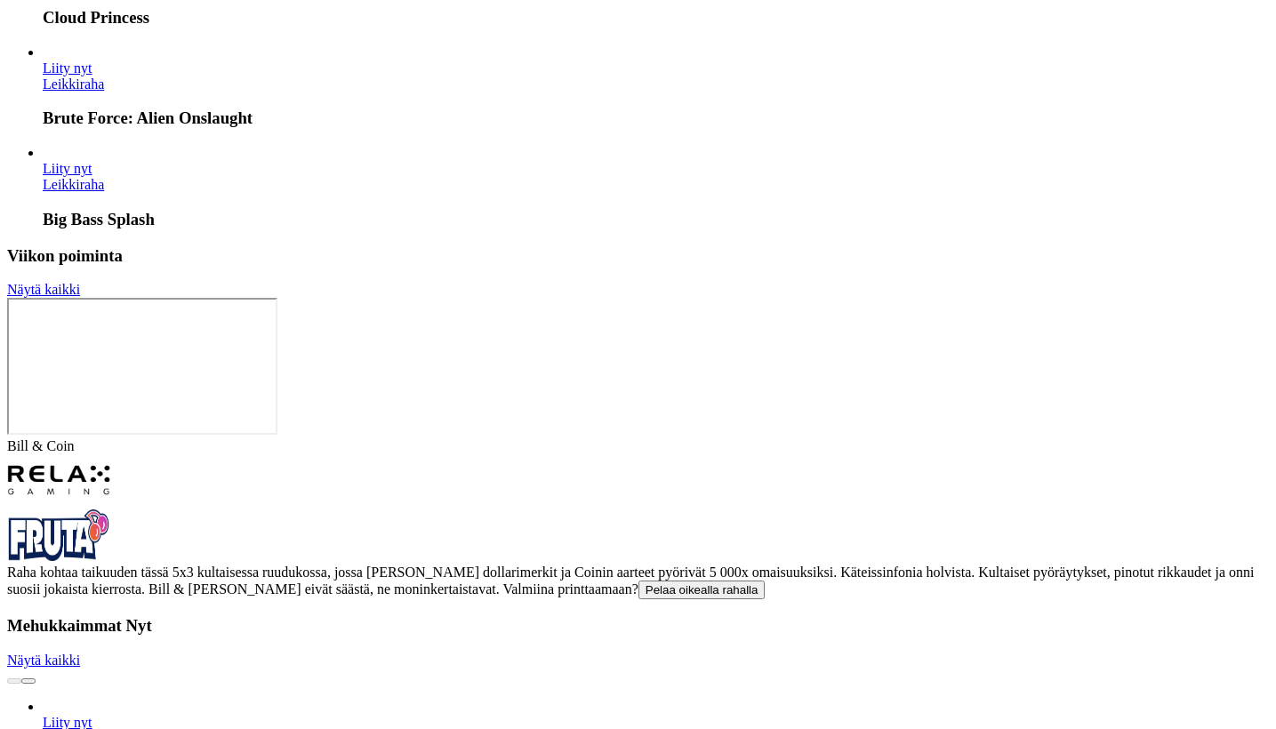
scroll to position [4243, 0]
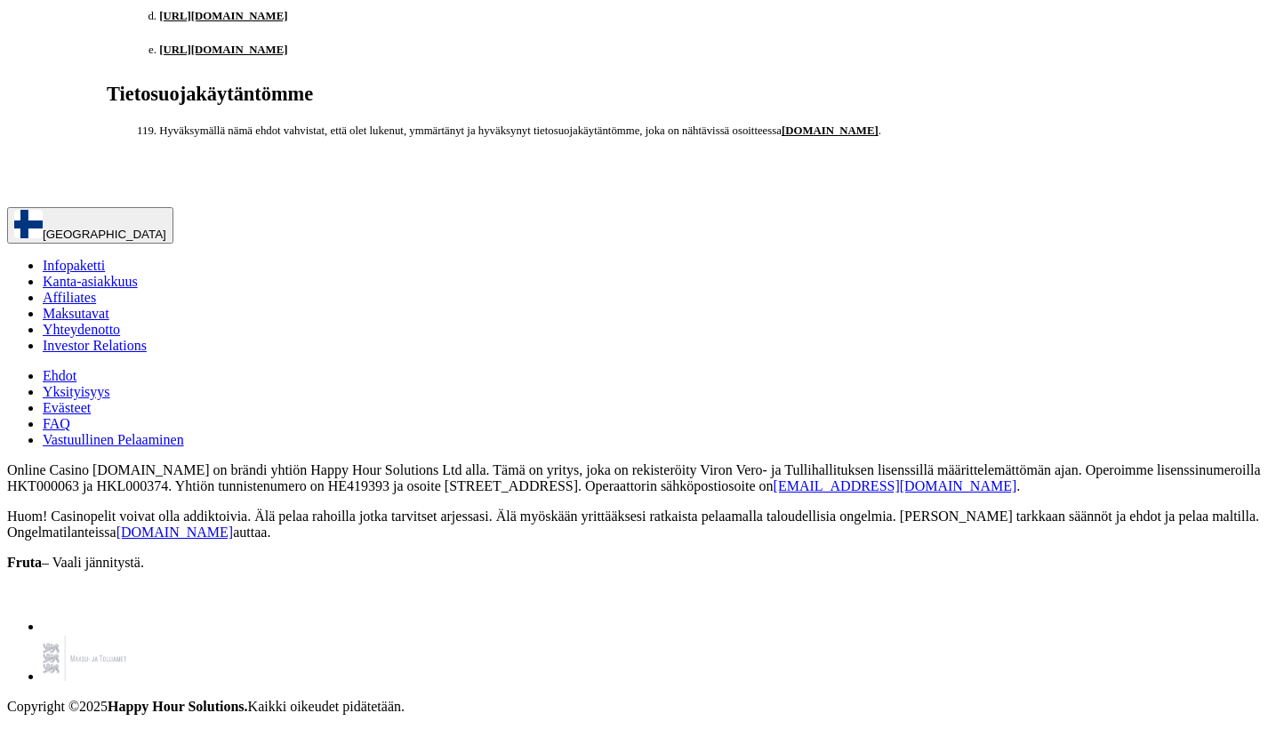
scroll to position [20114, 0]
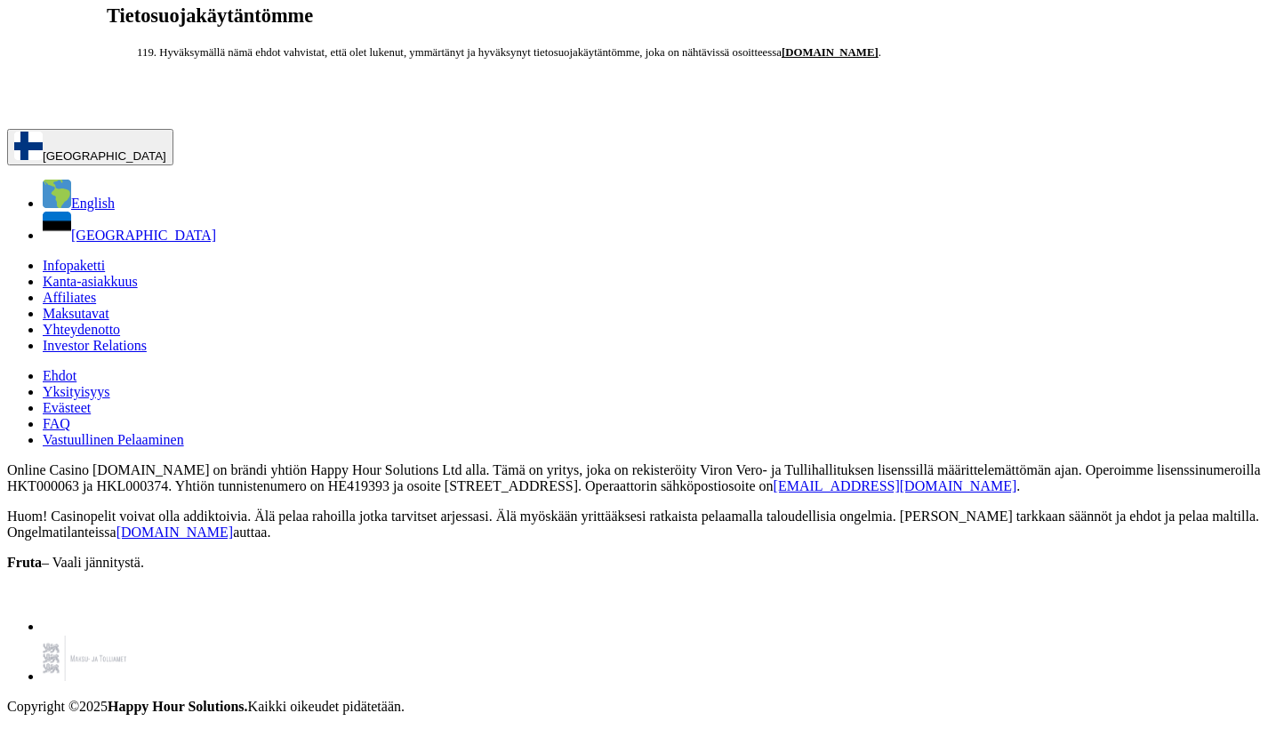
click at [173, 165] on button "[GEOGRAPHIC_DATA]" at bounding box center [90, 147] width 166 height 36
click at [115, 211] on span "English" at bounding box center [93, 203] width 44 height 15
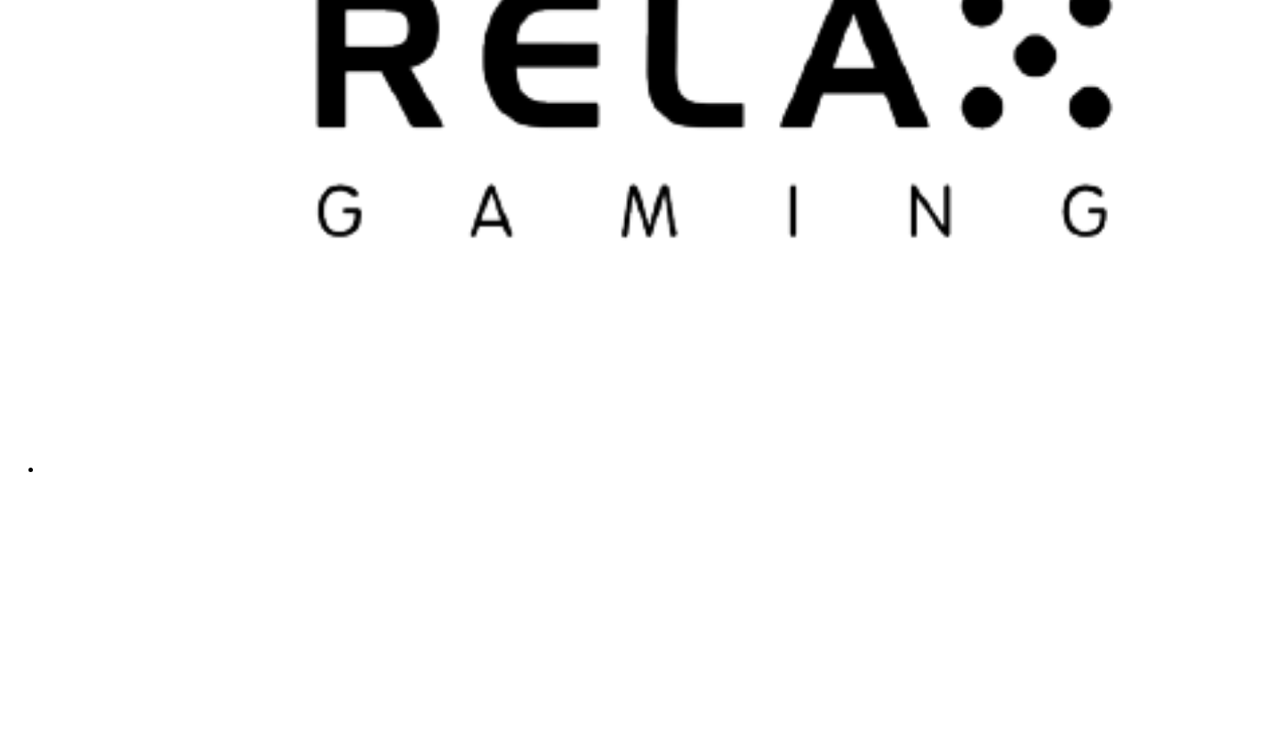
scroll to position [4243, 0]
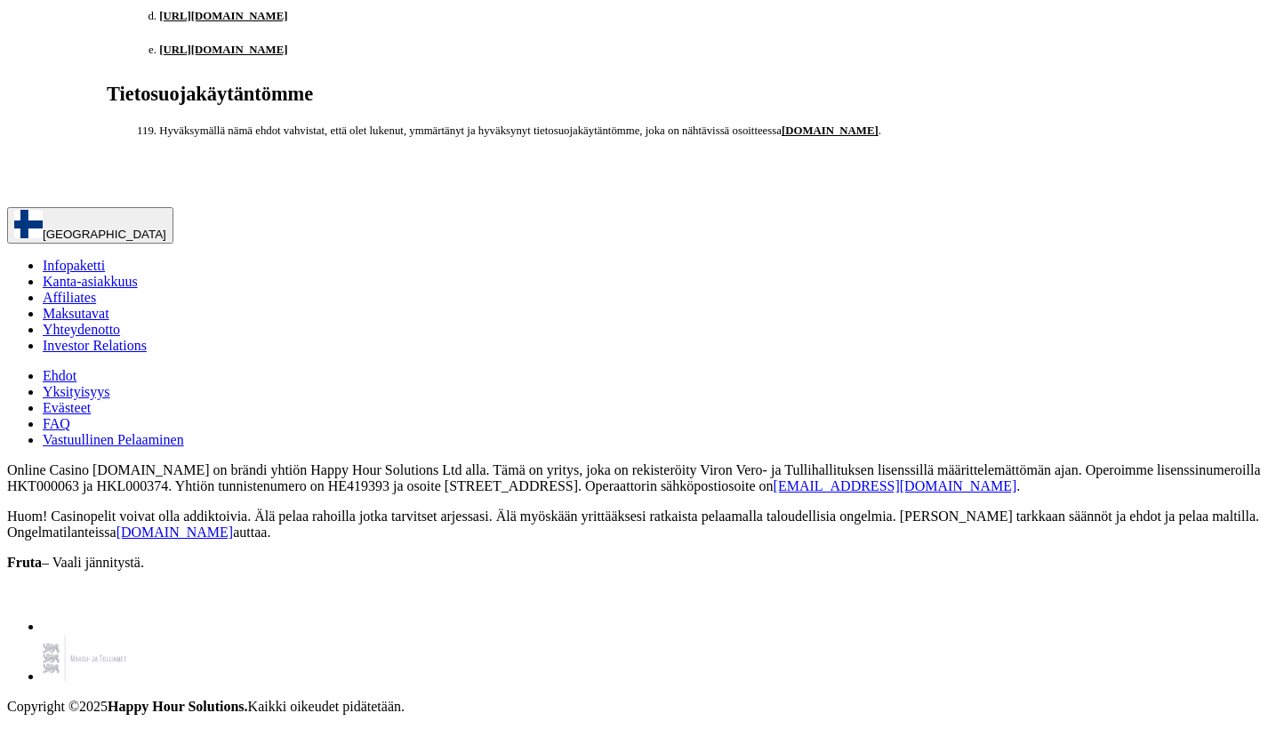
scroll to position [16943, 4]
drag, startPoint x: 407, startPoint y: 246, endPoint x: 533, endPoint y: 456, distance: 244.5
drag, startPoint x: 415, startPoint y: 255, endPoint x: 388, endPoint y: 216, distance: 47.9
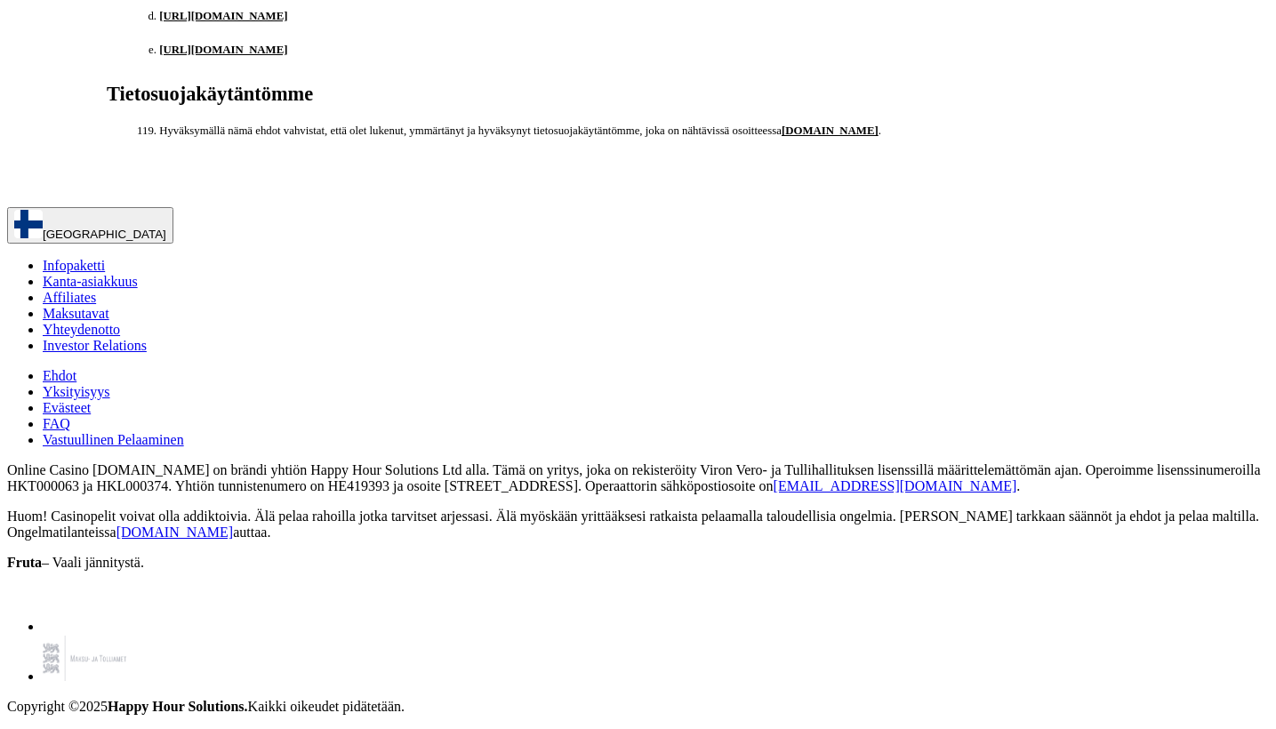
drag, startPoint x: 403, startPoint y: 246, endPoint x: 589, endPoint y: 548, distance: 355.0
copy div "Kasinon verkkosivuston sisältöön sovelletaan tekijänoikeuksia ja muita omistuso…"
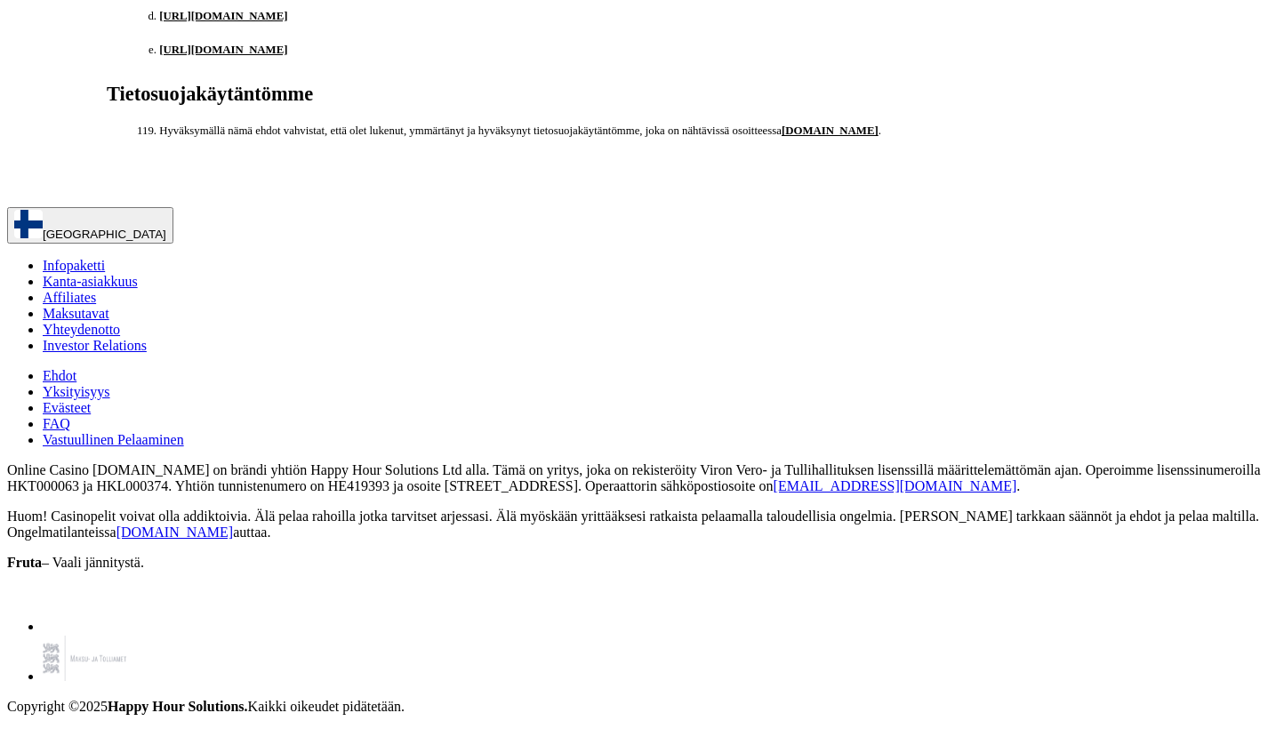
drag, startPoint x: 407, startPoint y: 279, endPoint x: 616, endPoint y: 524, distance: 321.8
copy div "Voit muuttaa näitä rajoituksia milloin tahansa tililläsi tai pyytää apua asiaka…"
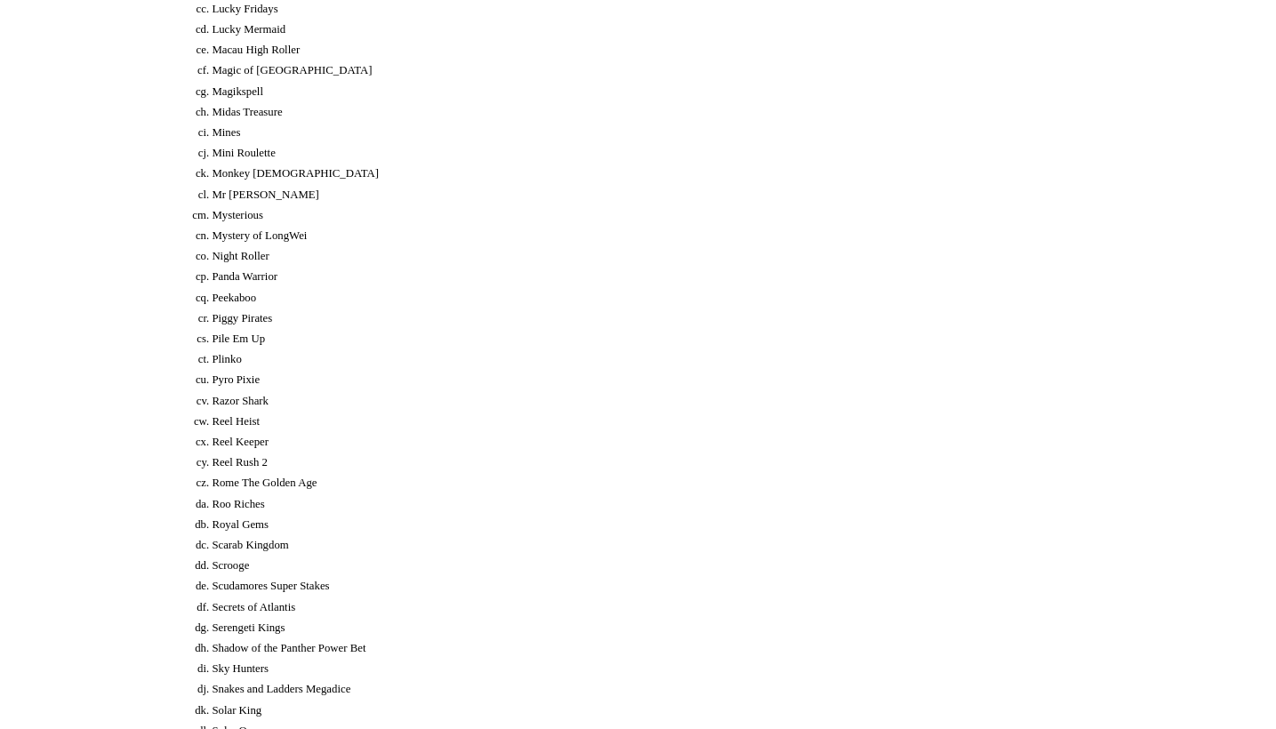
scroll to position [8651, 4]
drag, startPoint x: 409, startPoint y: 202, endPoint x: 703, endPoint y: 483, distance: 406.4
copy div "Vähimmäisnostosumma on yleensä 20 euroa tai vastaava summa muussa hyväksymässäm…"
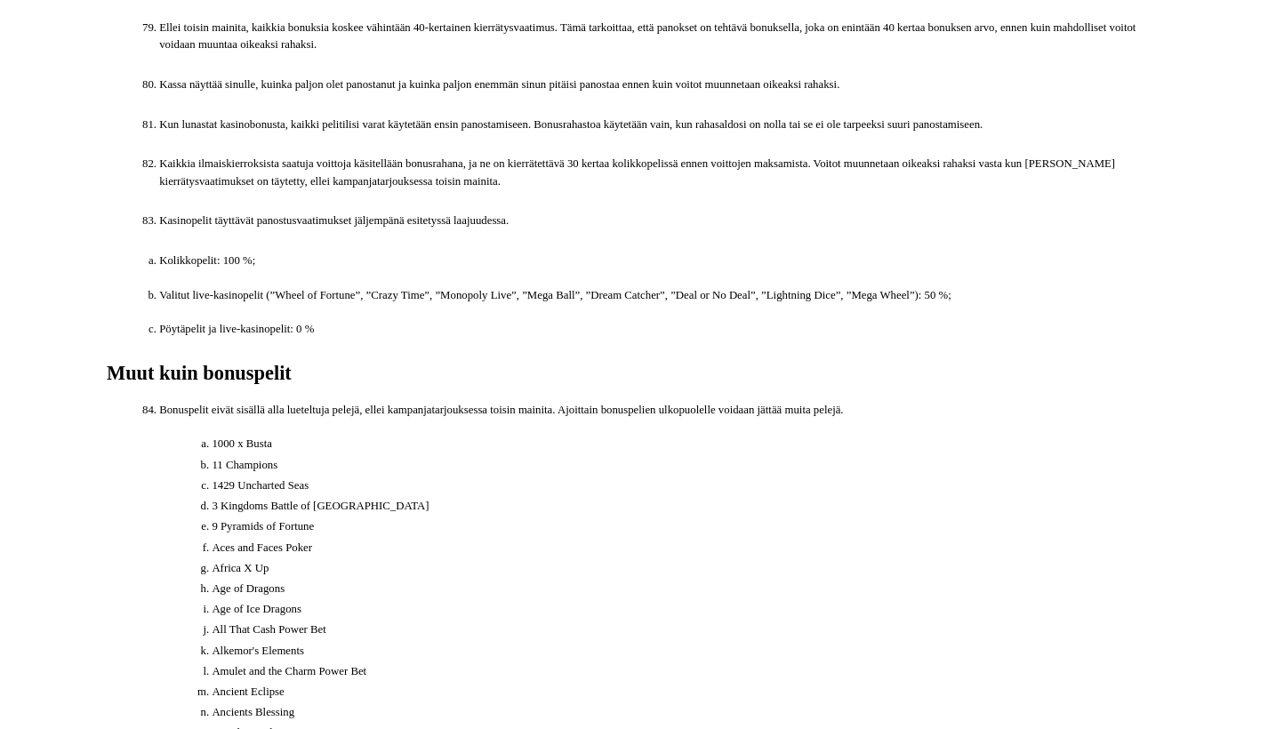
scroll to position [6578, 4]
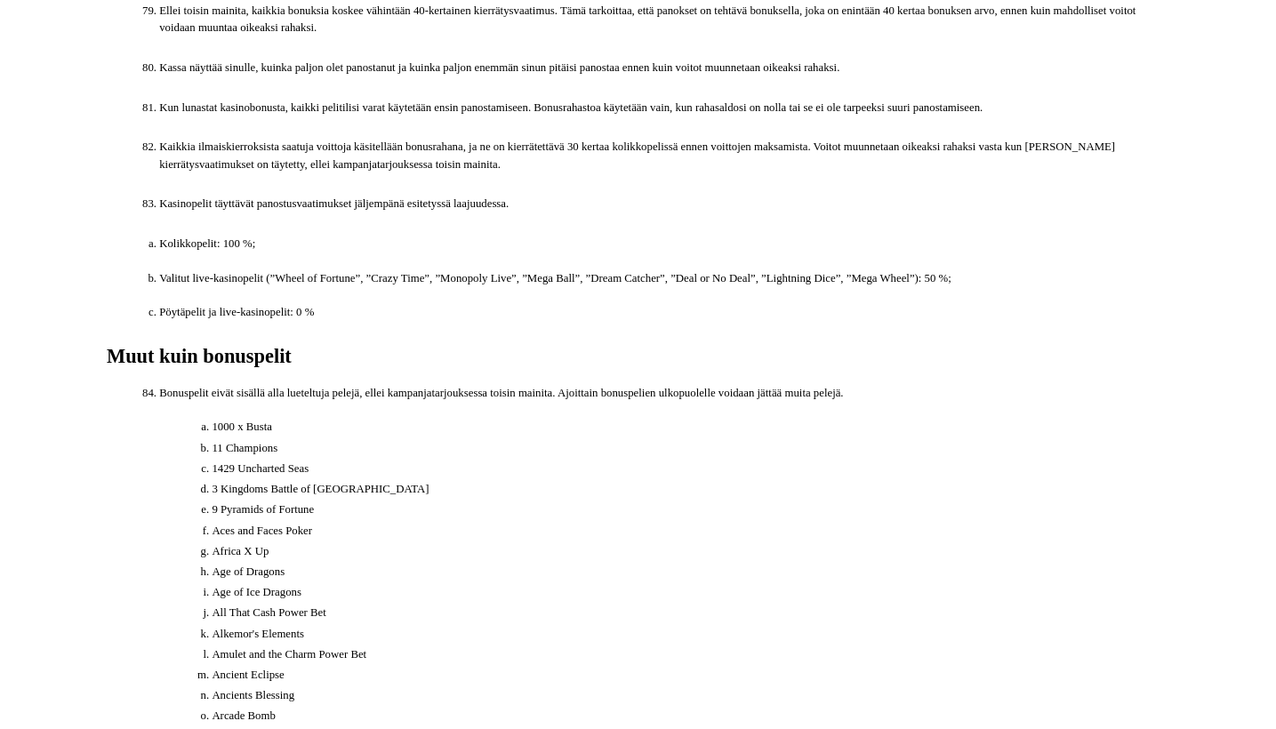
drag, startPoint x: 408, startPoint y: 424, endPoint x: 535, endPoint y: 712, distance: 314.7
copy div "Kasinon johto pidättää oikeuden soittaa pelaajille, jos se katsotaan tarpeellis…"
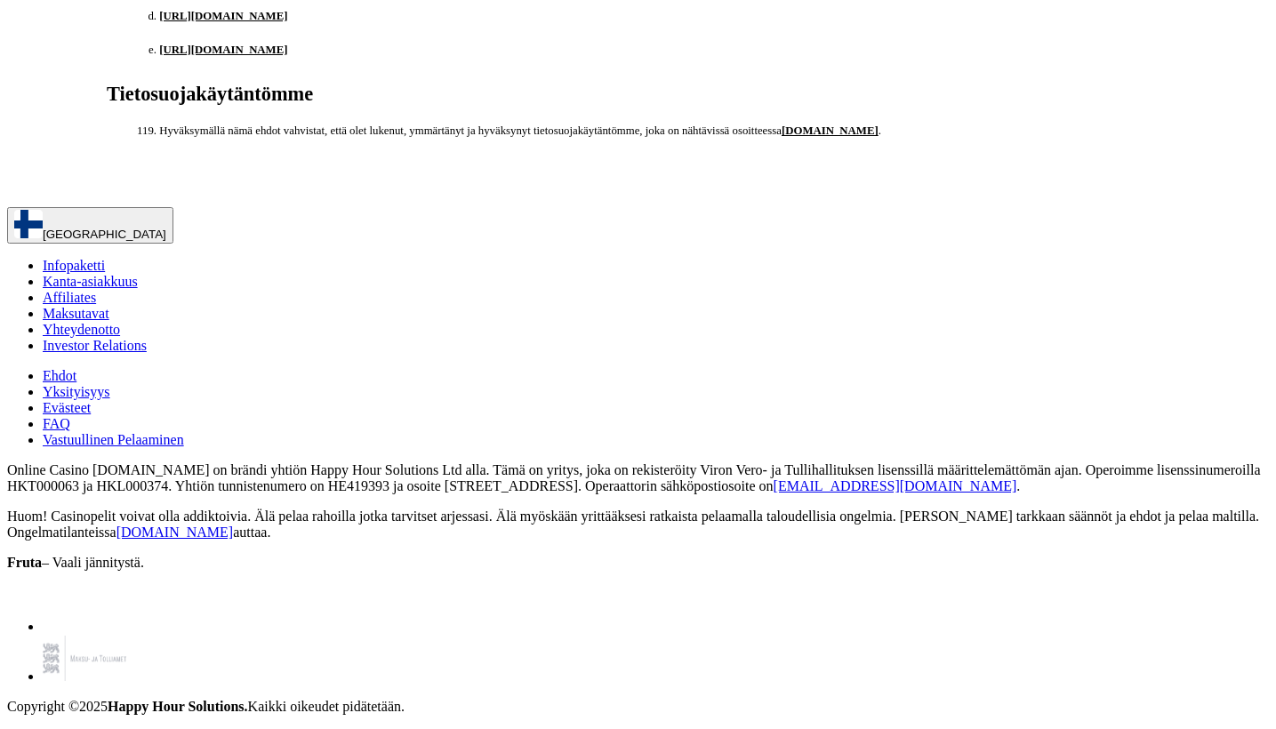
scroll to position [20114, 4]
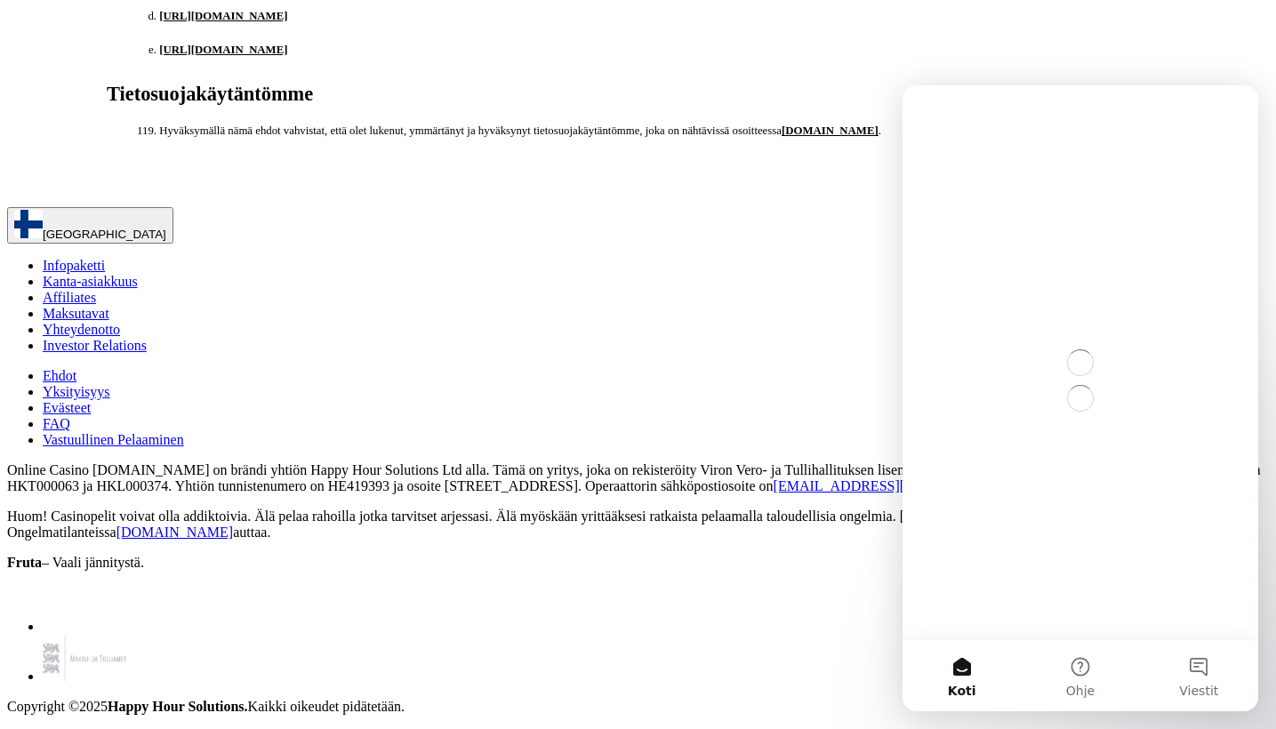
scroll to position [0, 0]
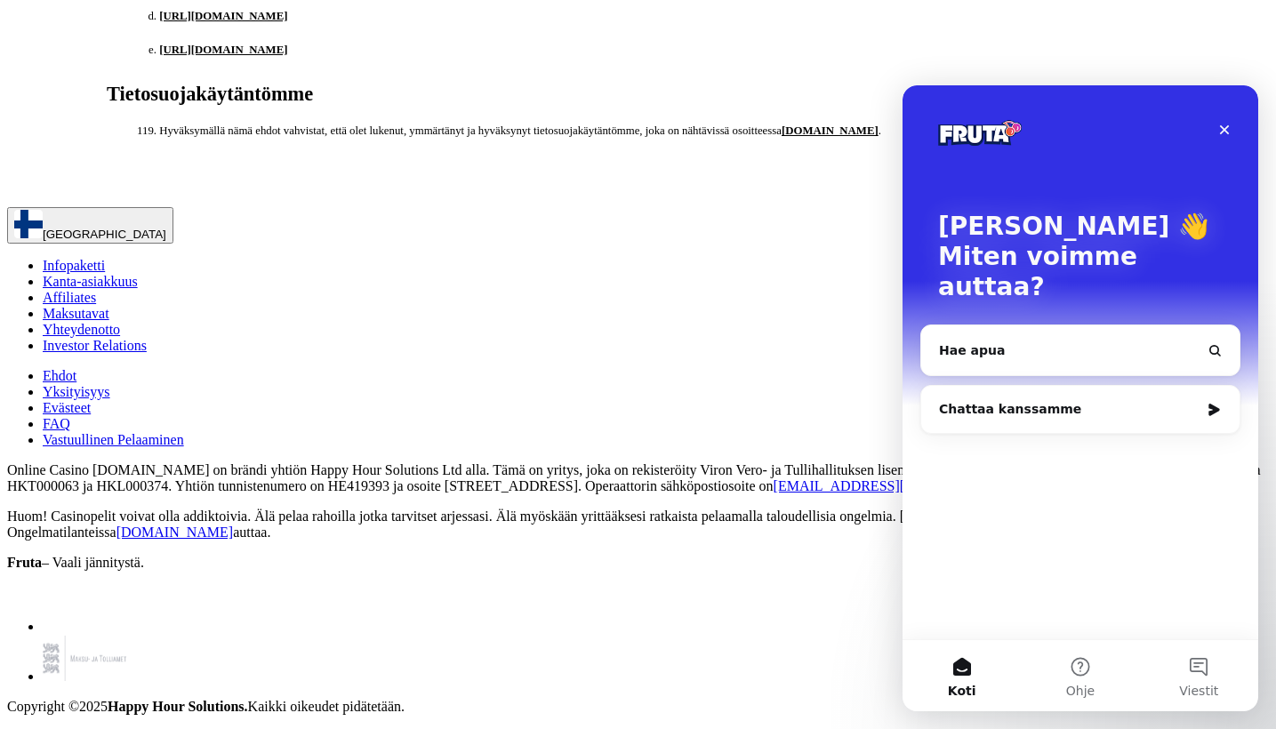
click at [1137, 400] on div "Chattaa kanssamme" at bounding box center [1069, 409] width 261 height 19
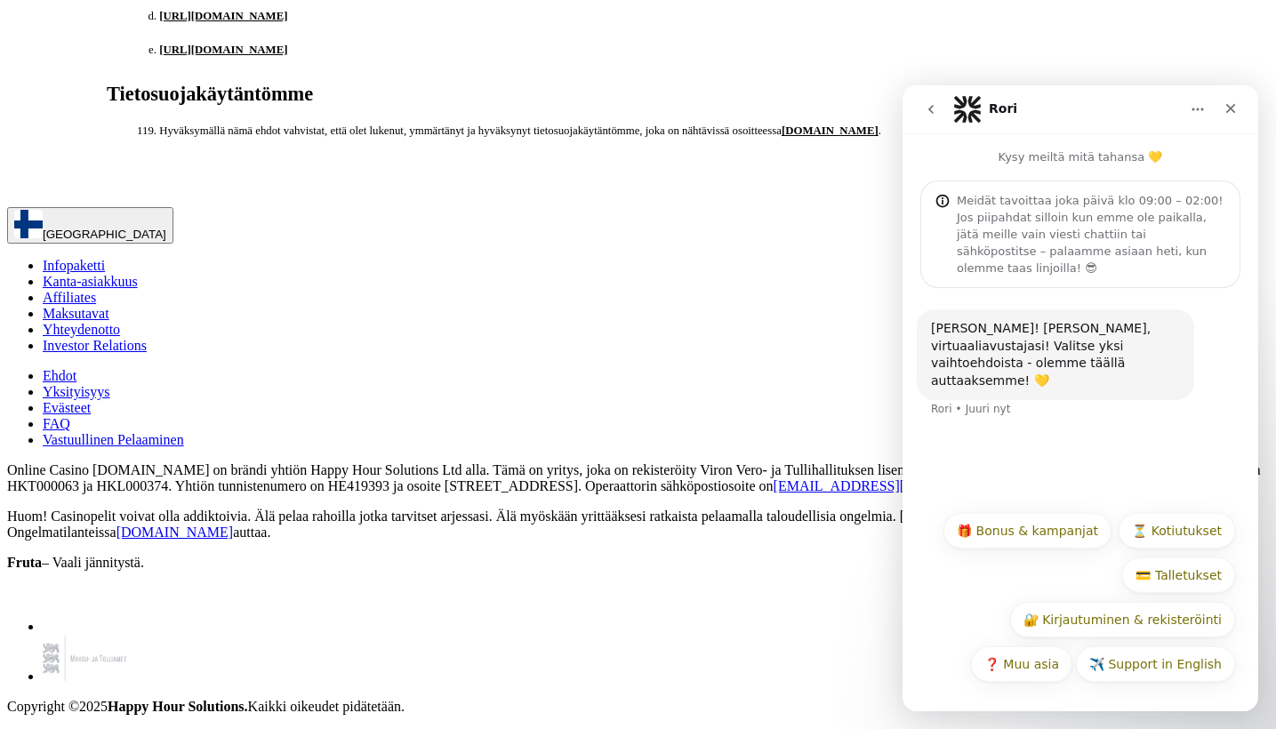
scroll to position [20114, 4]
click at [1112, 670] on button "✈️ Support in English" at bounding box center [1155, 665] width 159 height 36
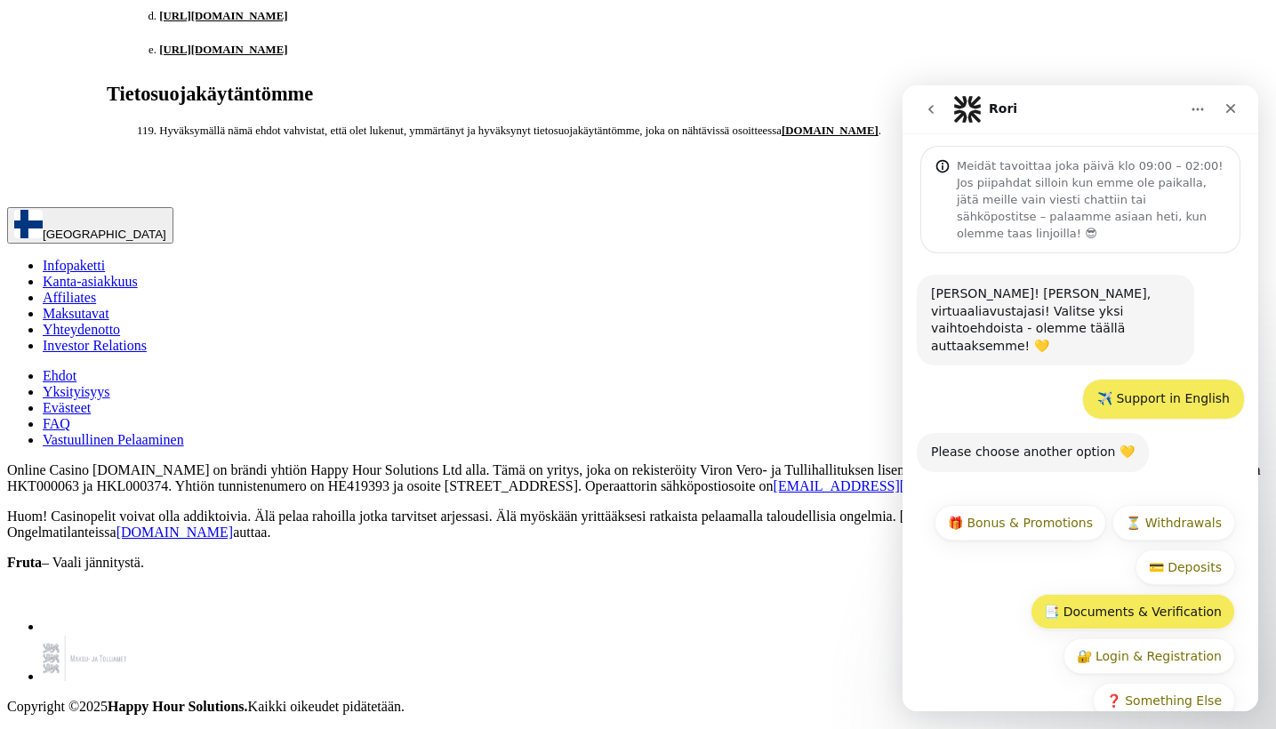
scroll to position [34, 0]
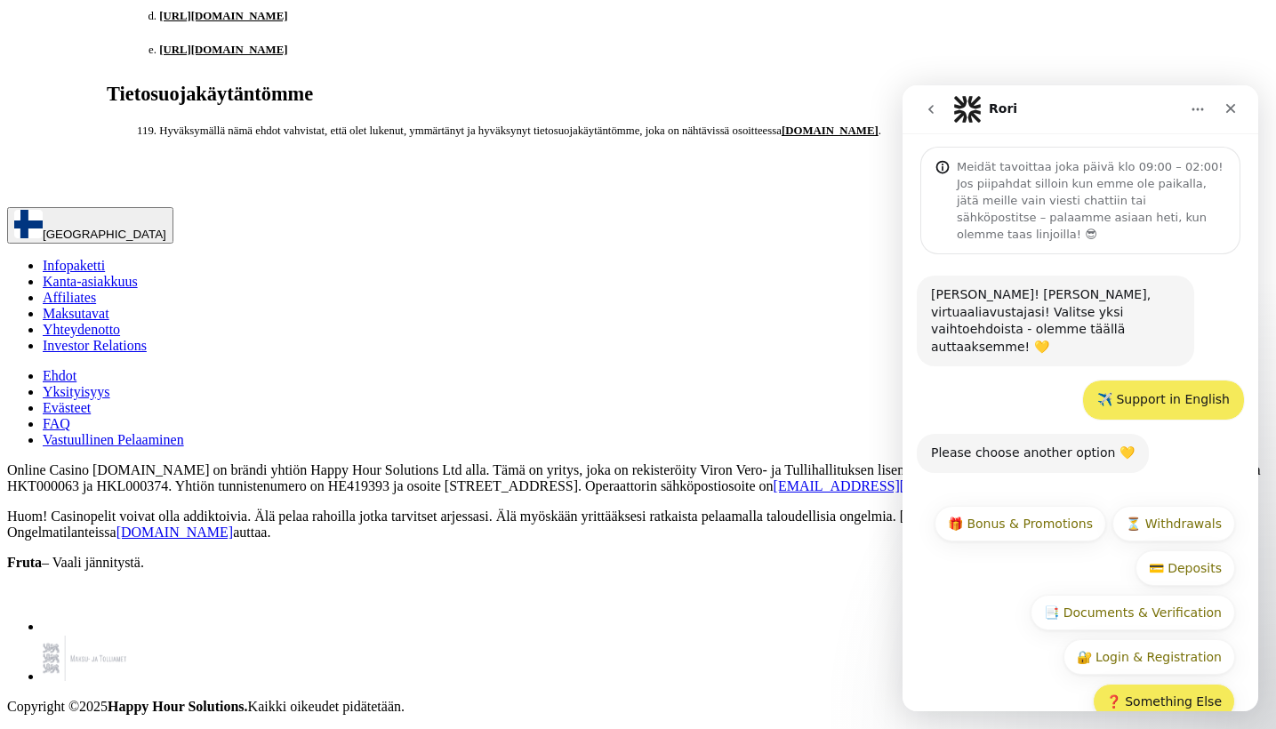
click at [1139, 684] on button "❓ Something Else" at bounding box center [1164, 702] width 142 height 36
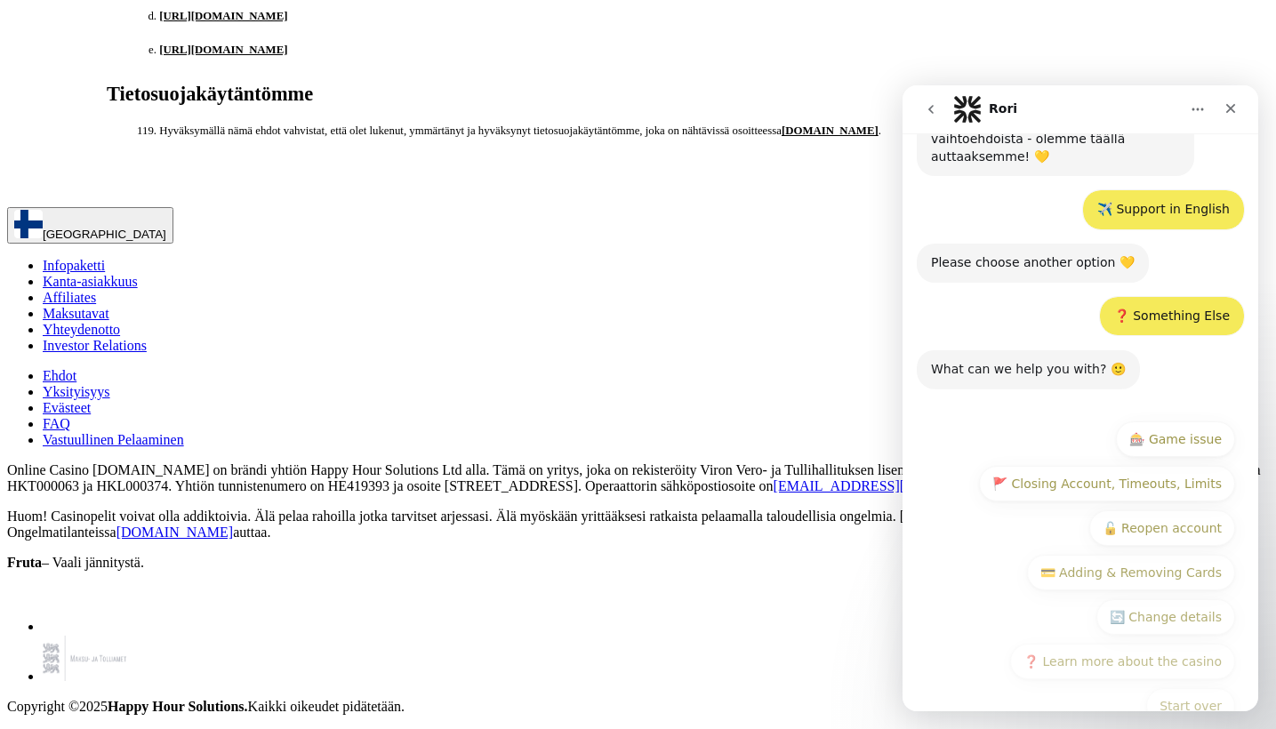
scroll to position [228, 0]
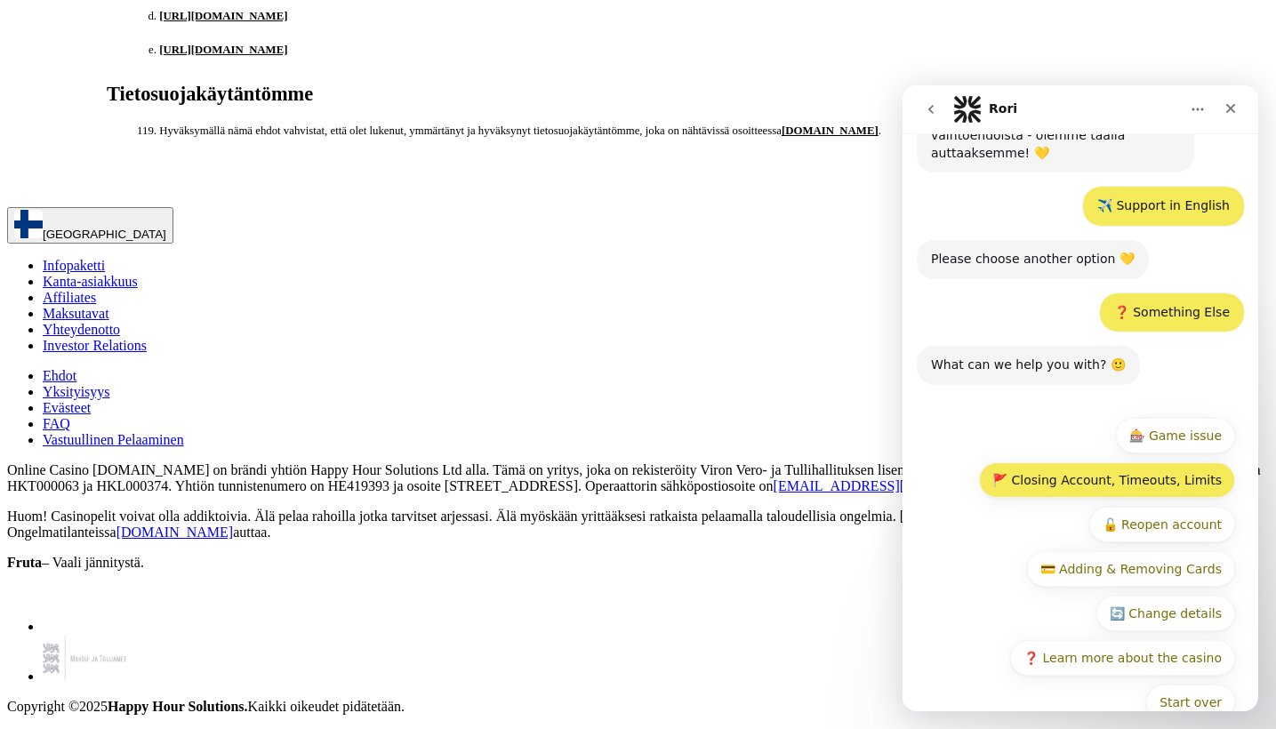
click at [1061, 463] on button "🚩 Closing Account, Timeouts, Limits" at bounding box center [1107, 481] width 256 height 36
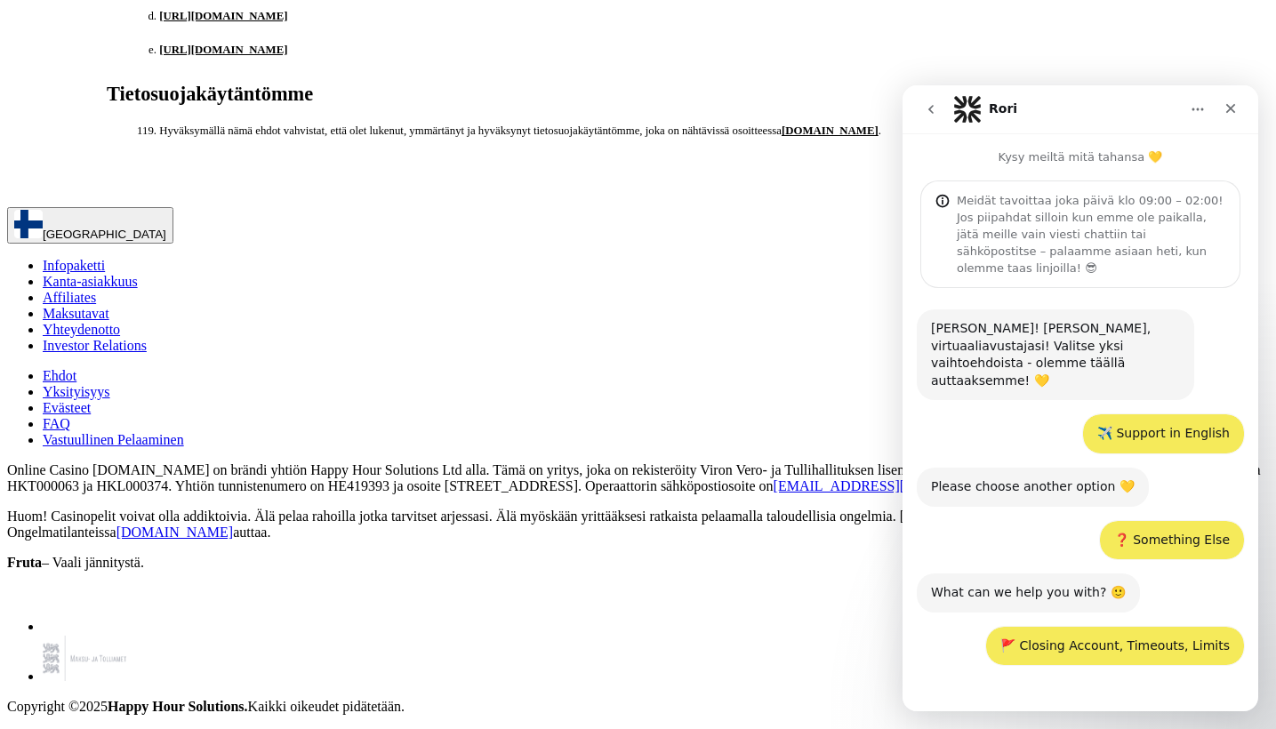
scroll to position [110, 0]
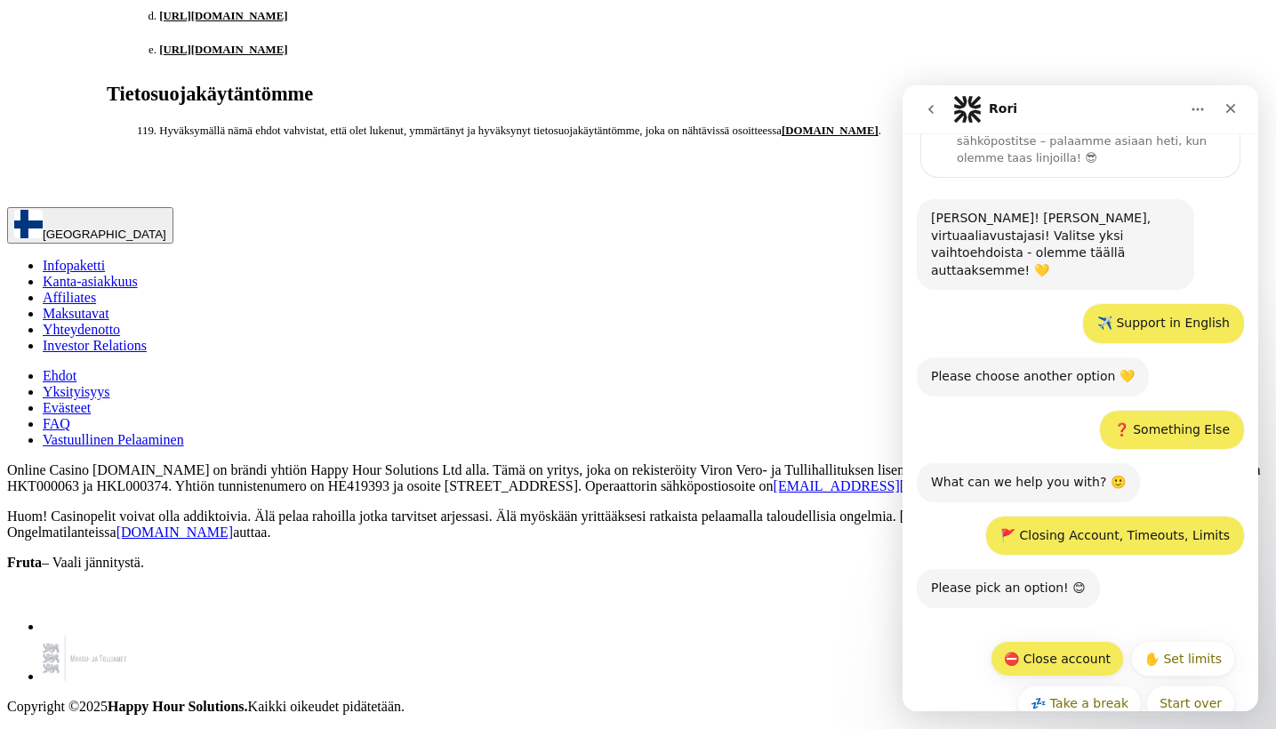
click at [1065, 641] on button "⛔ Close account" at bounding box center [1057, 659] width 133 height 36
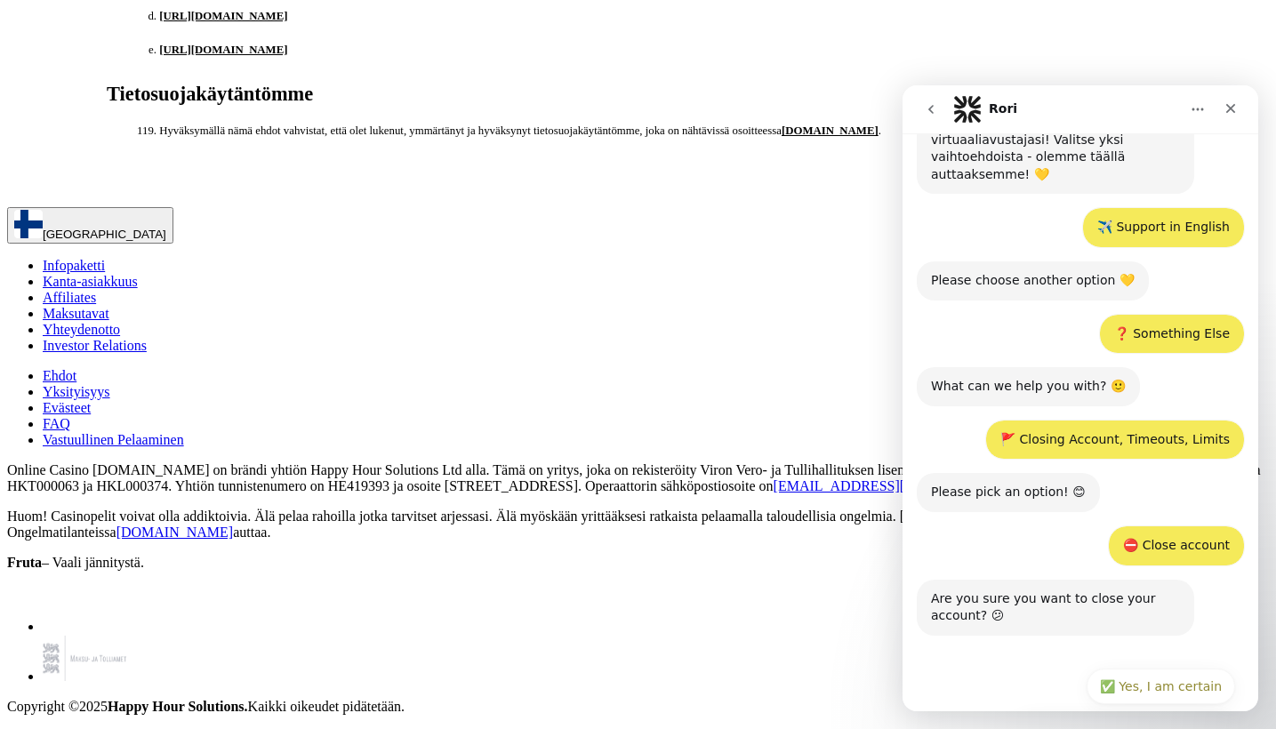
scroll to position [232, 0]
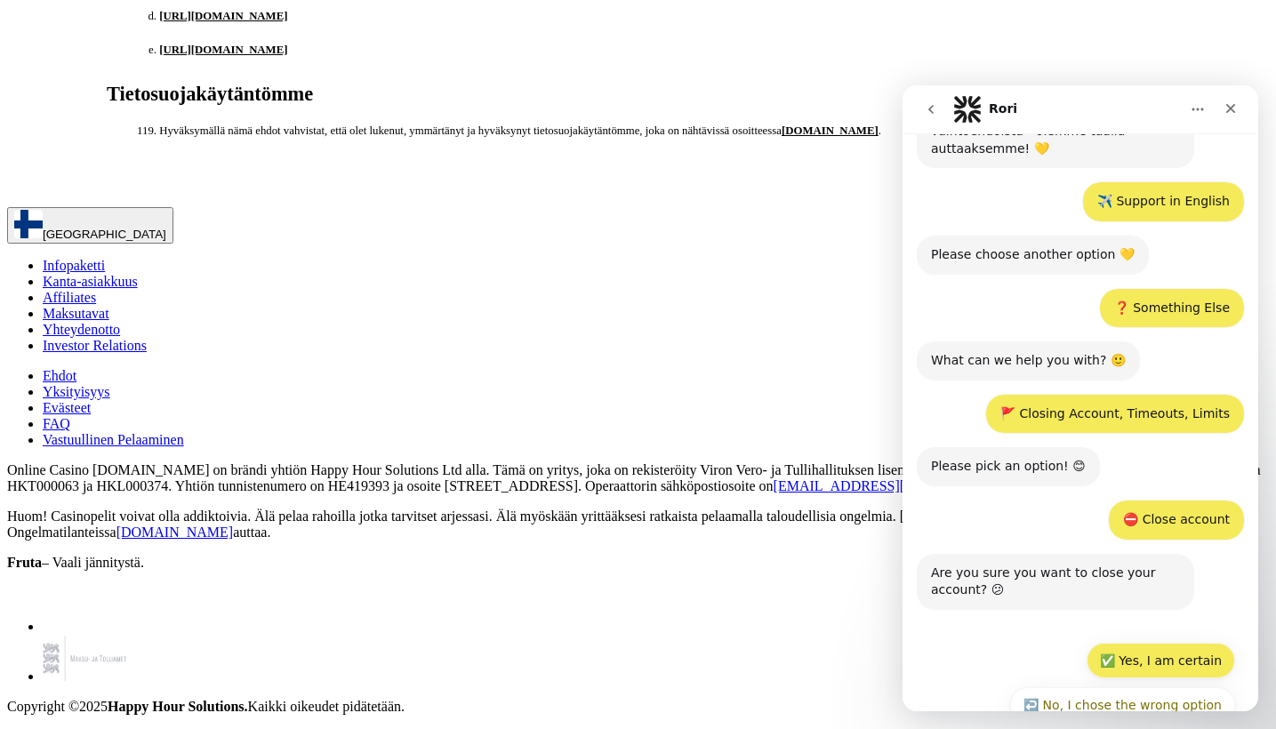
click at [1147, 643] on button "✅ Yes, I am certain" at bounding box center [1161, 661] width 149 height 36
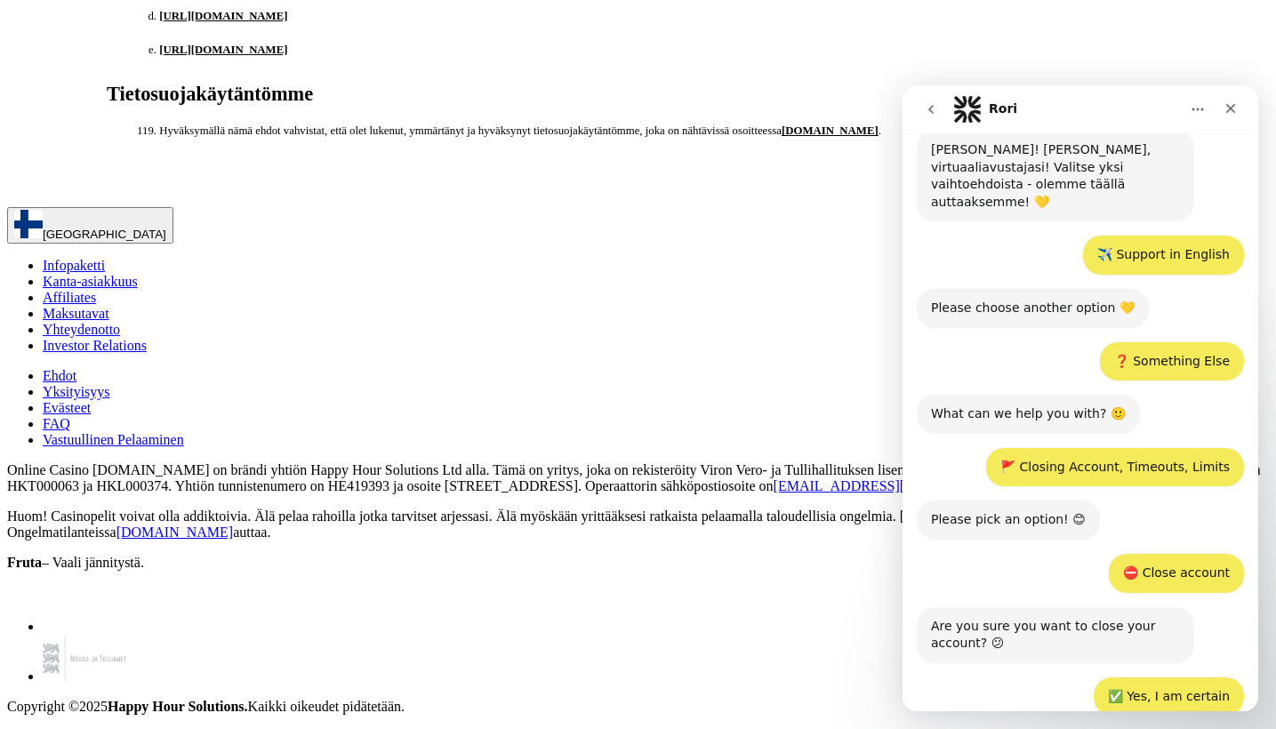
scroll to position [237, 0]
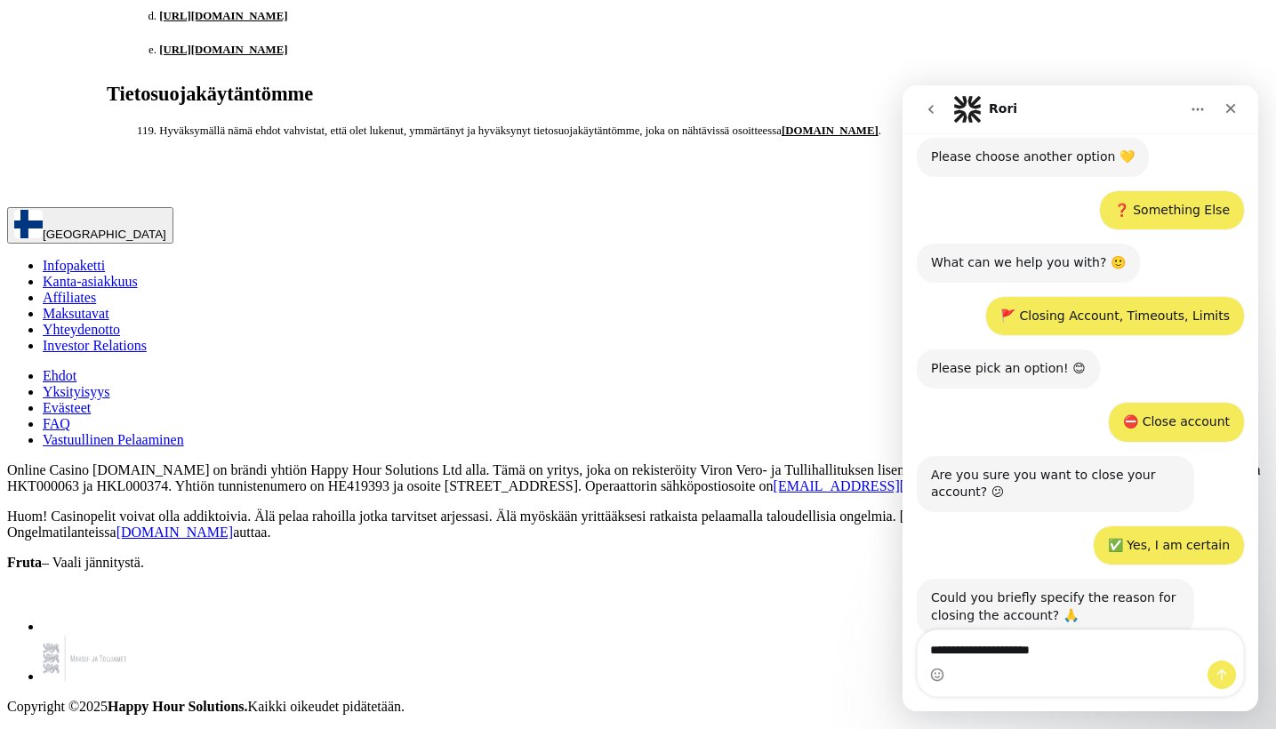
type textarea "**********"
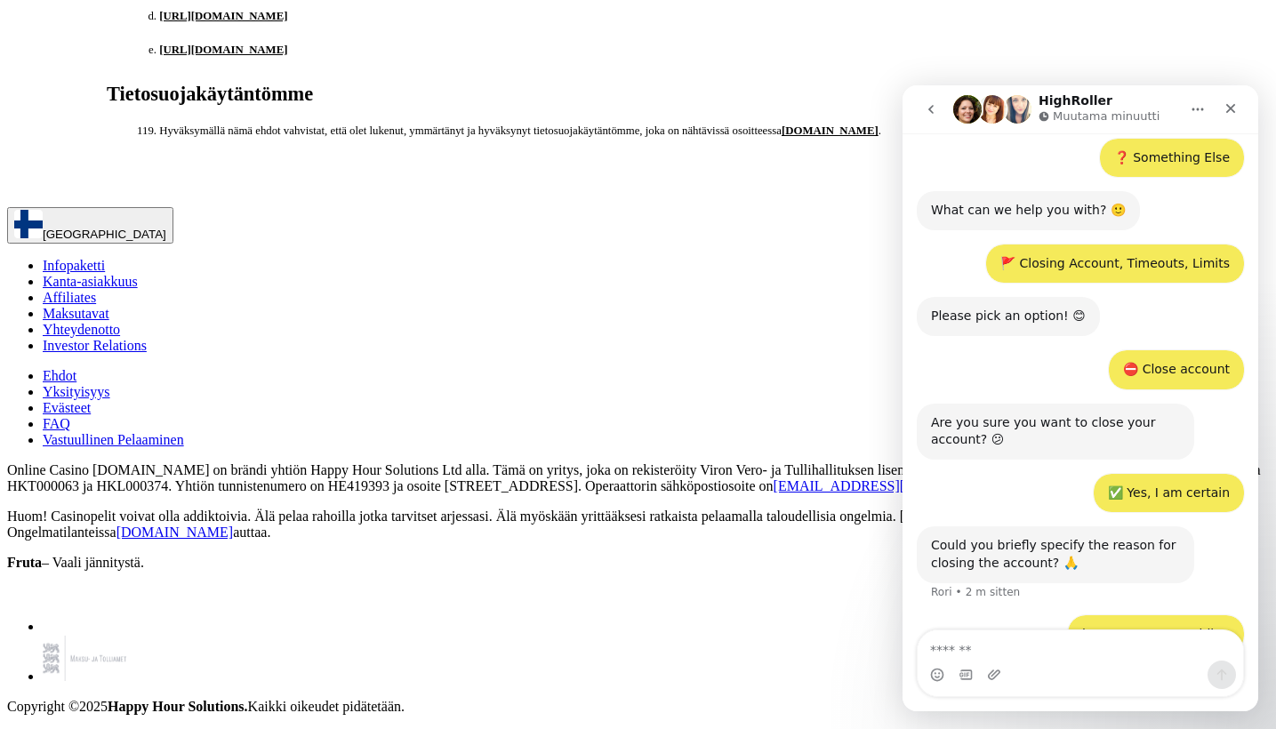
scroll to position [18729, 4]
type textarea "******"
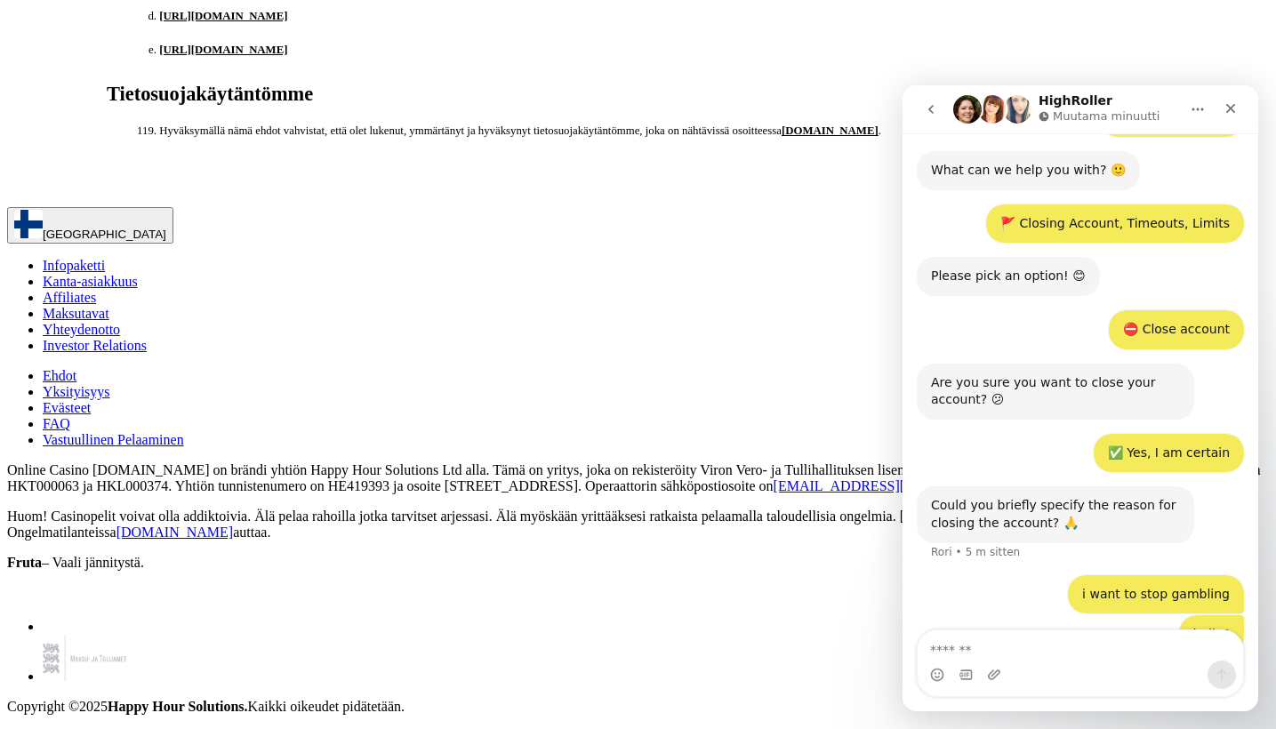
scroll to position [17241, 4]
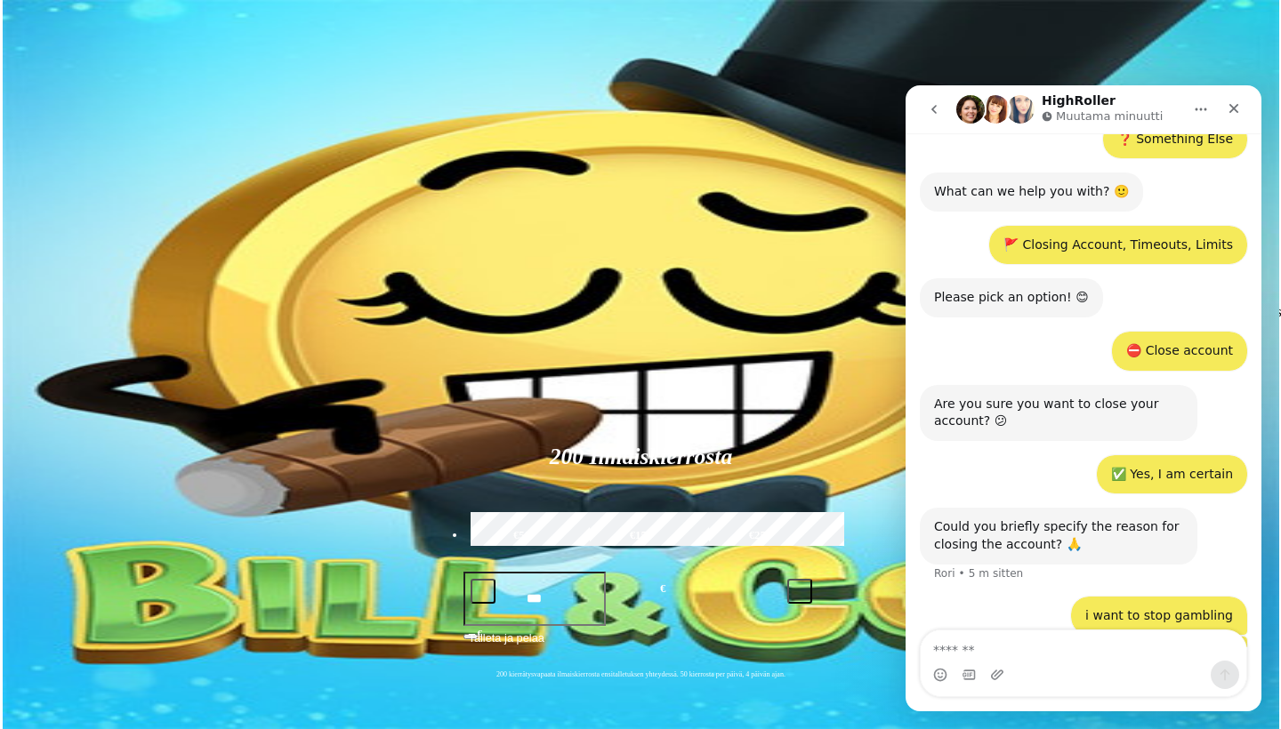
scroll to position [423, 0]
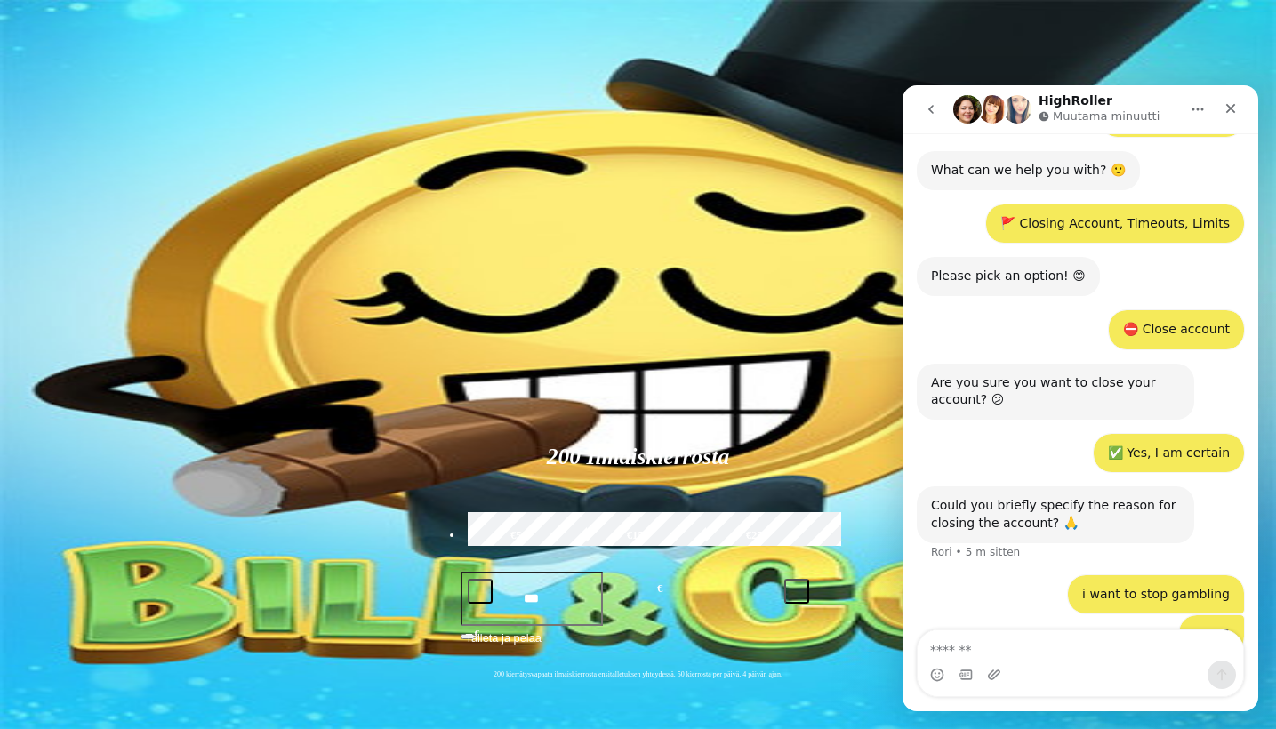
click at [92, 294] on span "Palkkiot" at bounding box center [71, 286] width 42 height 13
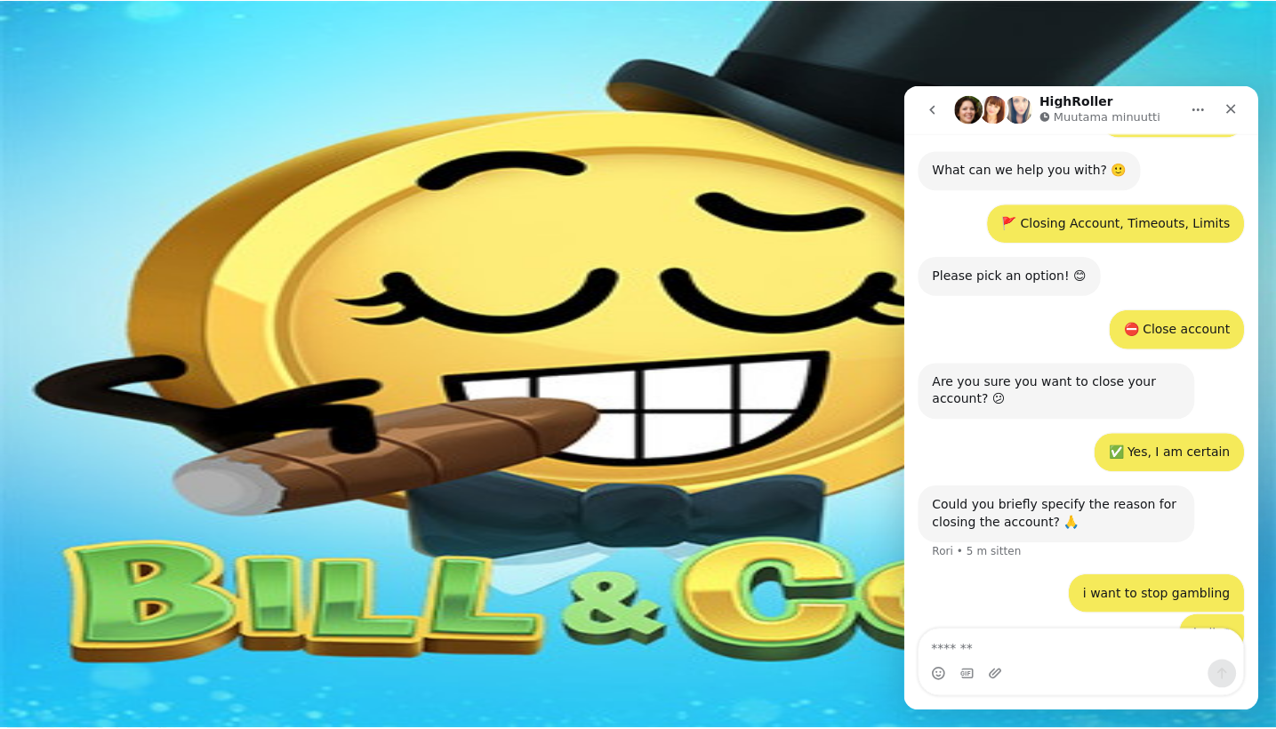
scroll to position [55, 0]
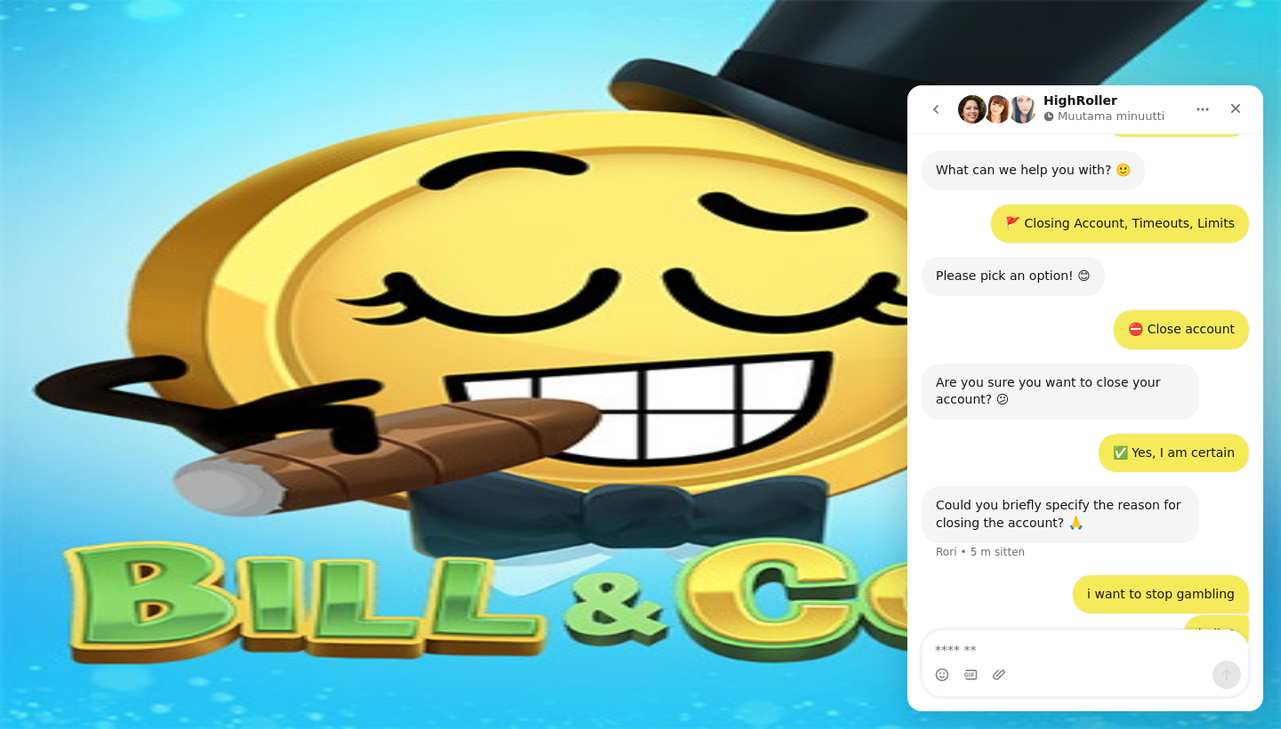
click at [102, 311] on span "Tarjoukset" at bounding box center [73, 303] width 60 height 15
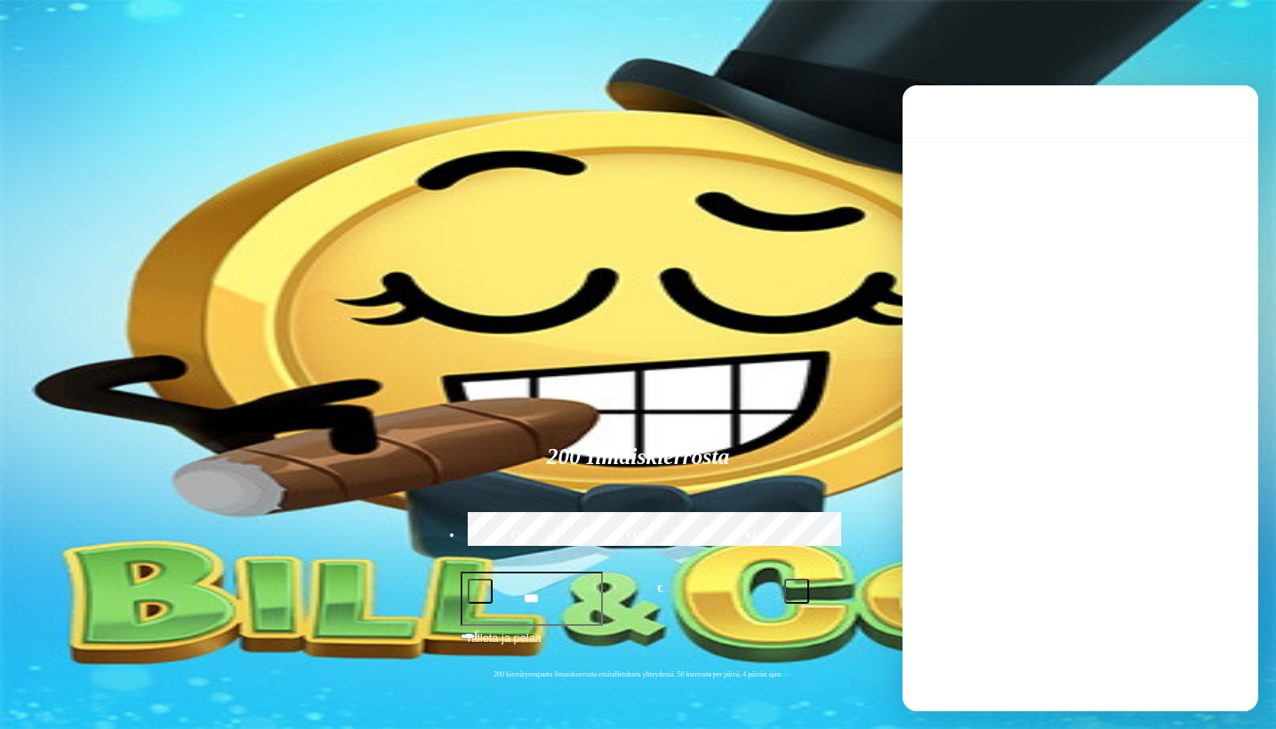
scroll to position [10, 0]
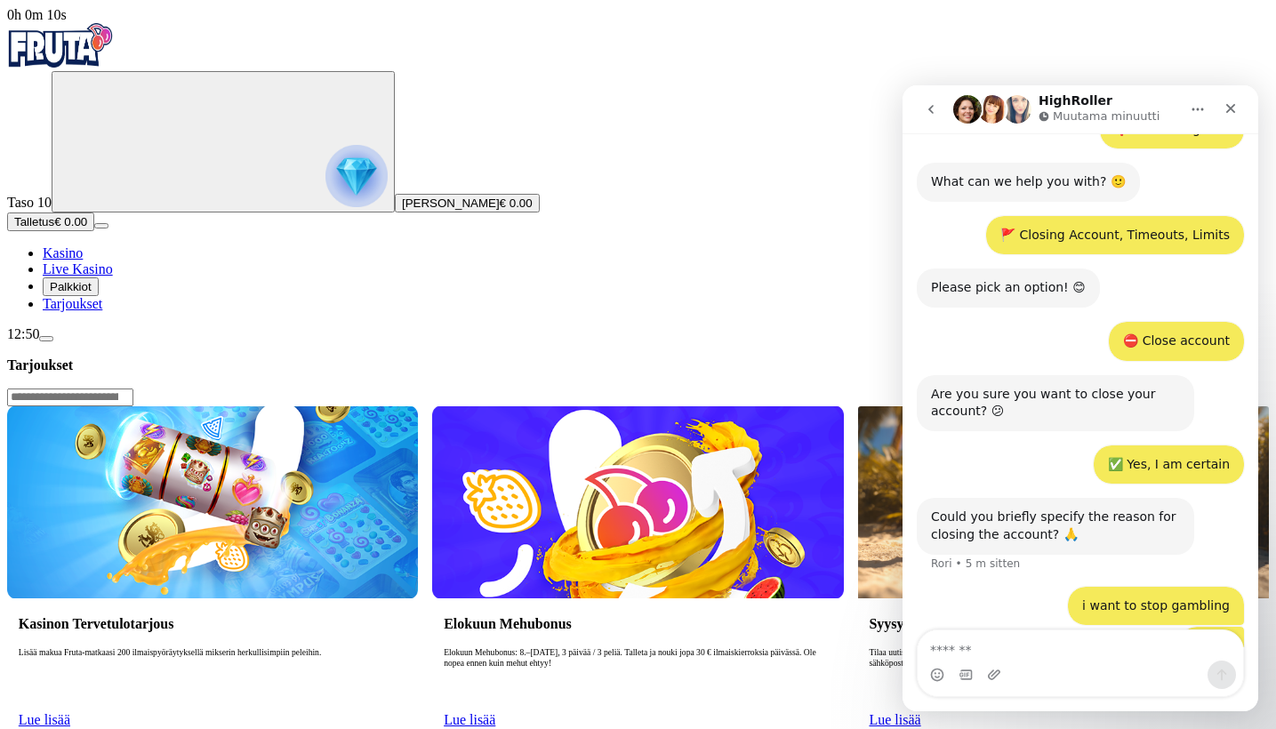
scroll to position [423, 0]
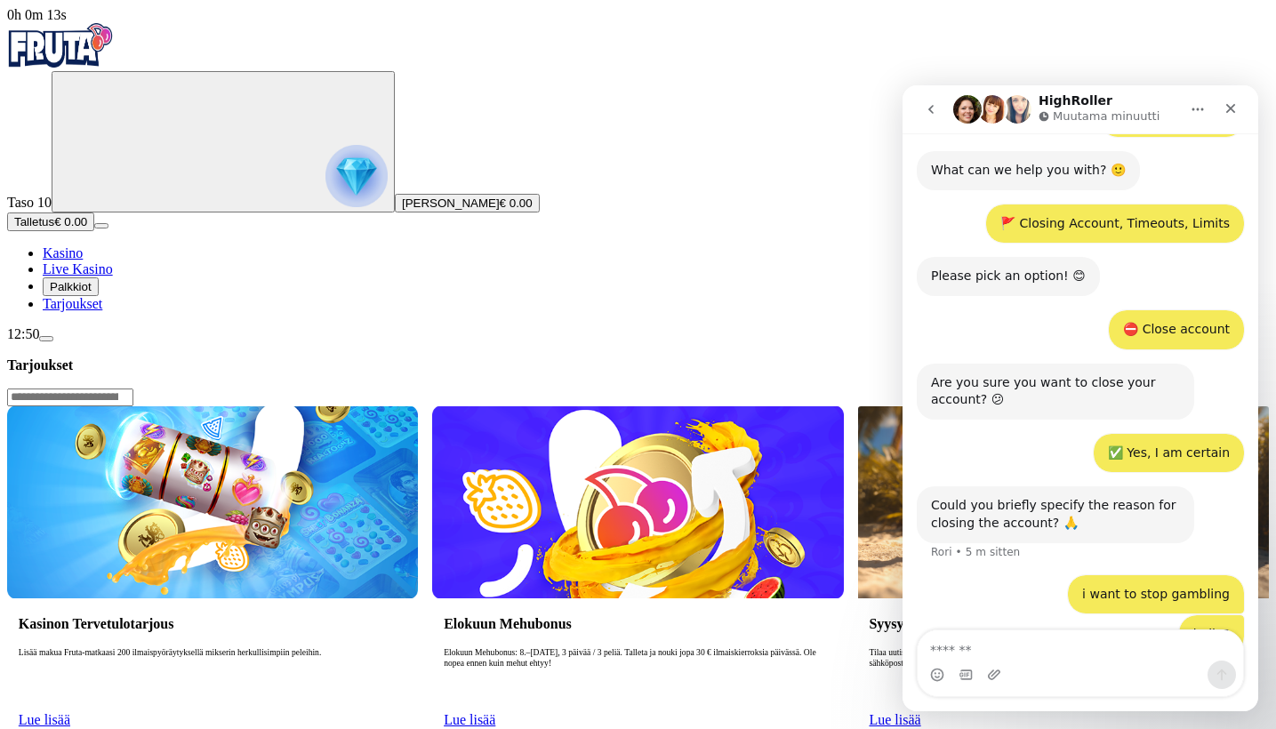
click at [936, 110] on icon "go back" at bounding box center [931, 109] width 14 height 14
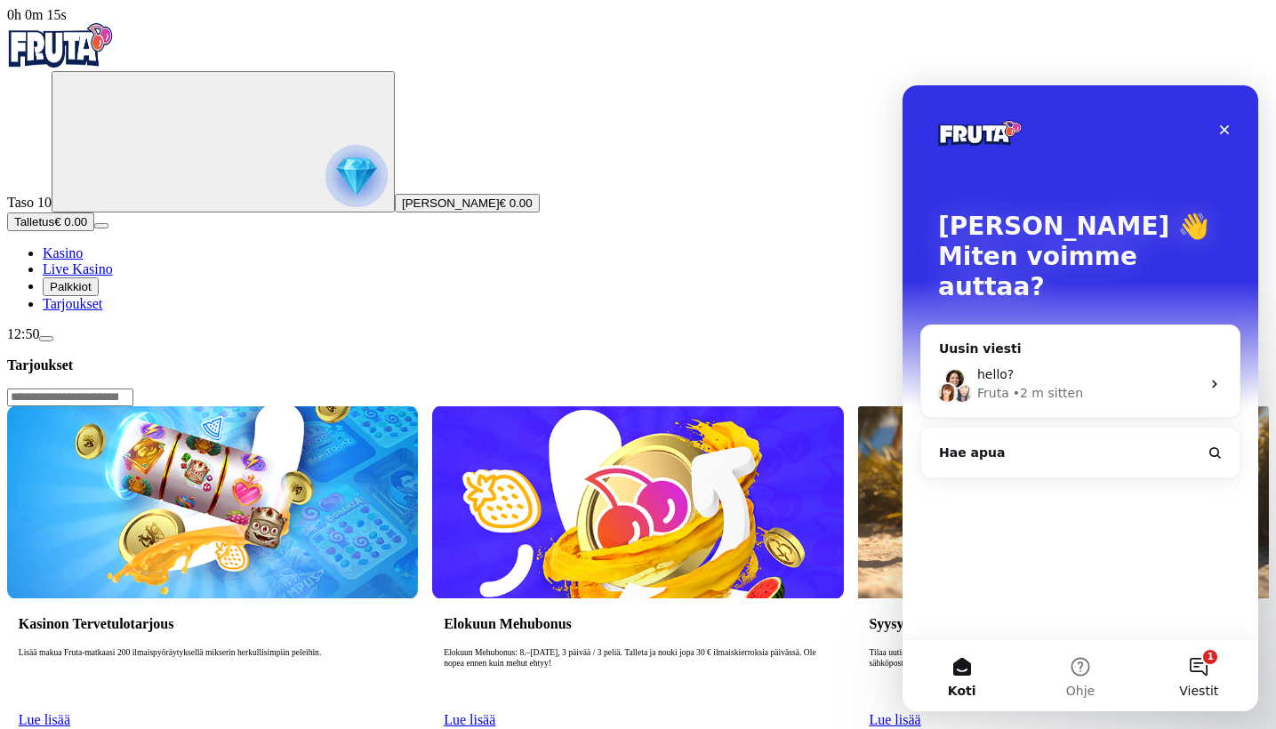
click at [1206, 685] on span "Viestit" at bounding box center [1198, 691] width 39 height 12
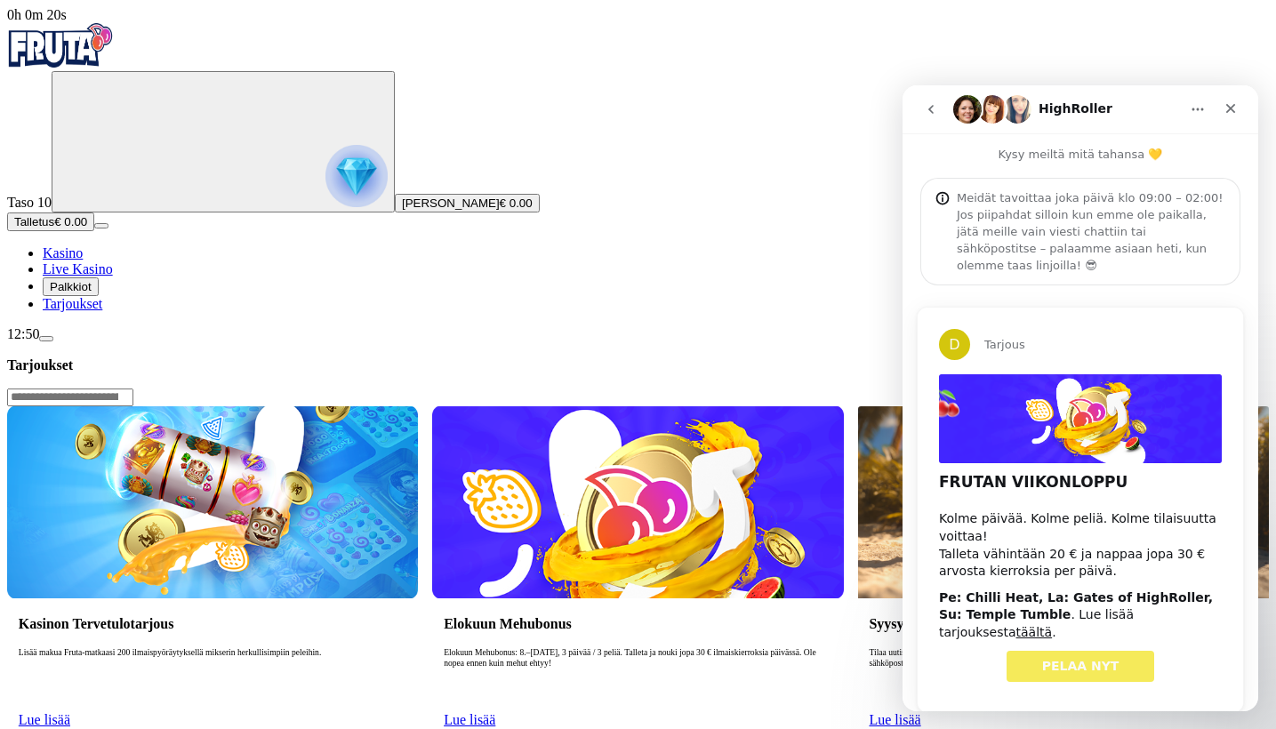
scroll to position [0, 4]
click at [935, 109] on icon "go back" at bounding box center [931, 109] width 14 height 14
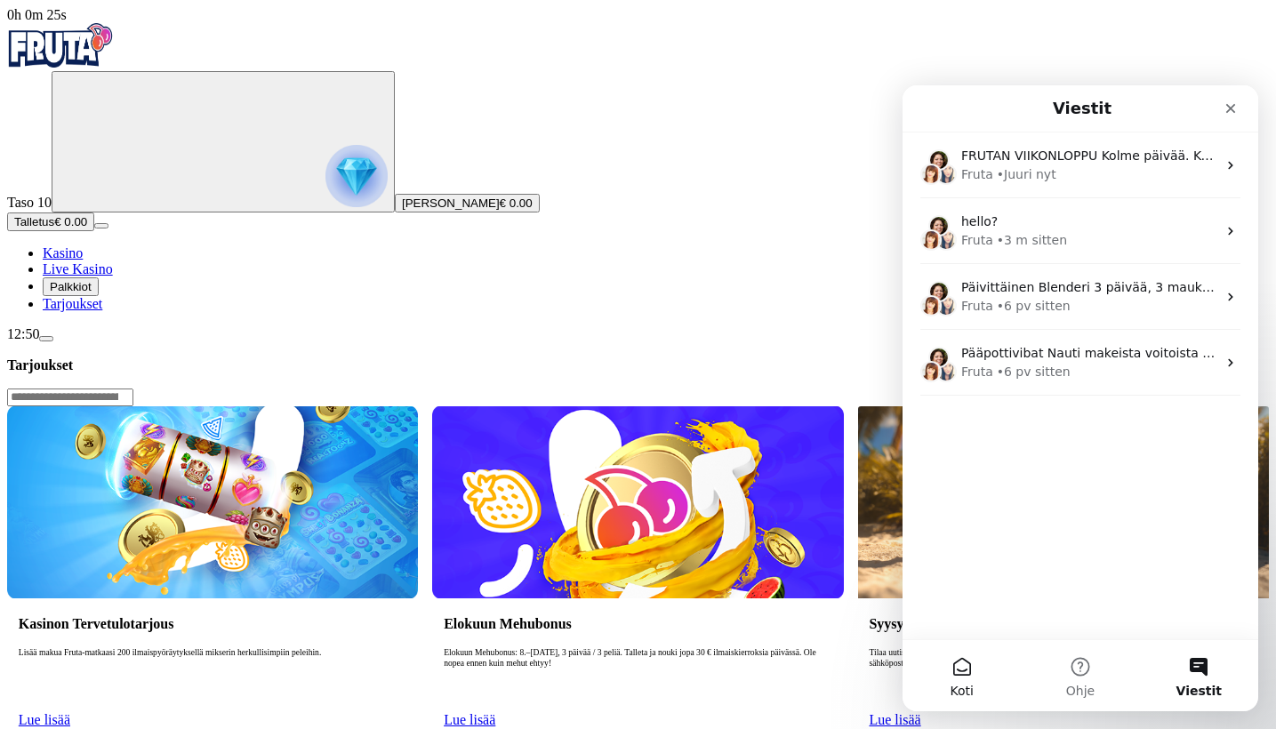
click at [978, 671] on button "Koti" at bounding box center [962, 675] width 118 height 71
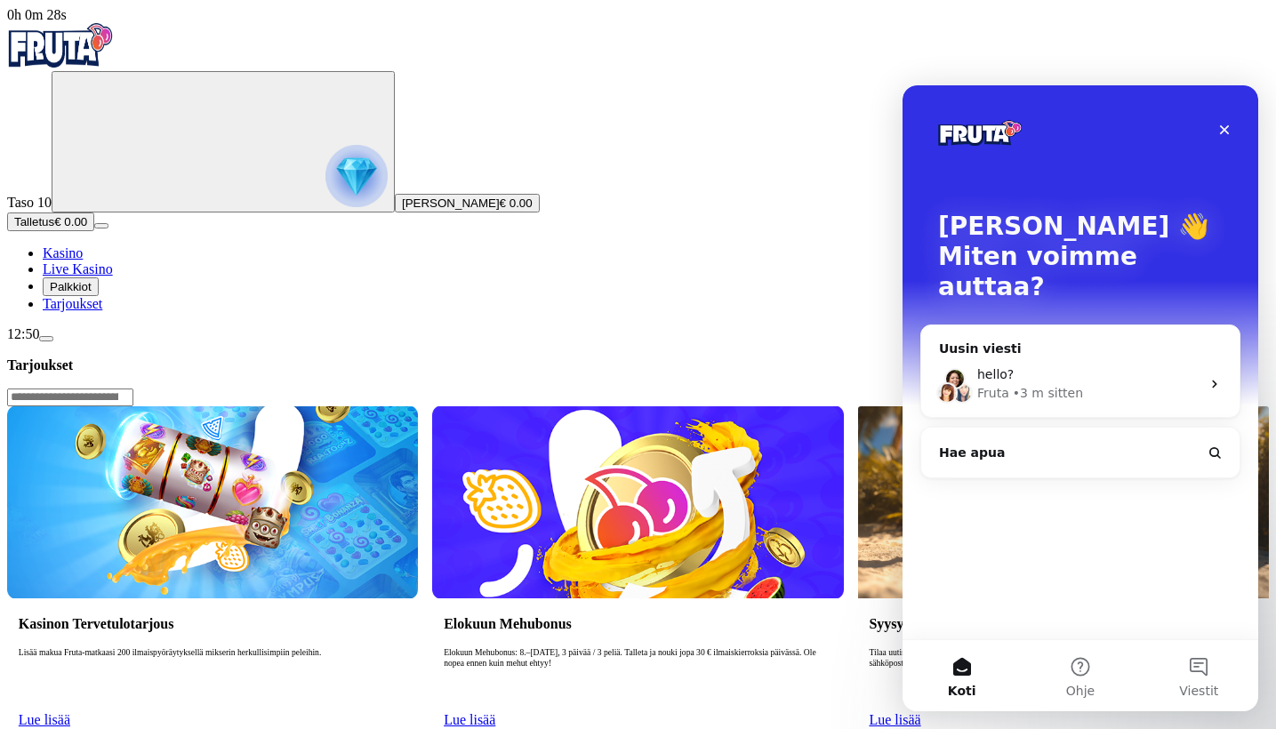
click at [1098, 351] on div "hello? [GEOGRAPHIC_DATA] • 3 m sitten" at bounding box center [1081, 384] width 318 height 66
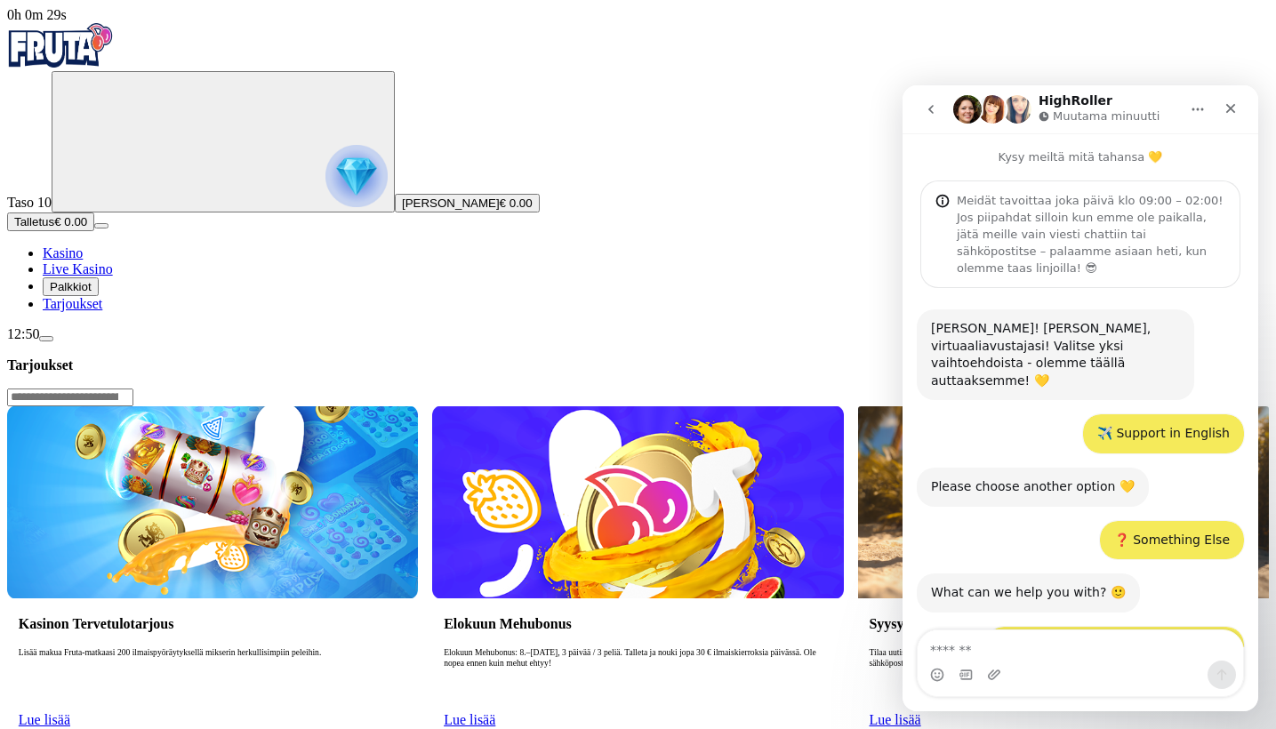
scroll to position [423, 0]
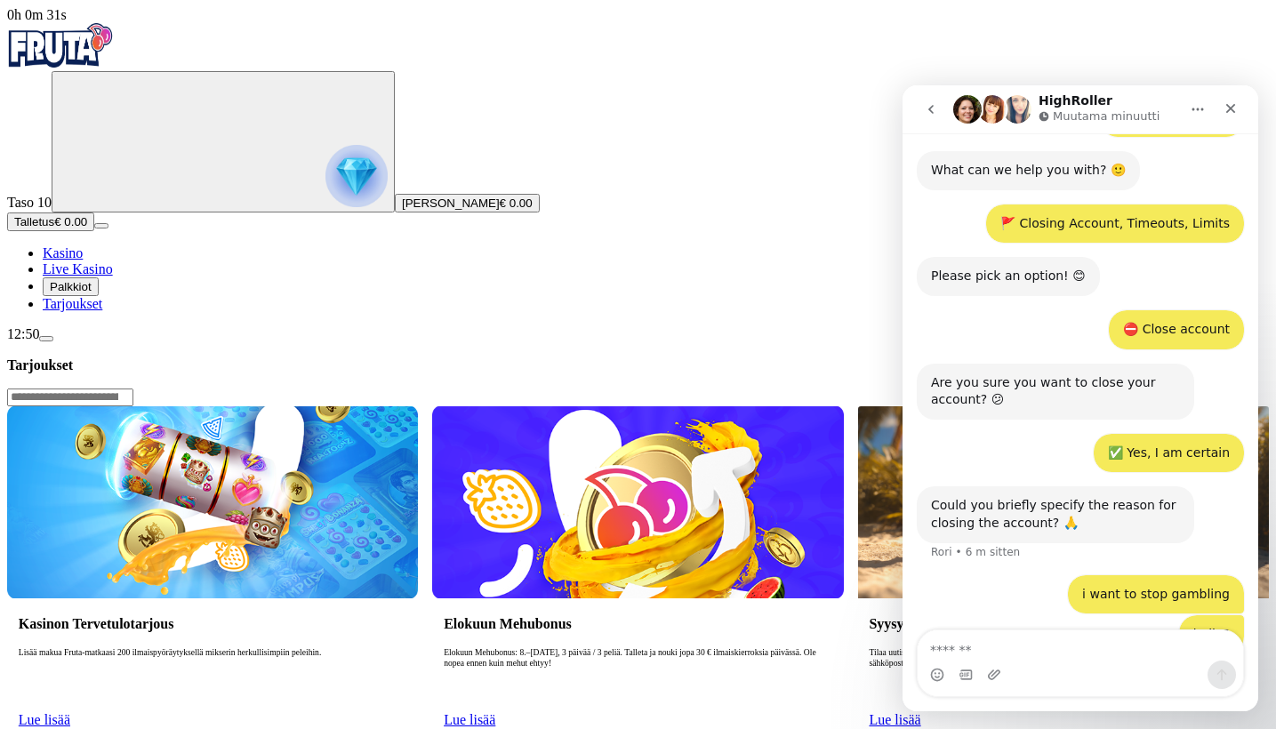
click at [924, 97] on button "go back" at bounding box center [931, 110] width 34 height 34
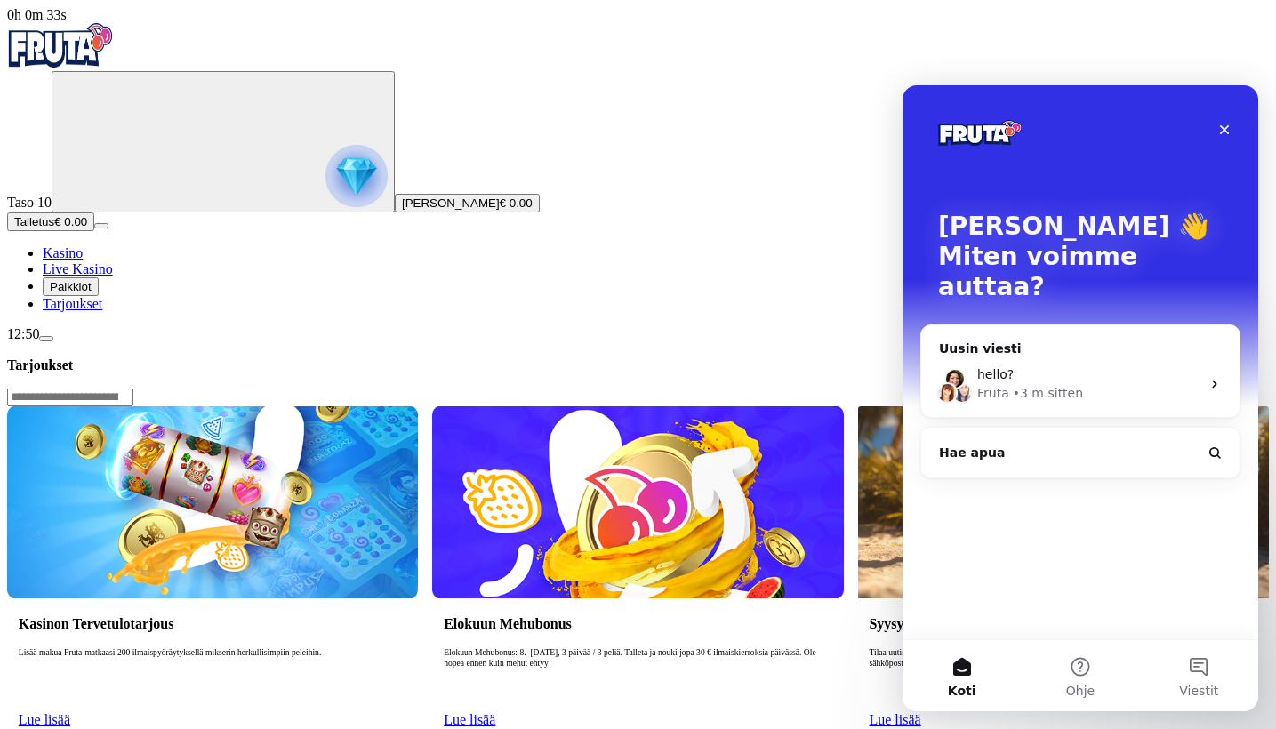
click at [1085, 435] on button "Hae apua" at bounding box center [1081, 453] width 304 height 36
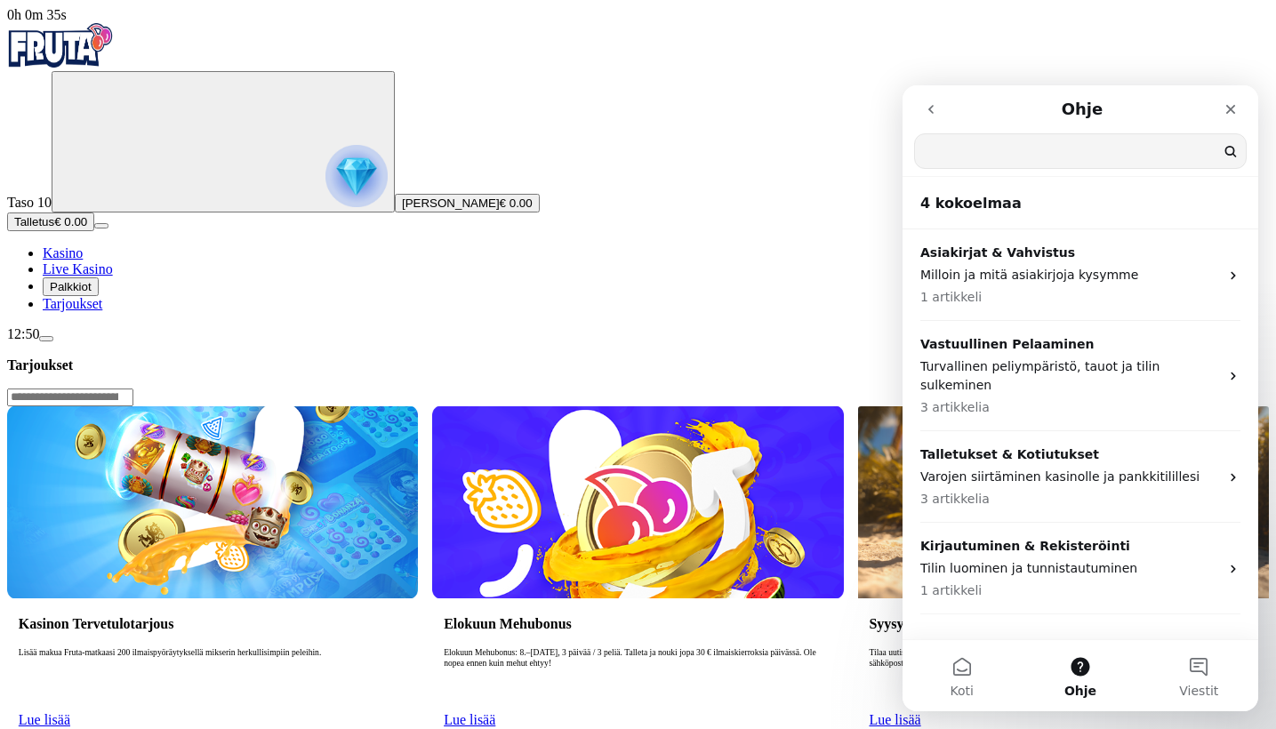
click at [922, 102] on button "go back" at bounding box center [931, 110] width 34 height 34
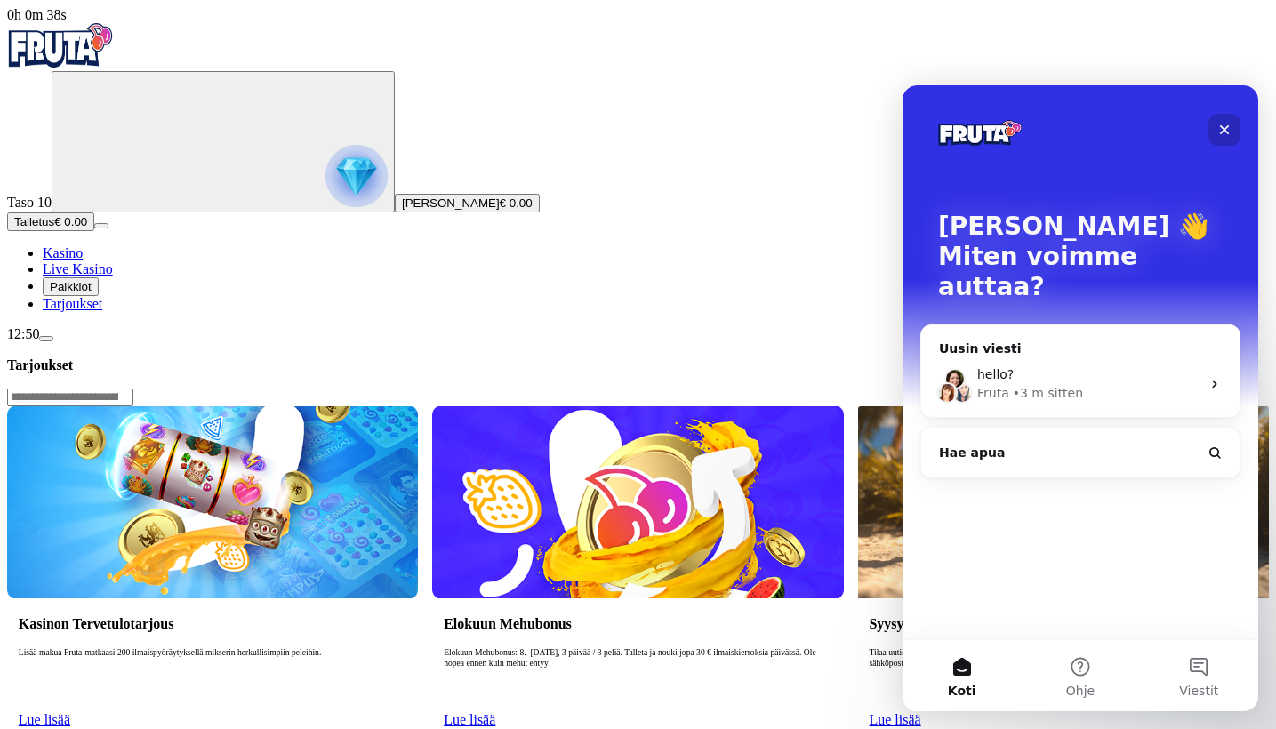
click at [1219, 129] on icon "Sulje" at bounding box center [1225, 130] width 14 height 14
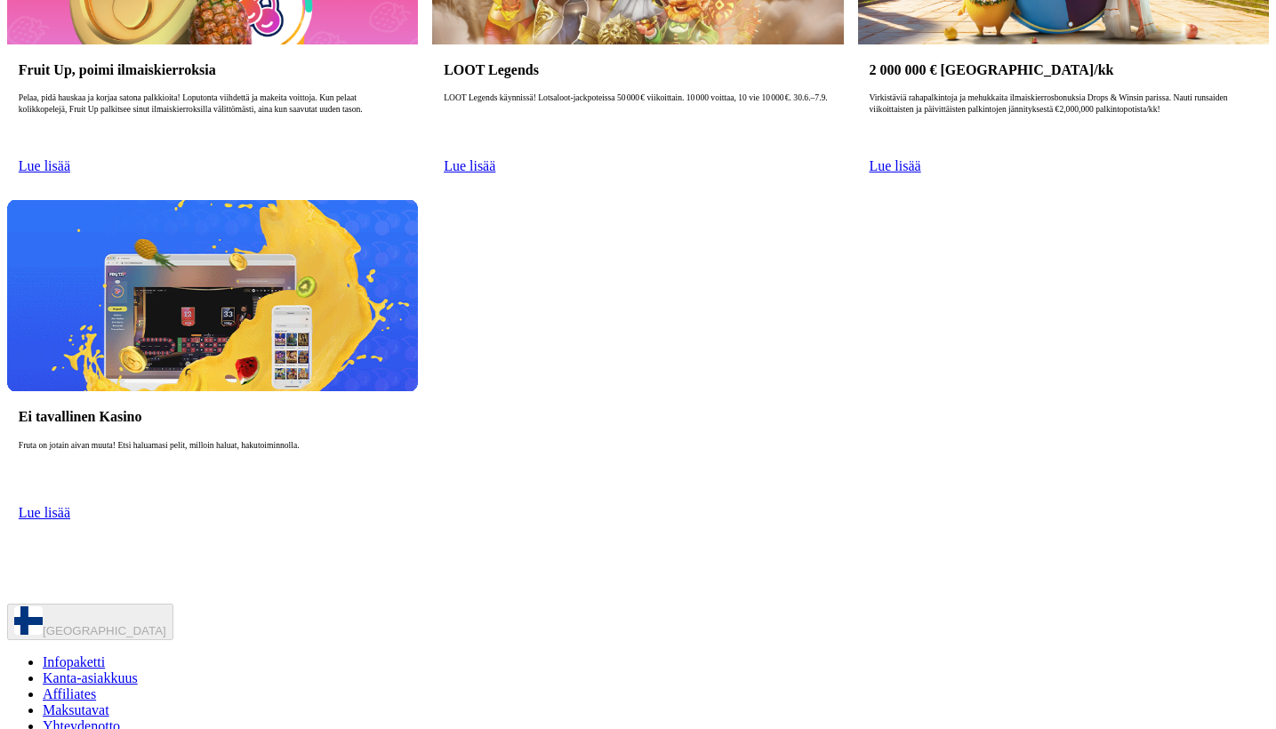
scroll to position [901, 4]
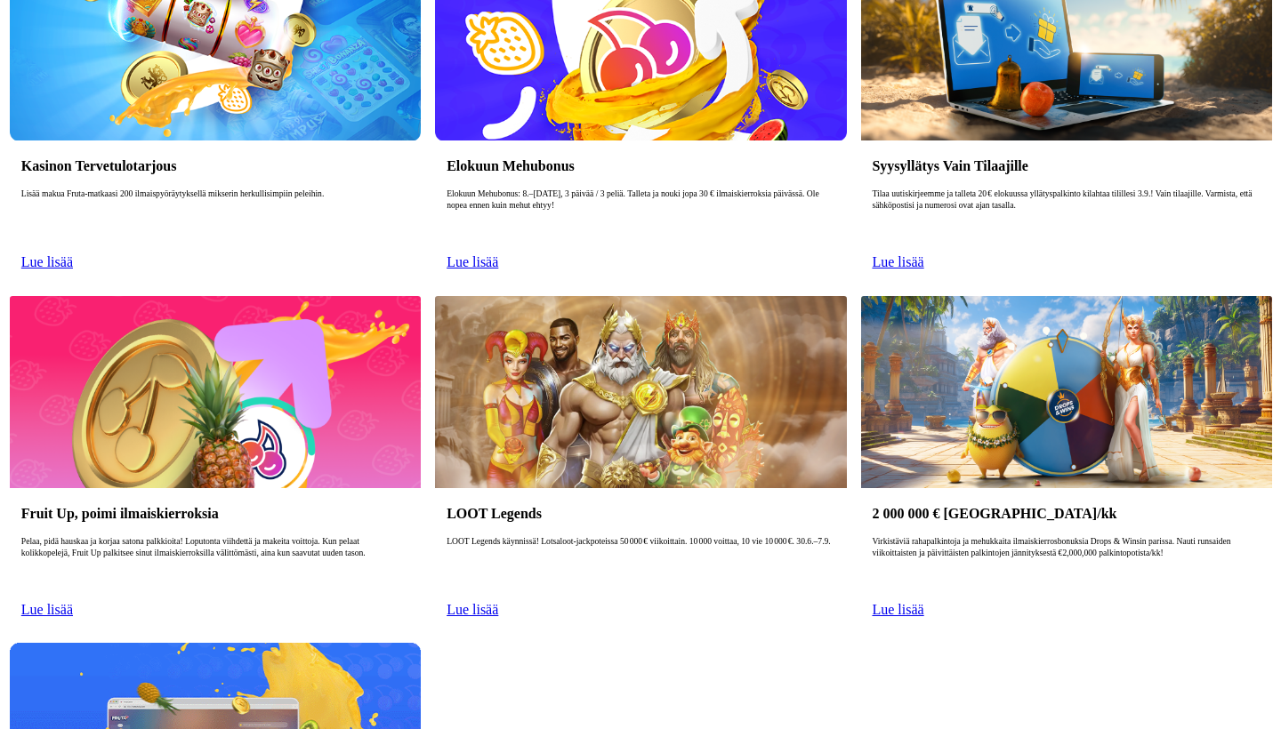
scroll to position [901, 0]
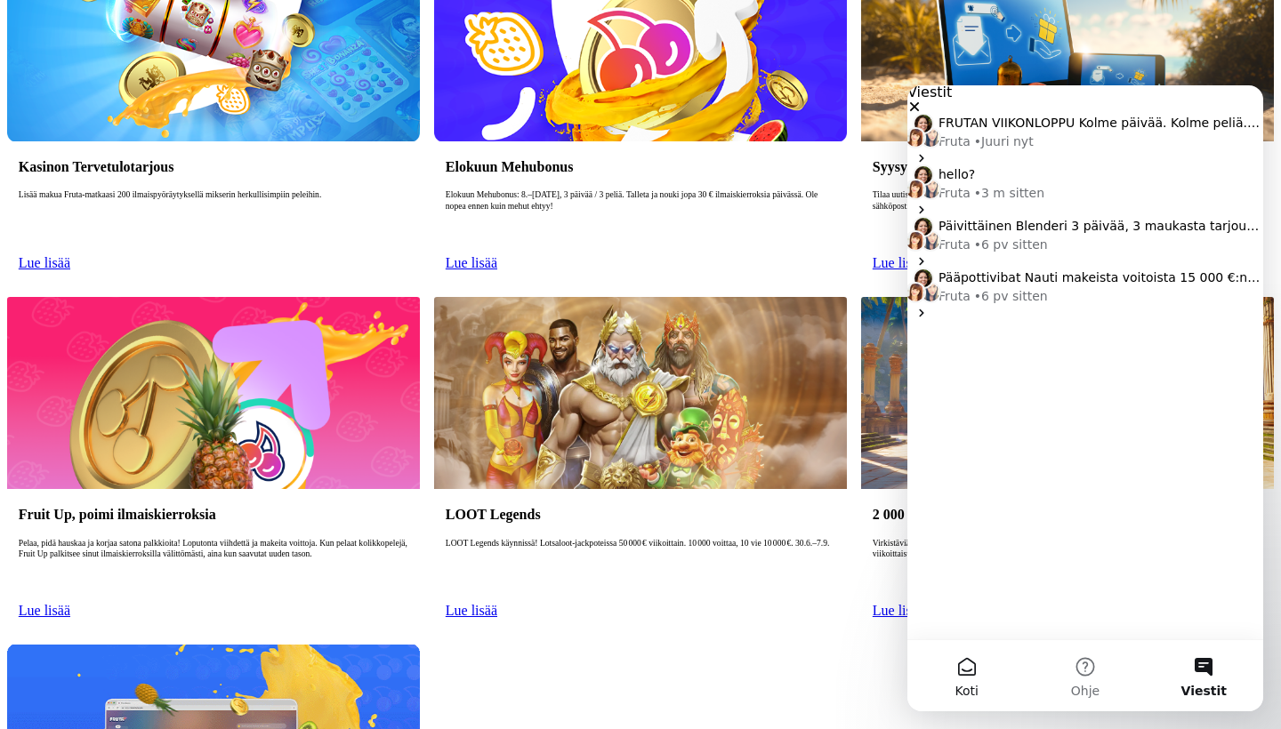
click at [966, 674] on button "Koti" at bounding box center [966, 675] width 118 height 71
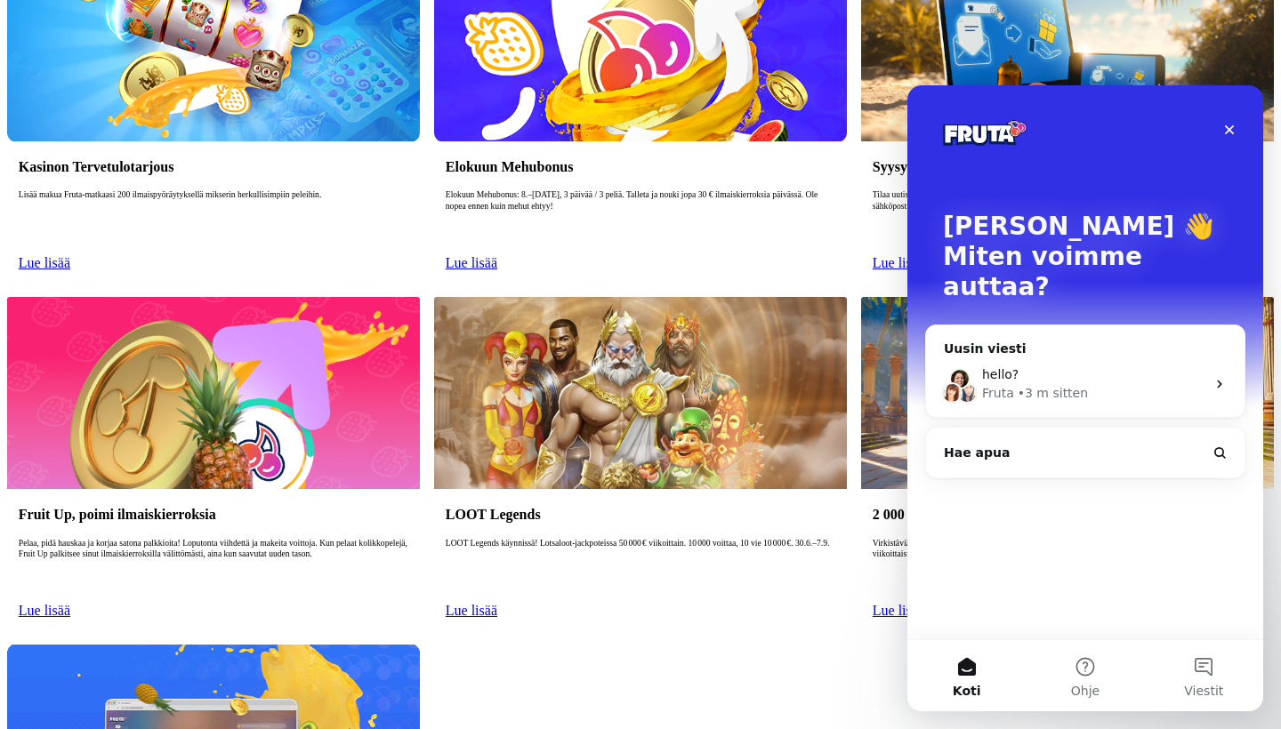
click at [1067, 435] on button "Hae apua" at bounding box center [1085, 453] width 304 height 36
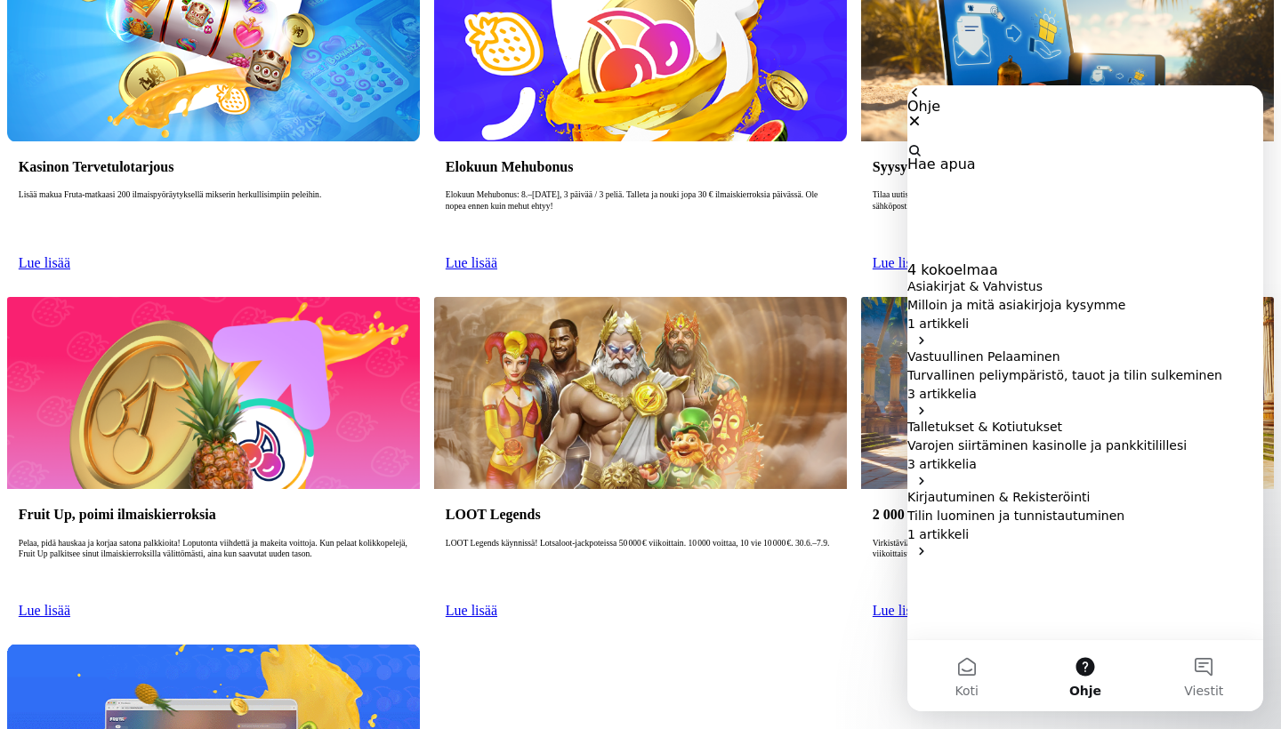
click at [922, 100] on icon "go back" at bounding box center [914, 92] width 14 height 14
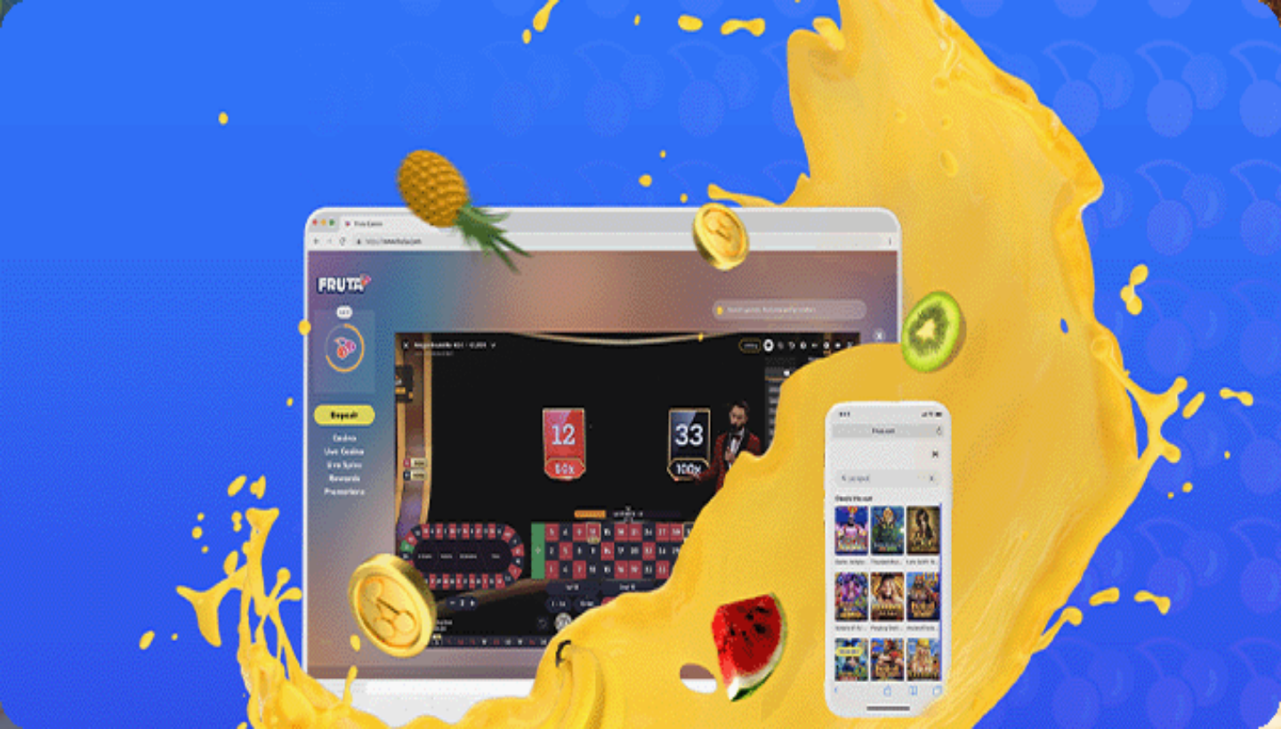
scroll to position [901, 0]
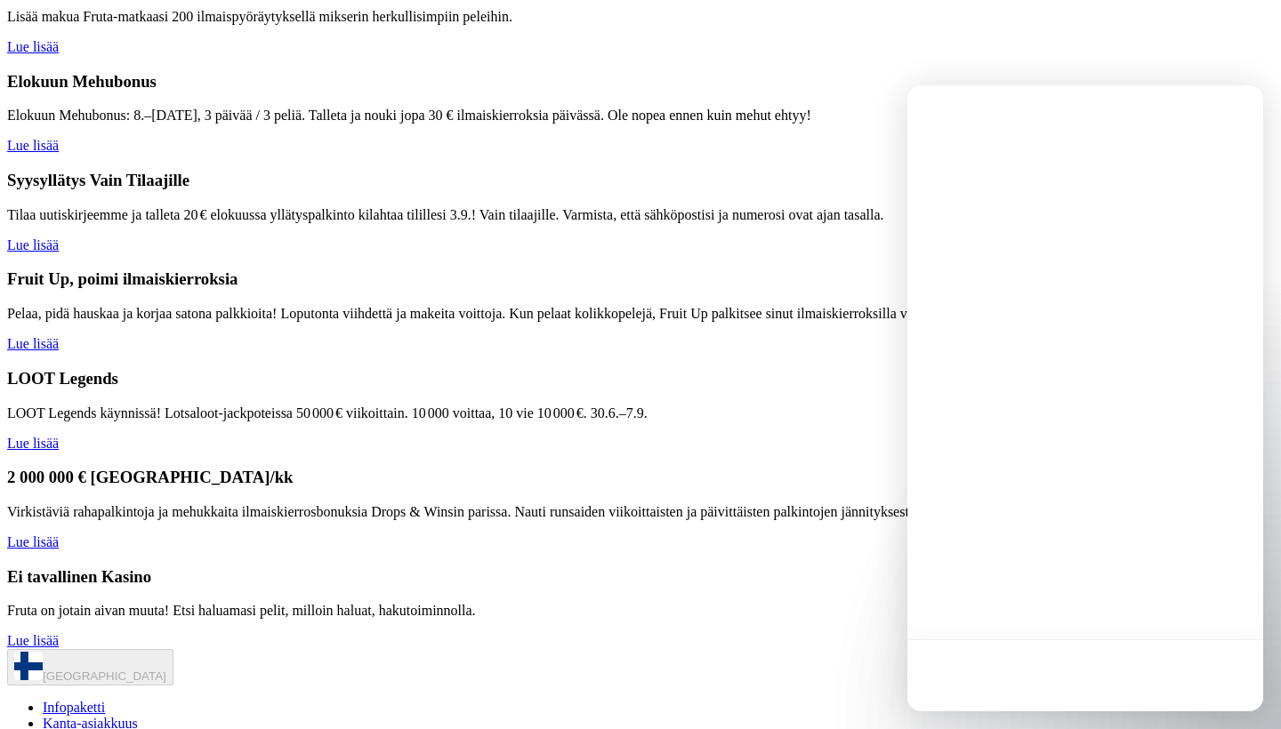
scroll to position [0, 0]
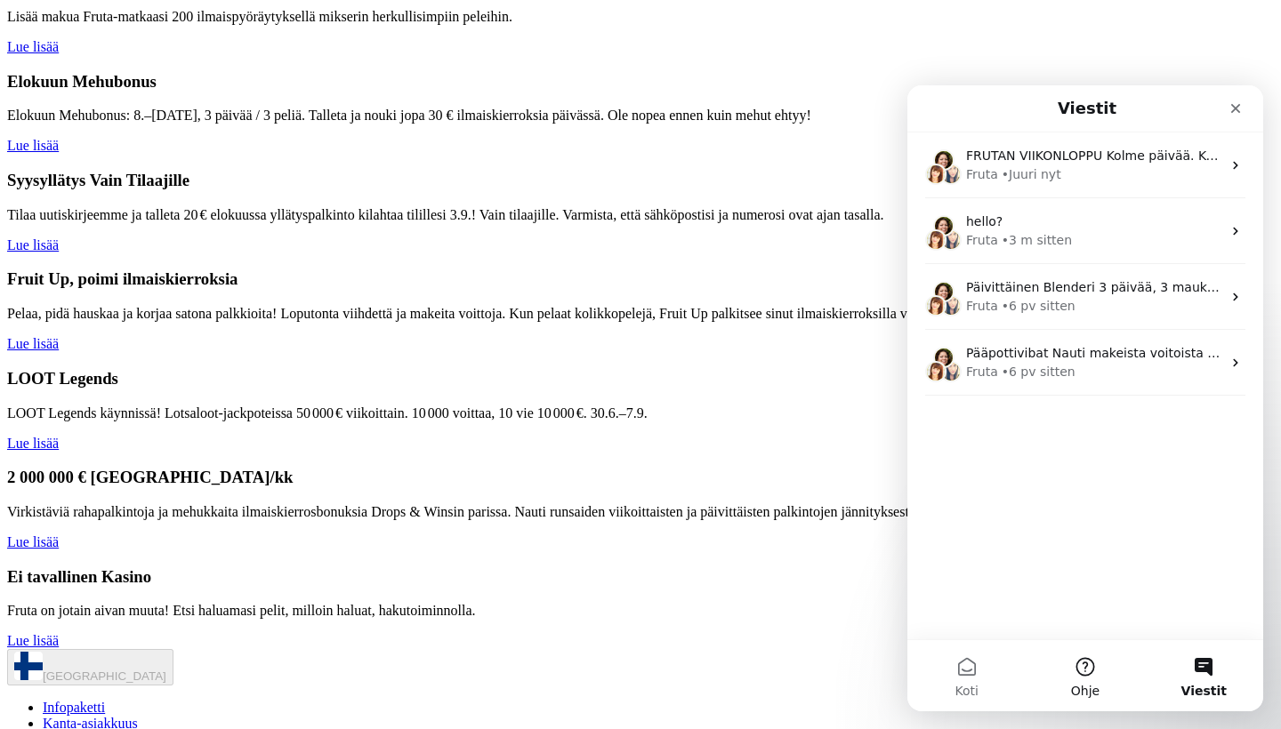
click at [1094, 668] on button "Ohje" at bounding box center [1085, 675] width 118 height 71
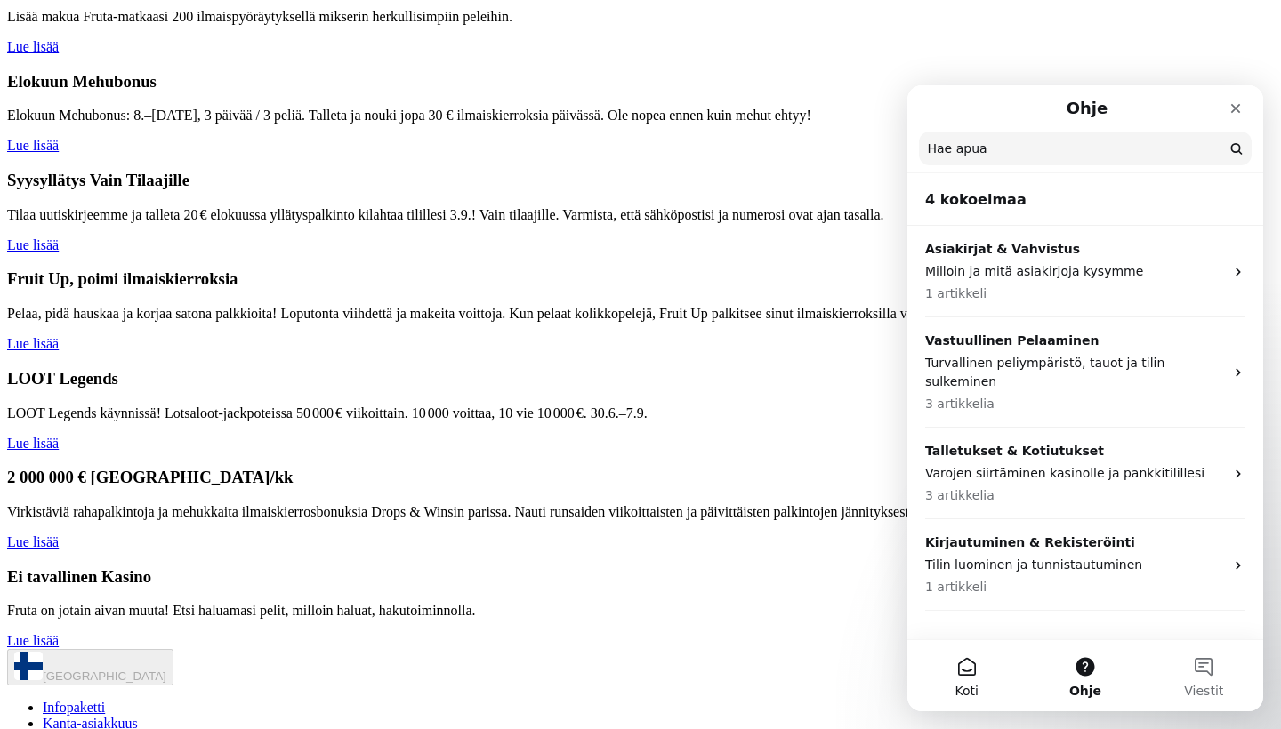
click at [960, 669] on button "Koti" at bounding box center [966, 675] width 118 height 71
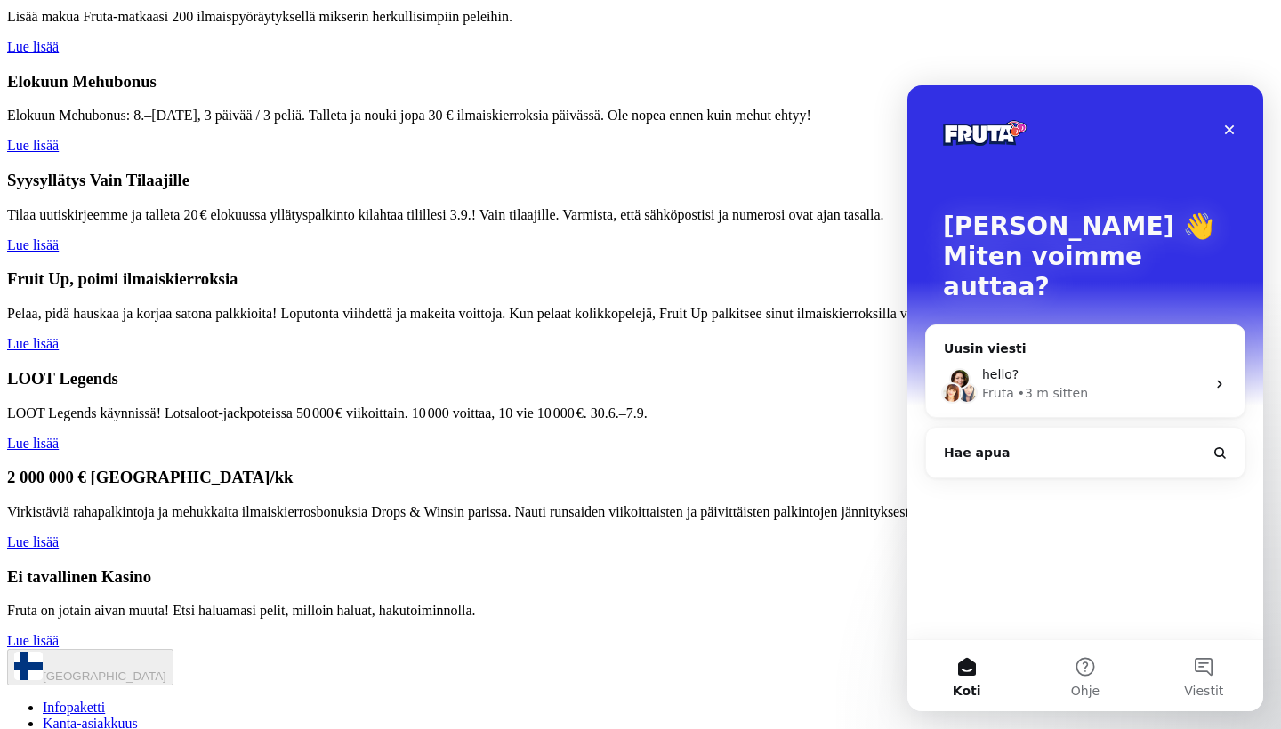
click at [1026, 435] on button "Hae apua" at bounding box center [1085, 453] width 304 height 36
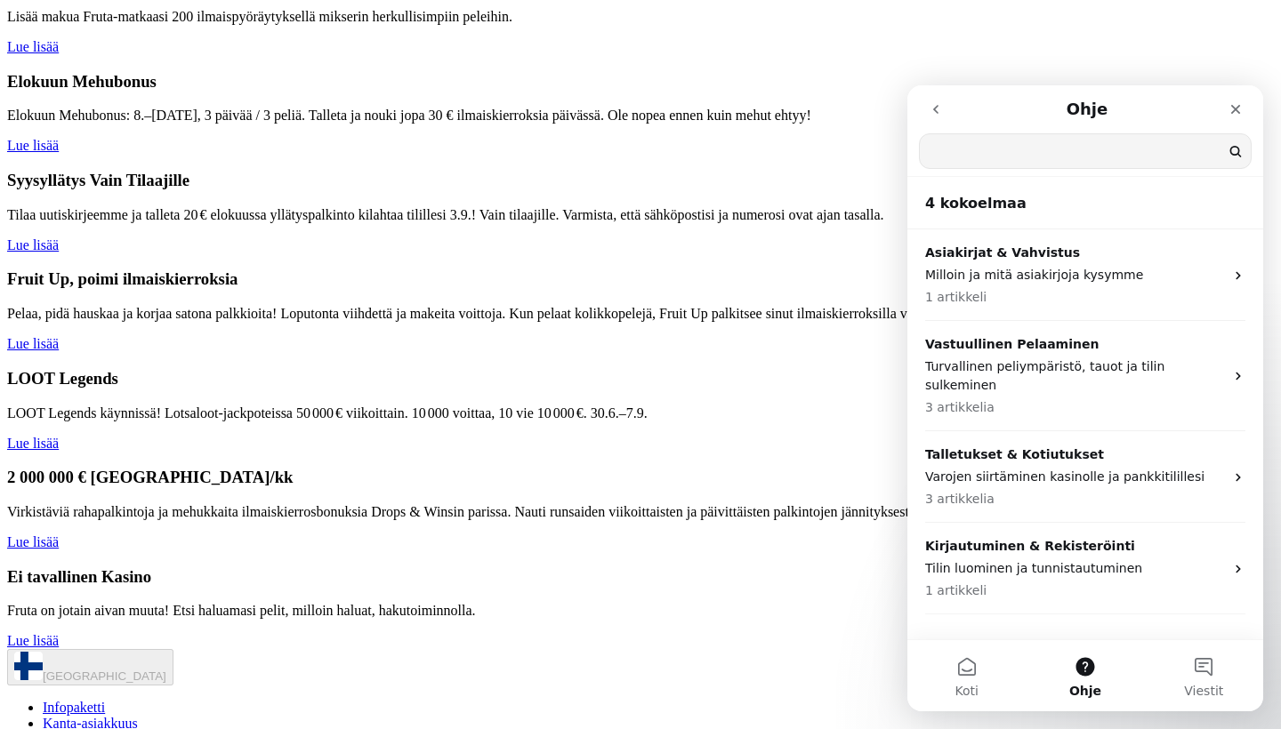
click at [930, 96] on button "go back" at bounding box center [936, 110] width 34 height 34
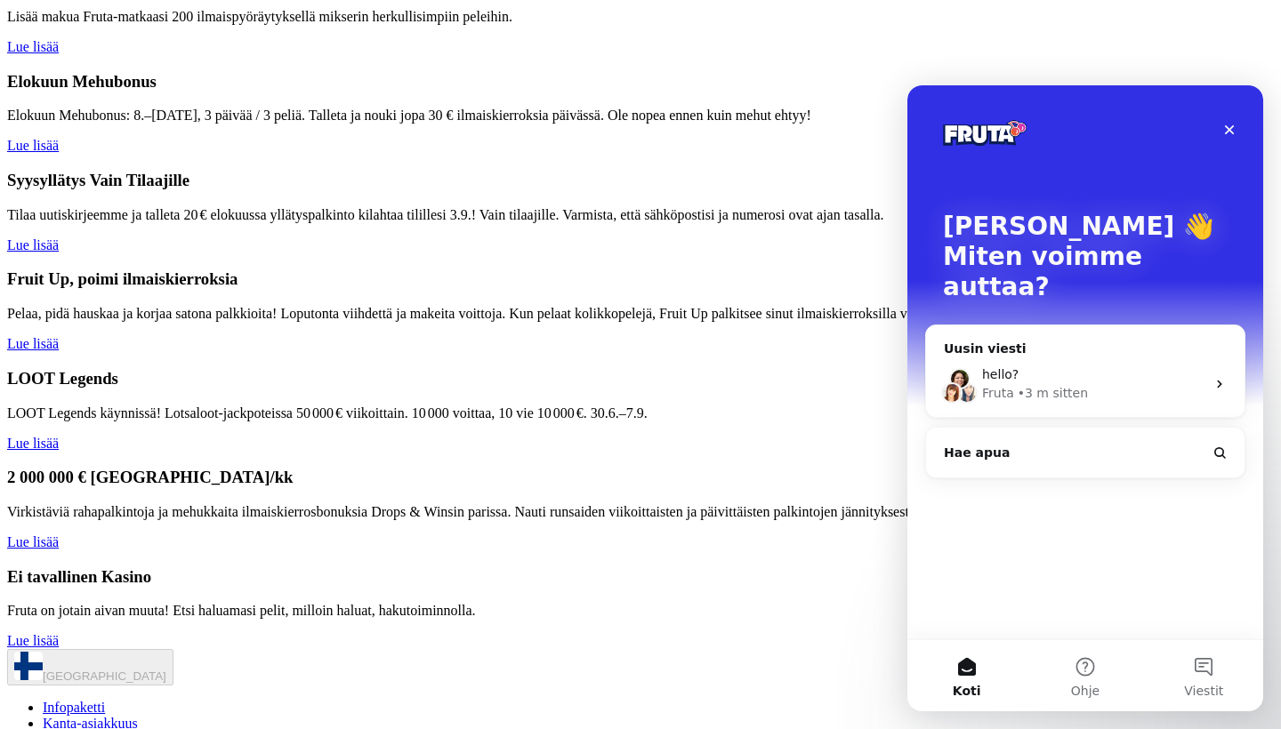
click at [1073, 366] on div "hello?" at bounding box center [1093, 375] width 223 height 19
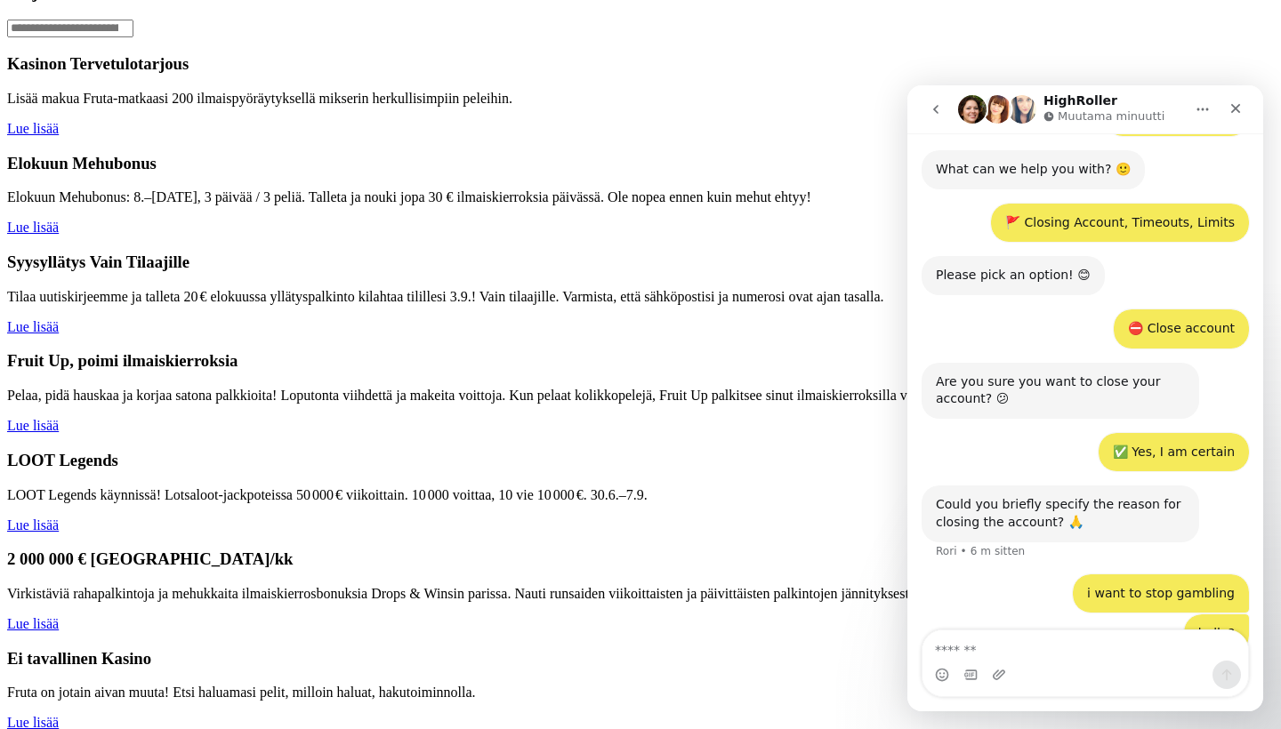
scroll to position [423, 0]
click at [1195, 112] on icon "Koti" at bounding box center [1202, 109] width 14 height 14
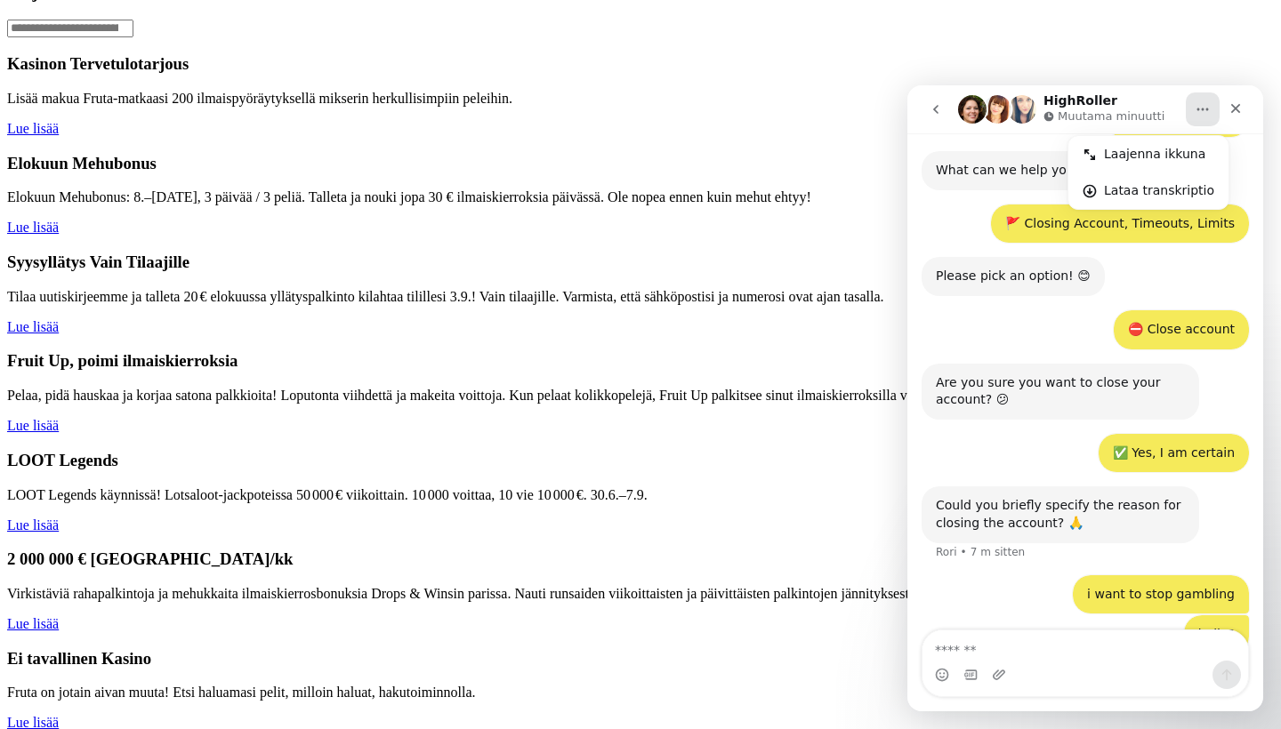
click at [1054, 576] on div "i want to stop gambling [PERSON_NAME] • 6 m sitten" at bounding box center [1085, 596] width 327 height 41
click at [936, 106] on icon "go back" at bounding box center [936, 109] width 14 height 14
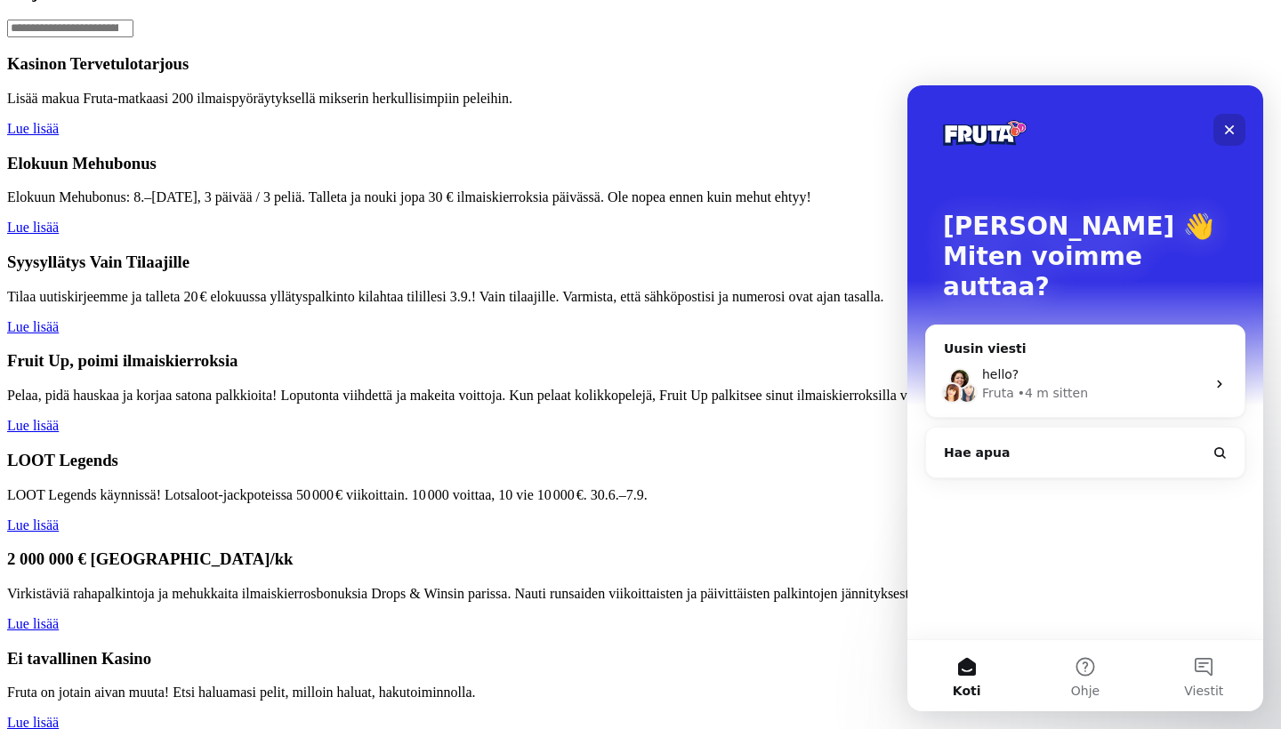
click at [1225, 116] on div "Sulje" at bounding box center [1229, 130] width 32 height 32
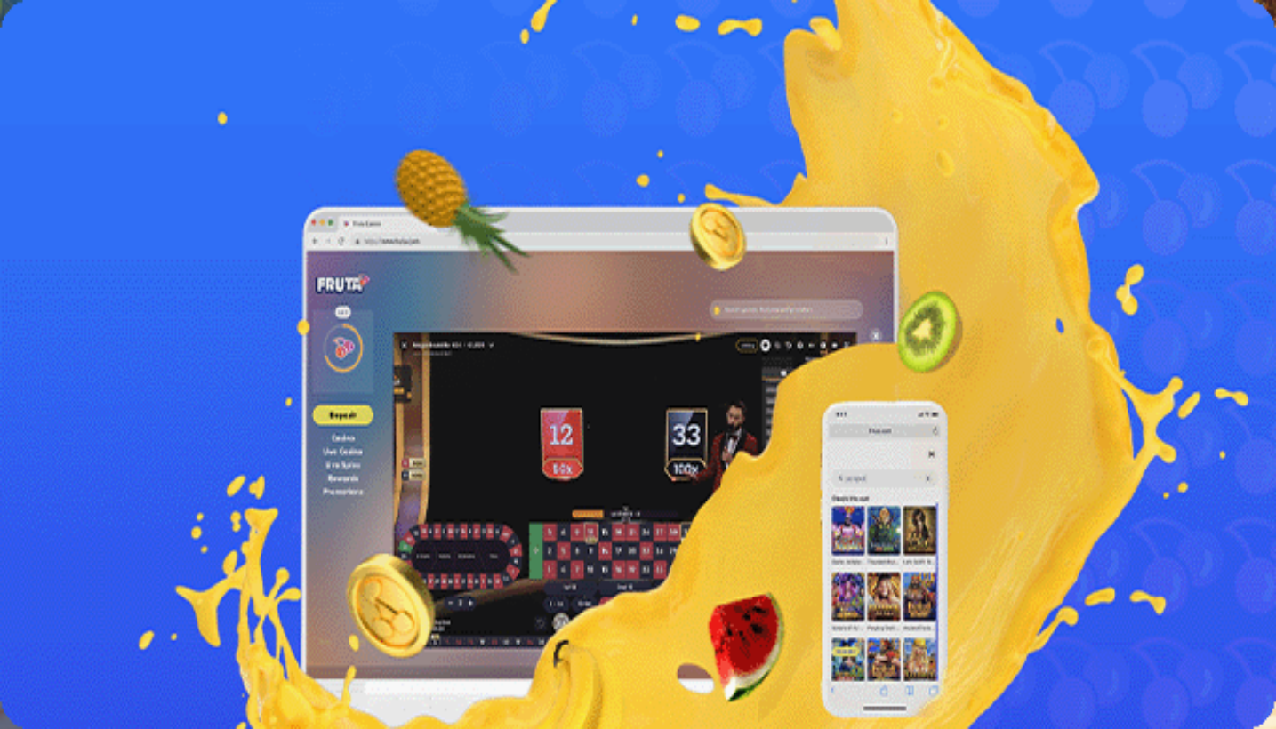
click at [46, 339] on span "menu icon" at bounding box center [46, 339] width 0 height 0
click at [204, 729] on button "Kysy apua 8 AM - 1 AM CET" at bounding box center [123, 743] width 161 height 19
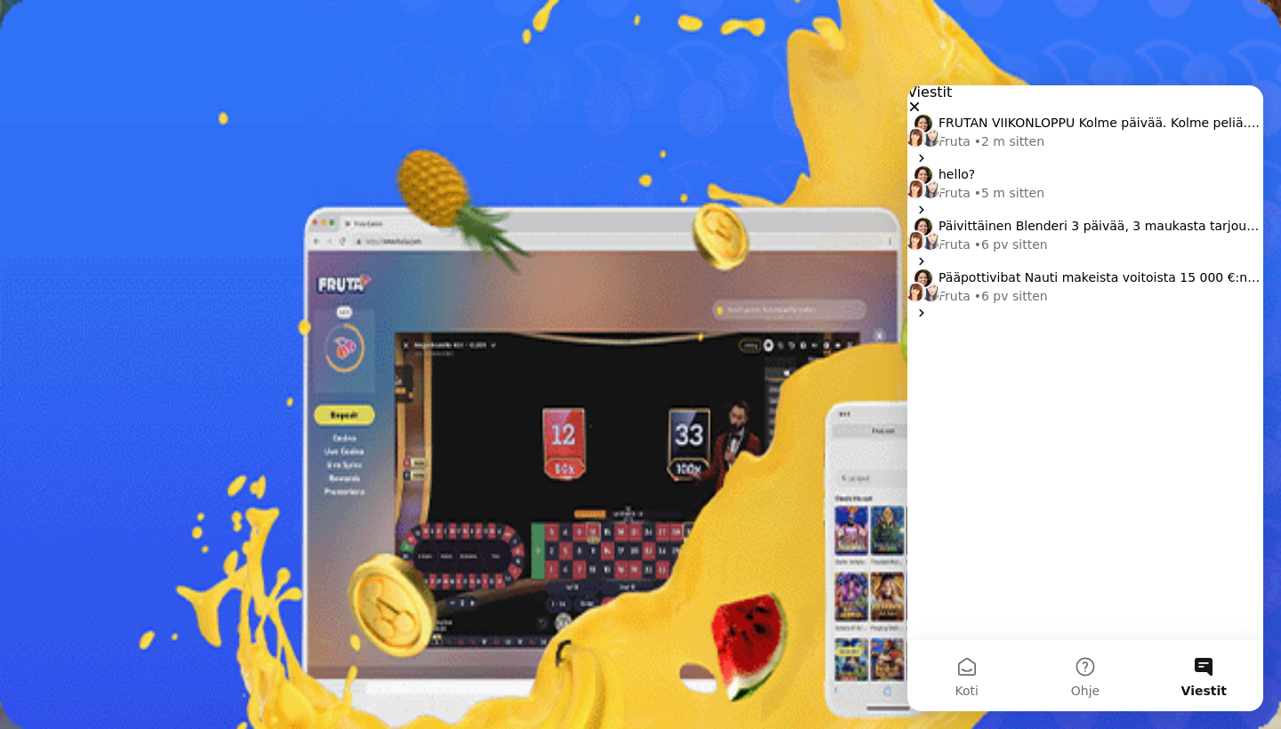
click at [105, 729] on span "Kysy apua" at bounding box center [77, 743] width 55 height 13
click at [1095, 666] on button "Ohje" at bounding box center [1085, 675] width 118 height 71
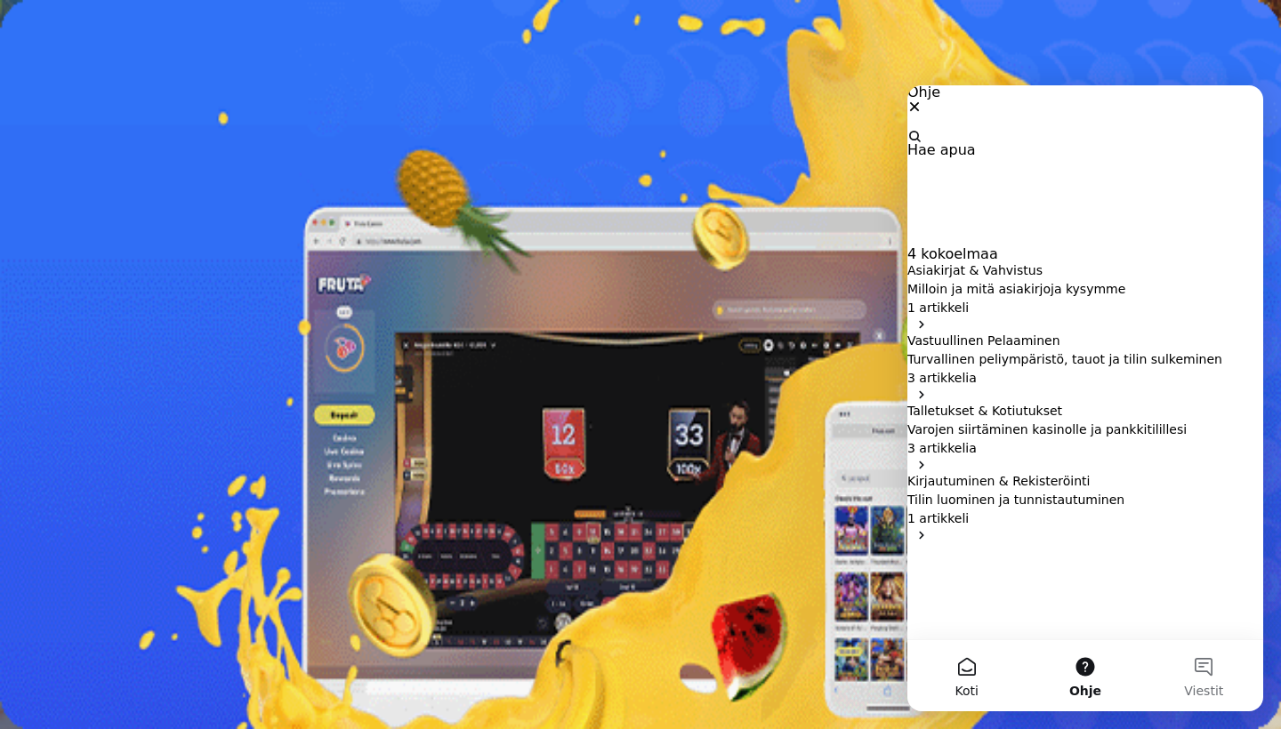
click at [954, 682] on button "Koti" at bounding box center [966, 675] width 118 height 71
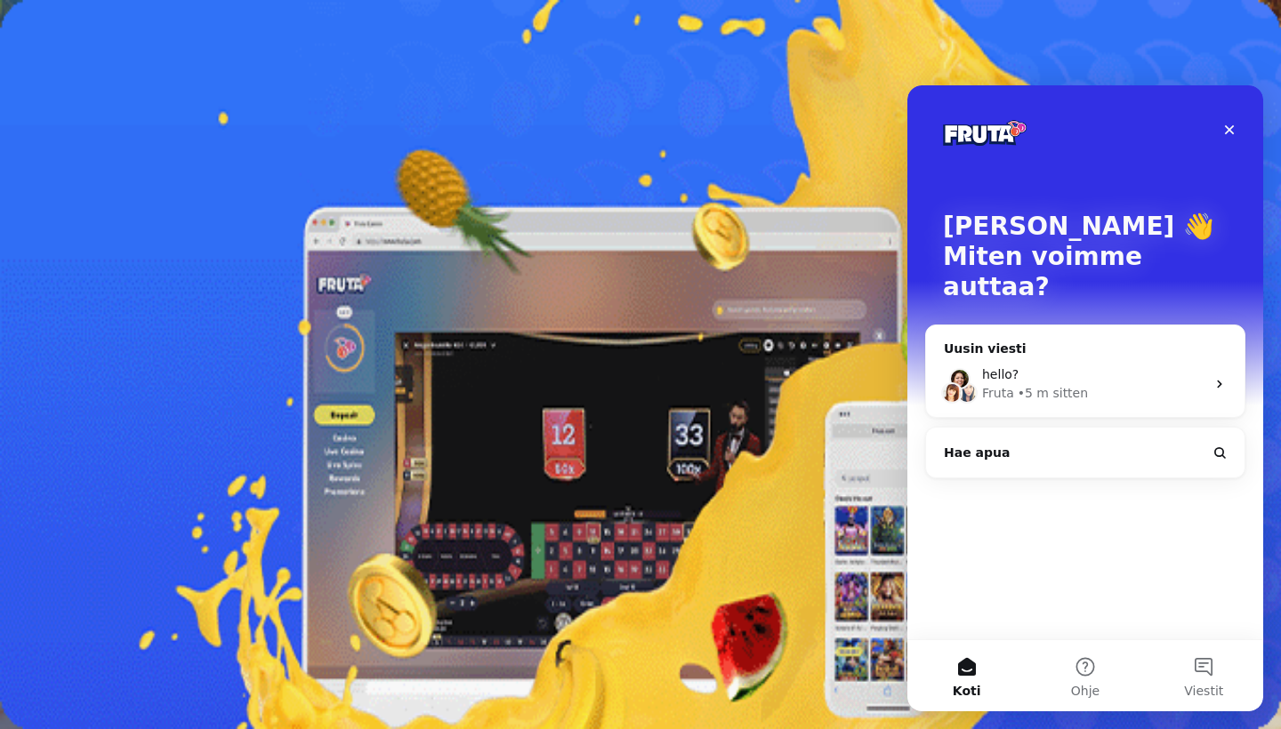
click at [1101, 366] on div "hello?" at bounding box center [1093, 375] width 223 height 19
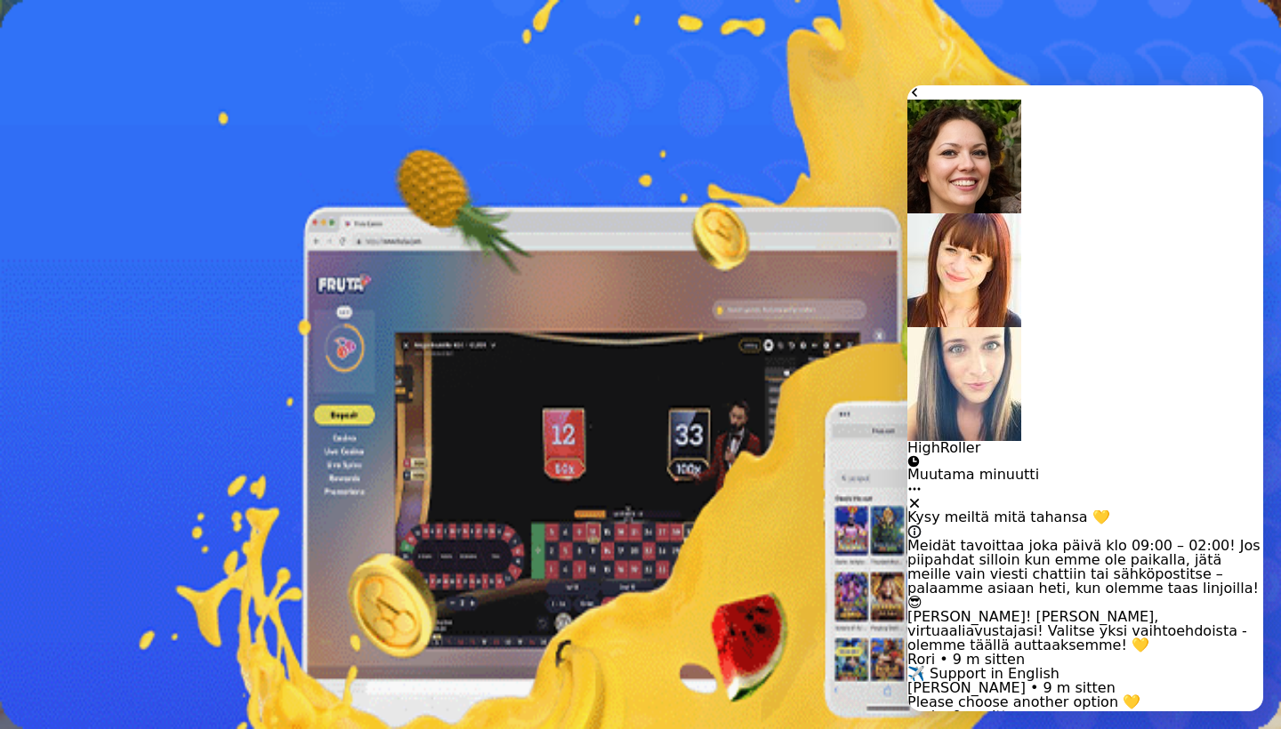
scroll to position [423, 0]
click at [492, 342] on div at bounding box center [640, 367] width 1267 height 50
click at [14, 389] on span "close icon" at bounding box center [14, 389] width 0 height 0
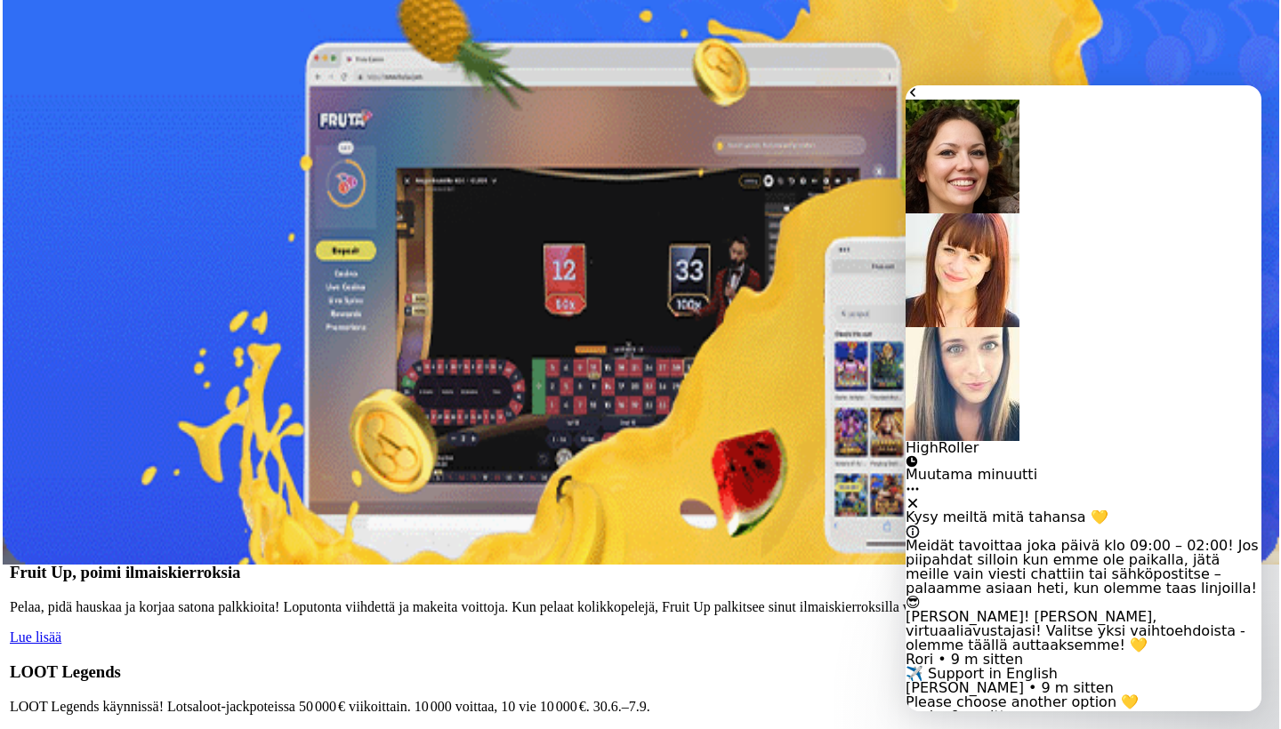
scroll to position [423, 0]
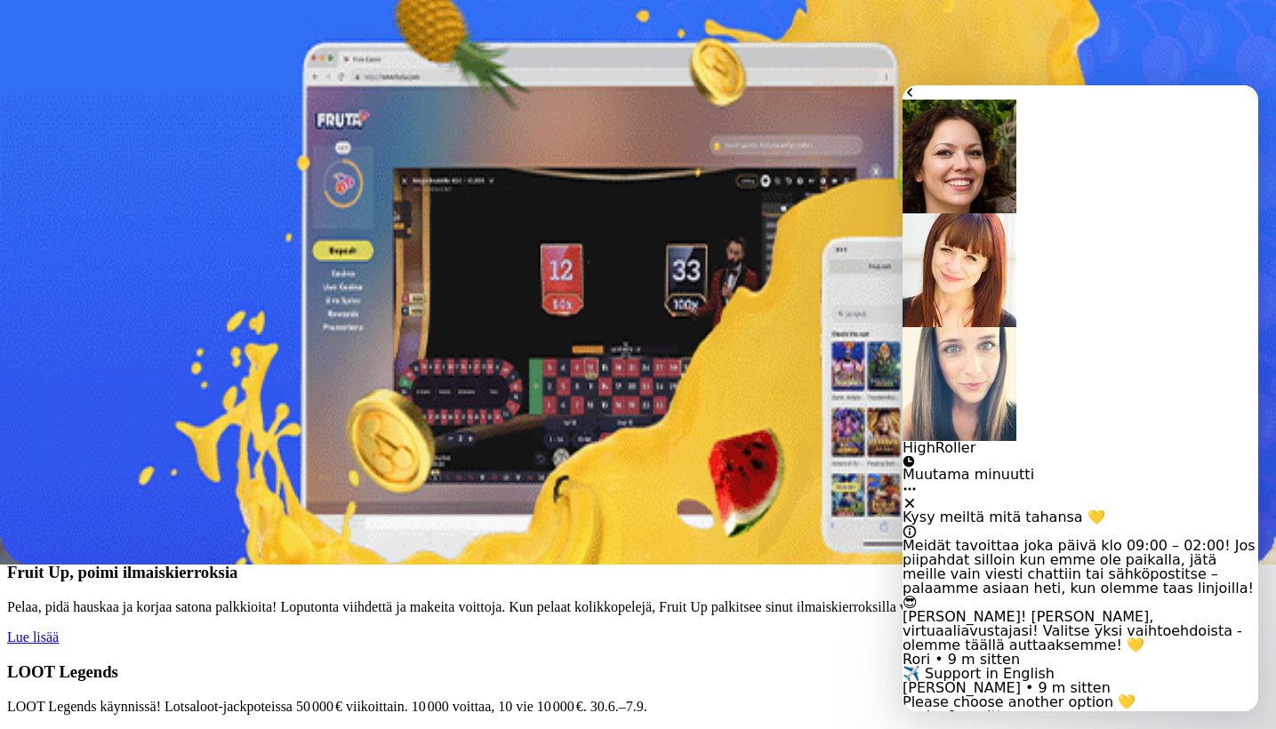
click at [917, 482] on icon "Koti" at bounding box center [910, 489] width 14 height 14
click at [1238, 496] on div "Sulje" at bounding box center [1081, 503] width 356 height 14
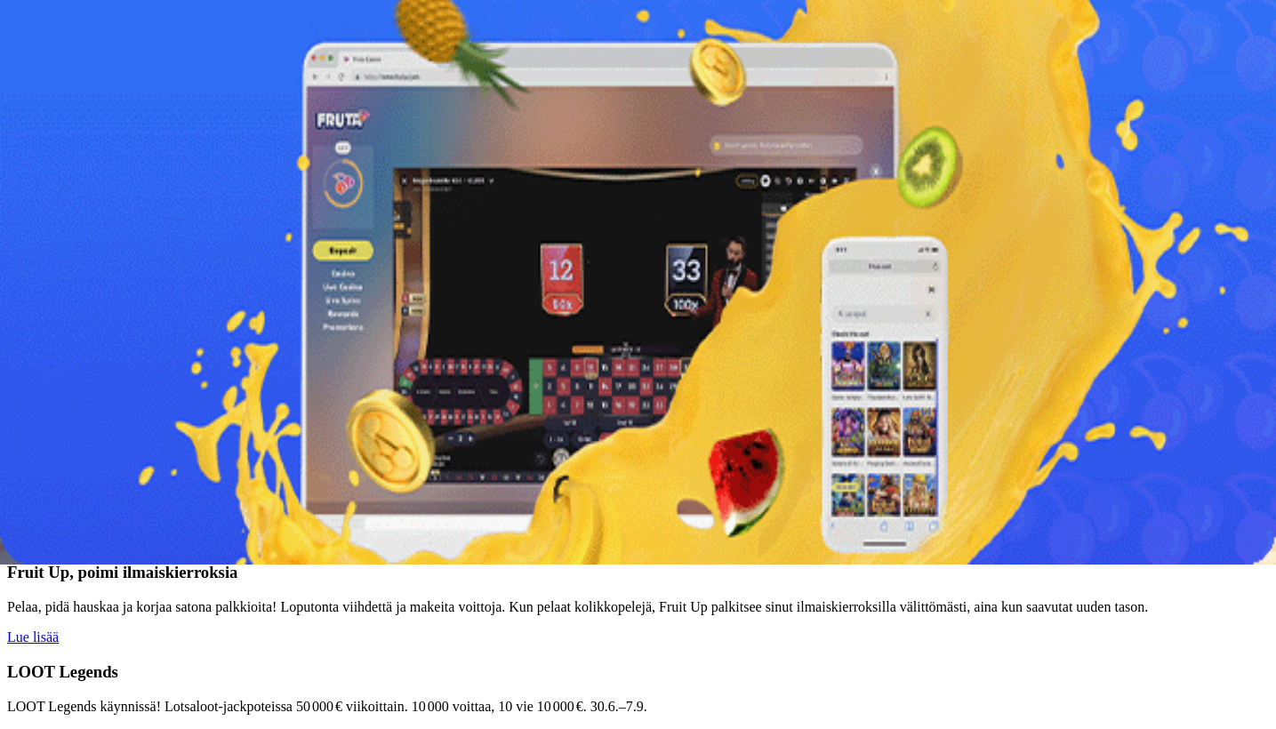
click at [46, 174] on span "menu icon" at bounding box center [46, 174] width 0 height 0
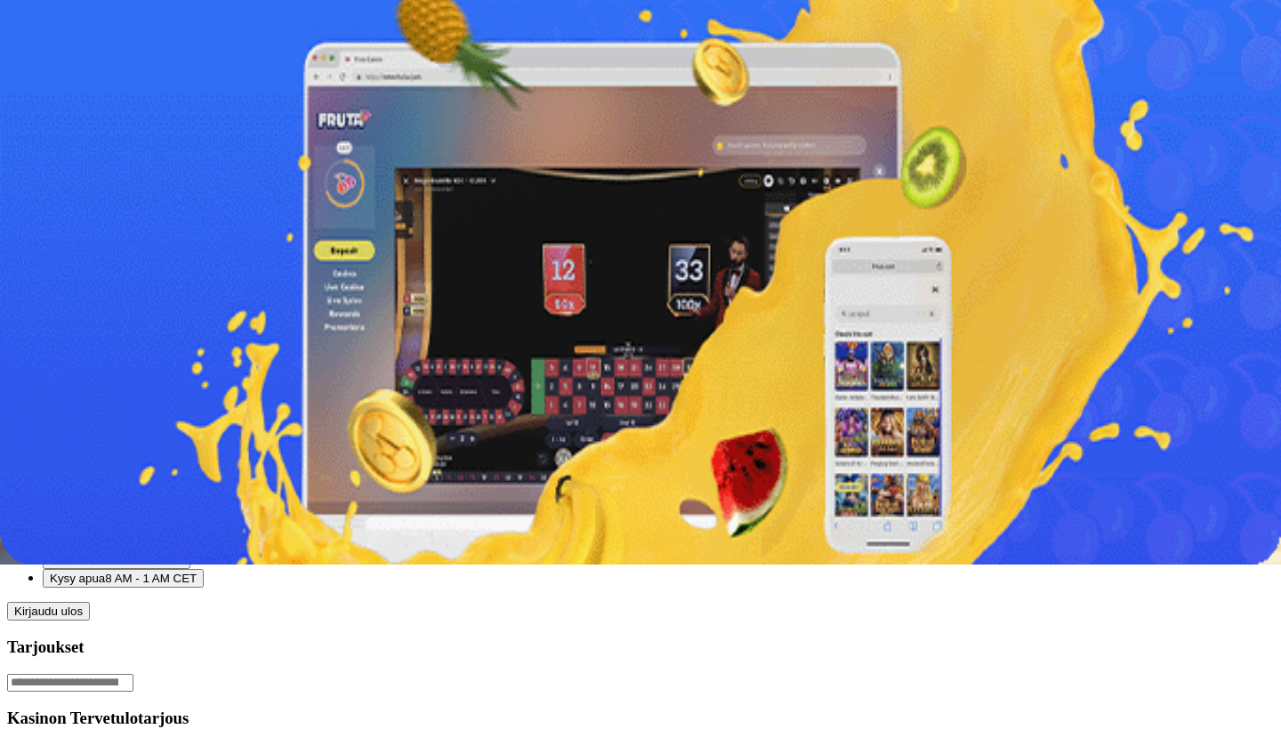
click at [197, 572] on span "8 AM - 1 AM CET" at bounding box center [151, 578] width 92 height 13
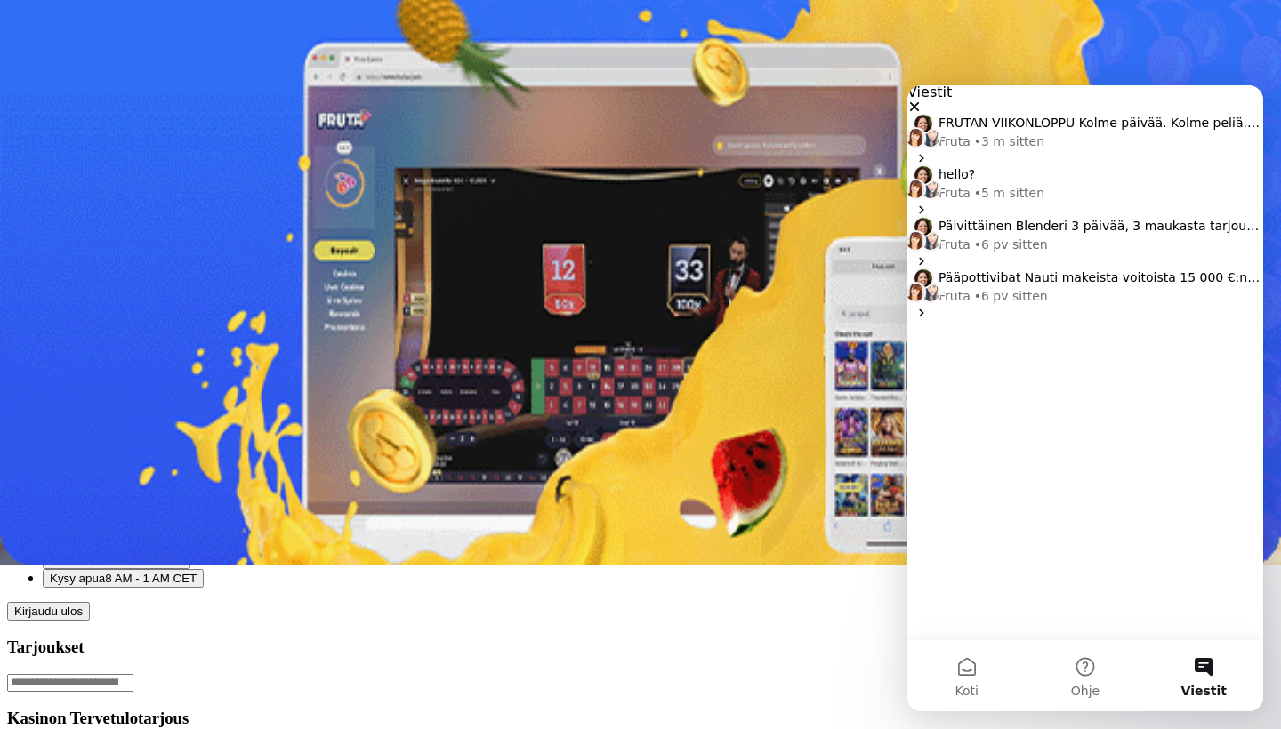
click at [186, 460] on span "Vahvistaminen" at bounding box center [147, 466] width 76 height 13
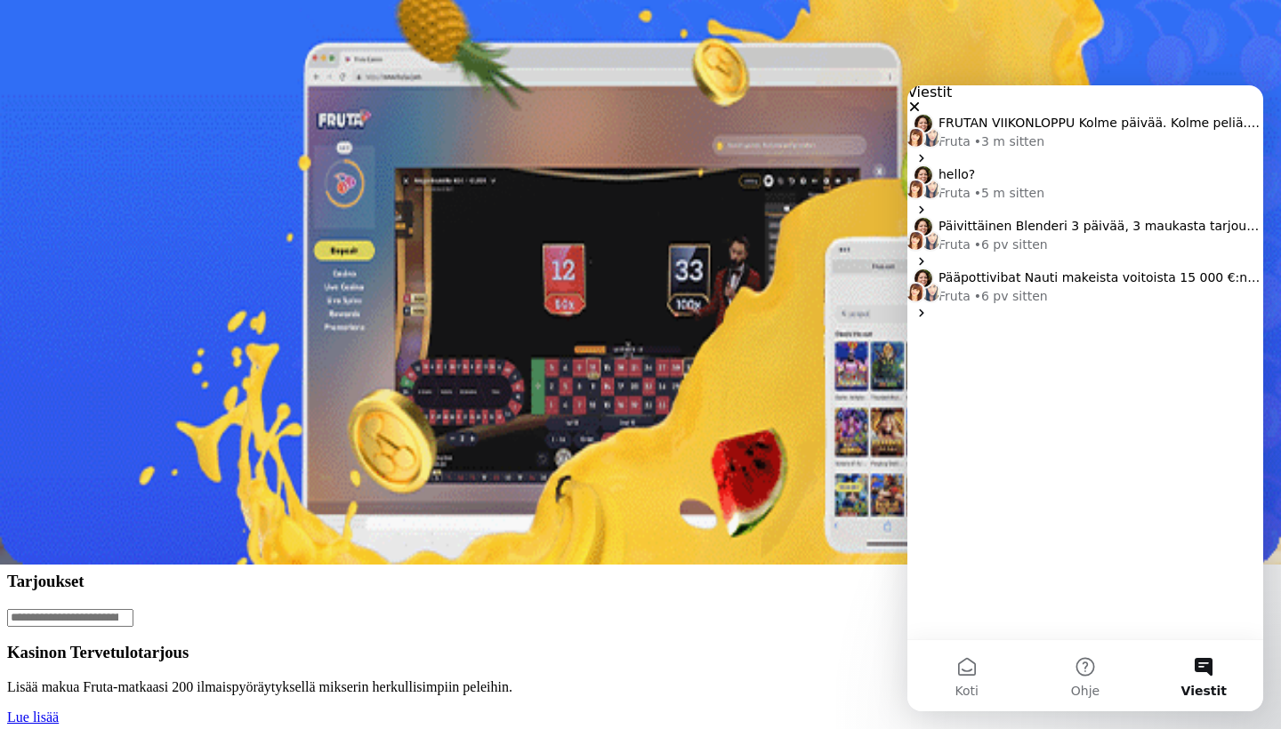
click at [14, 190] on span "chevron-left icon" at bounding box center [14, 190] width 0 height 0
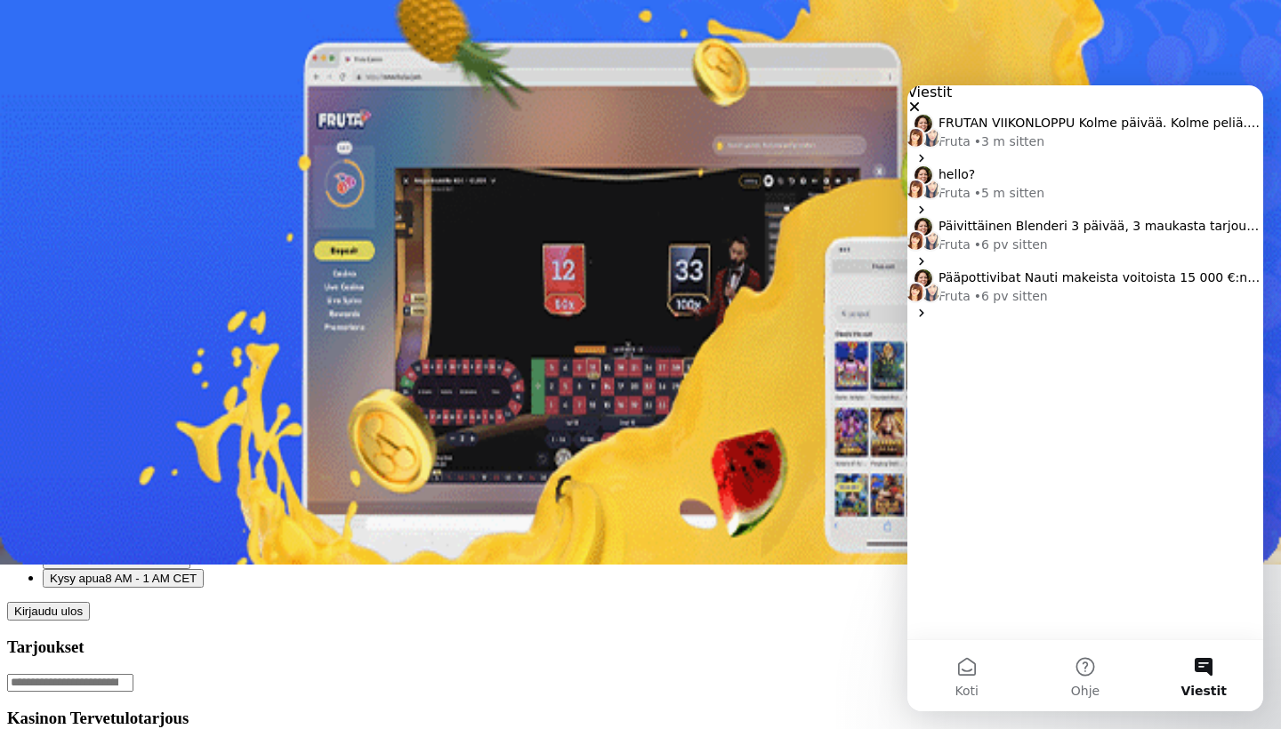
click at [14, 224] on span "close icon" at bounding box center [14, 224] width 0 height 0
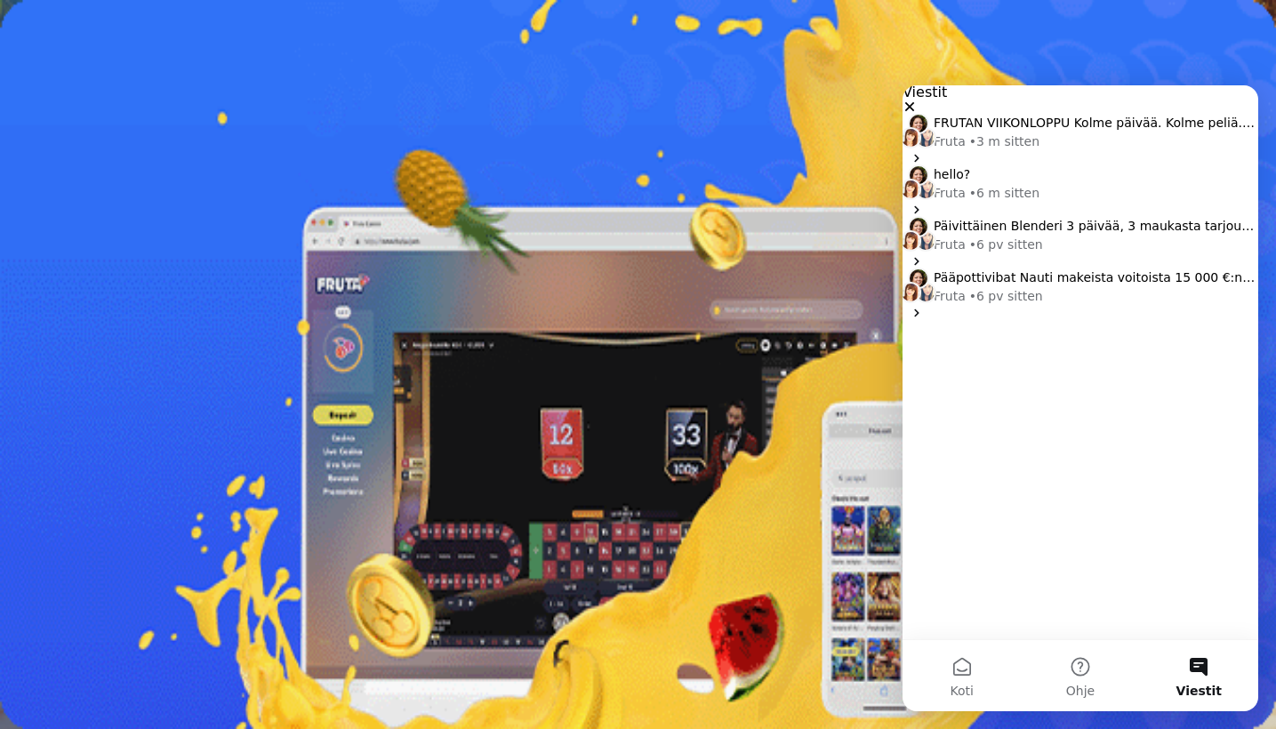
click at [1040, 151] on div "• 3 m sitten" at bounding box center [1005, 142] width 70 height 19
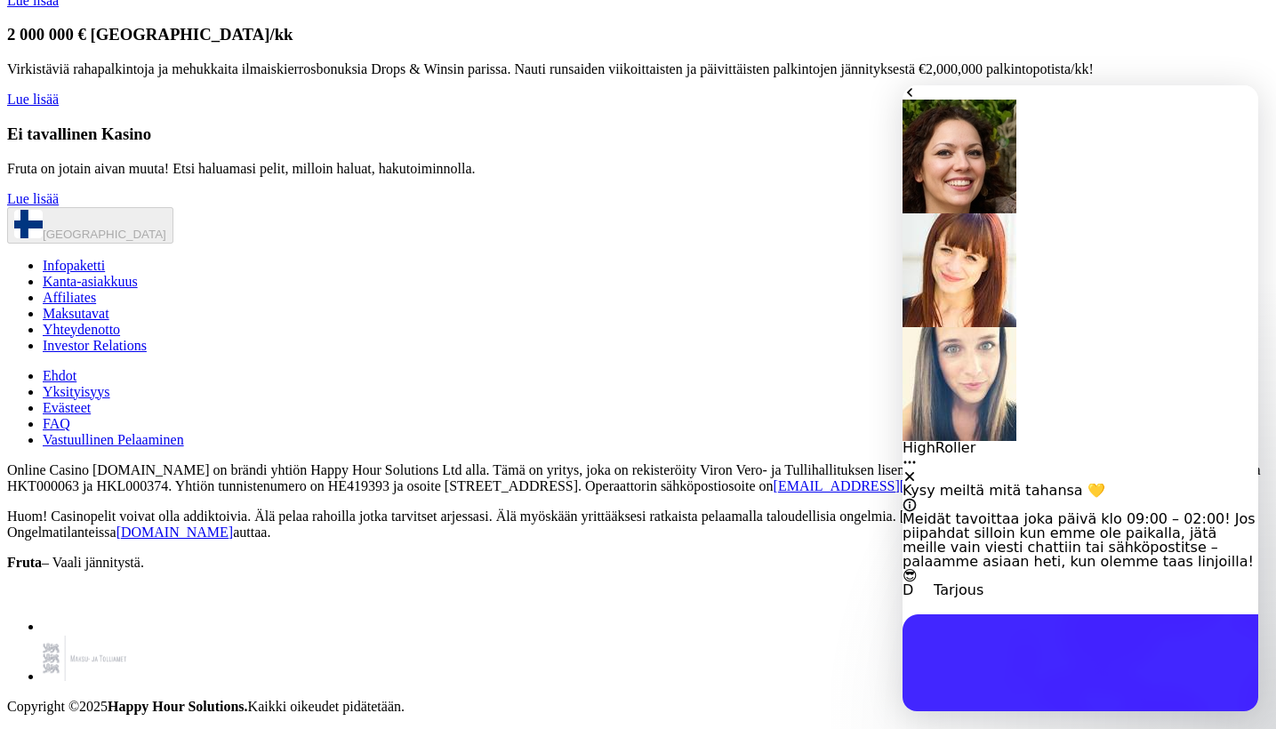
click at [917, 100] on icon "go back" at bounding box center [910, 92] width 14 height 14
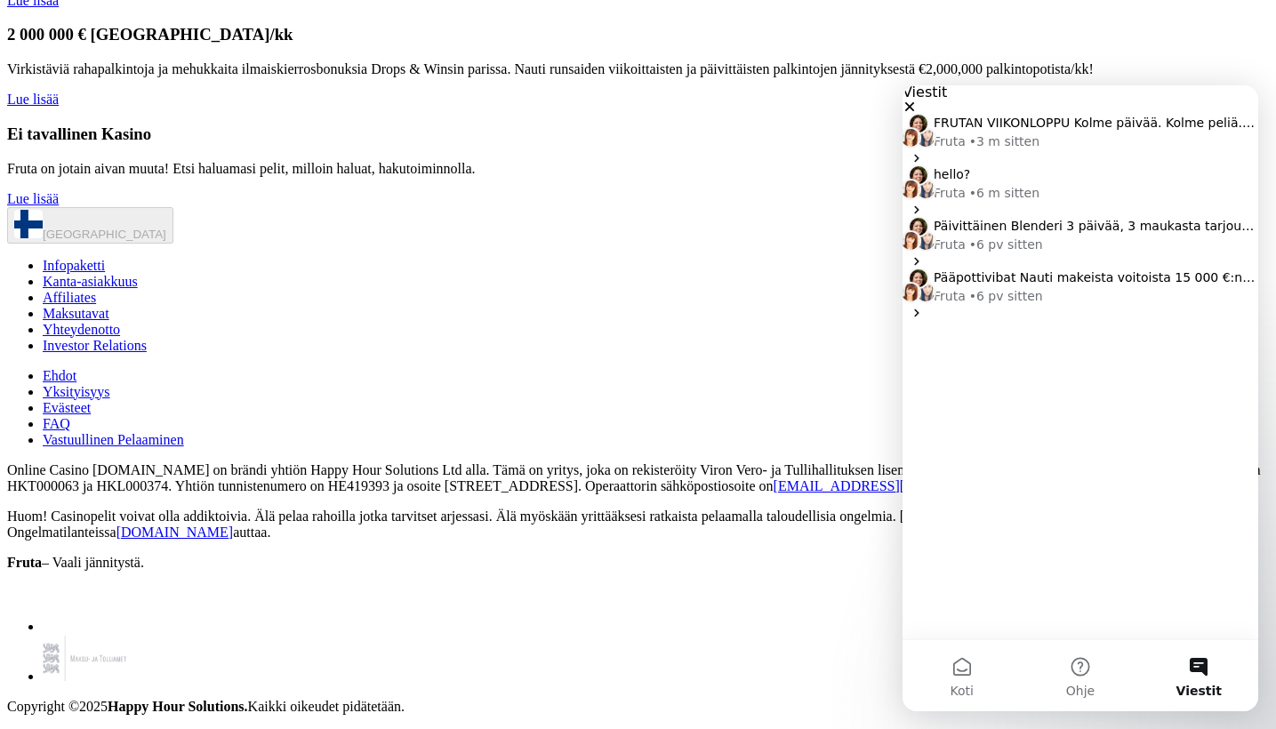
click at [1024, 184] on div "hello?" at bounding box center [1096, 174] width 325 height 19
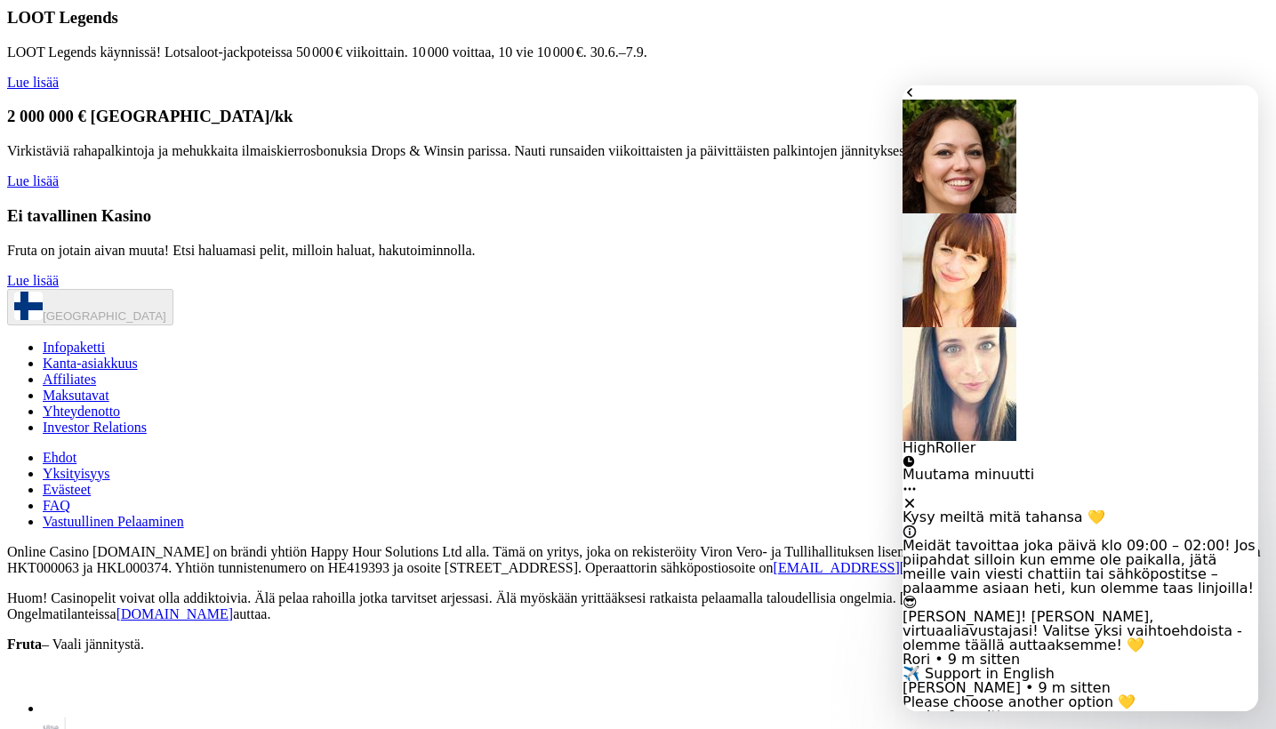
click at [917, 482] on icon "Koti" at bounding box center [910, 489] width 14 height 14
click at [1149, 149] on div "Laajenna ikkuna" at bounding box center [1118, 158] width 110 height 19
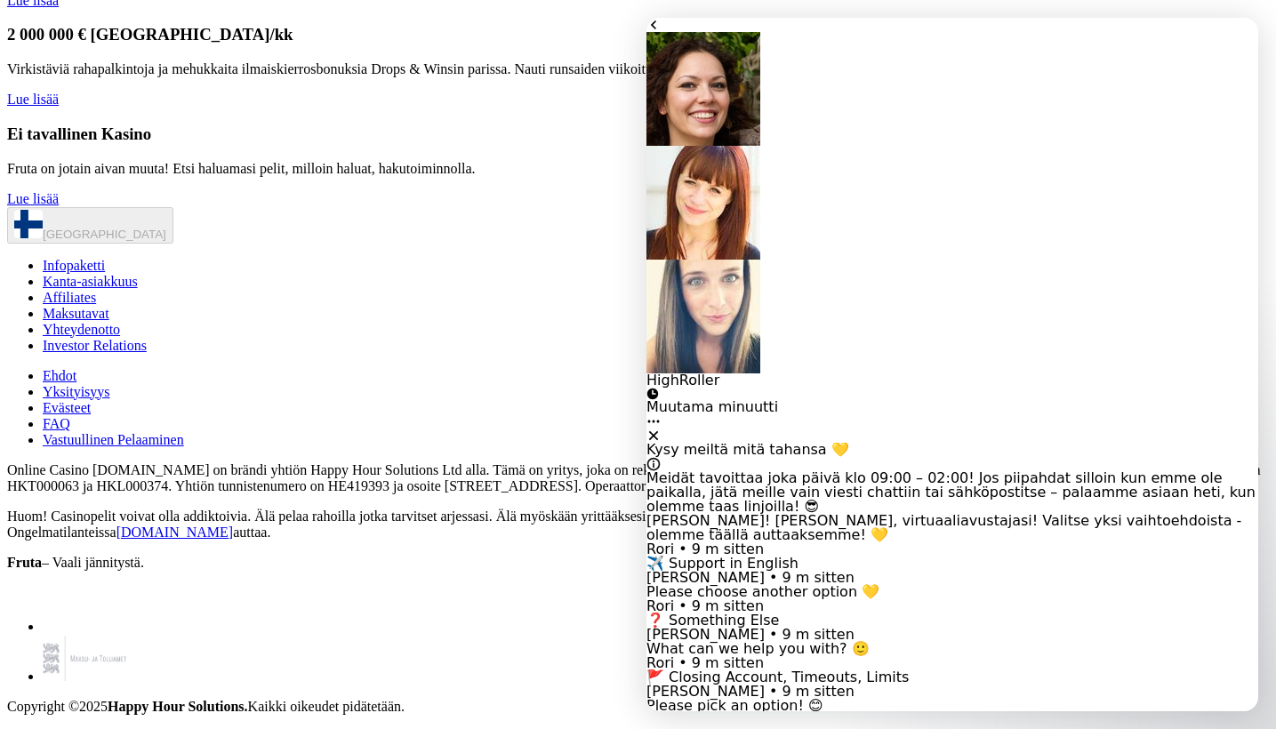
click at [661, 32] on button "go back" at bounding box center [654, 25] width 14 height 14
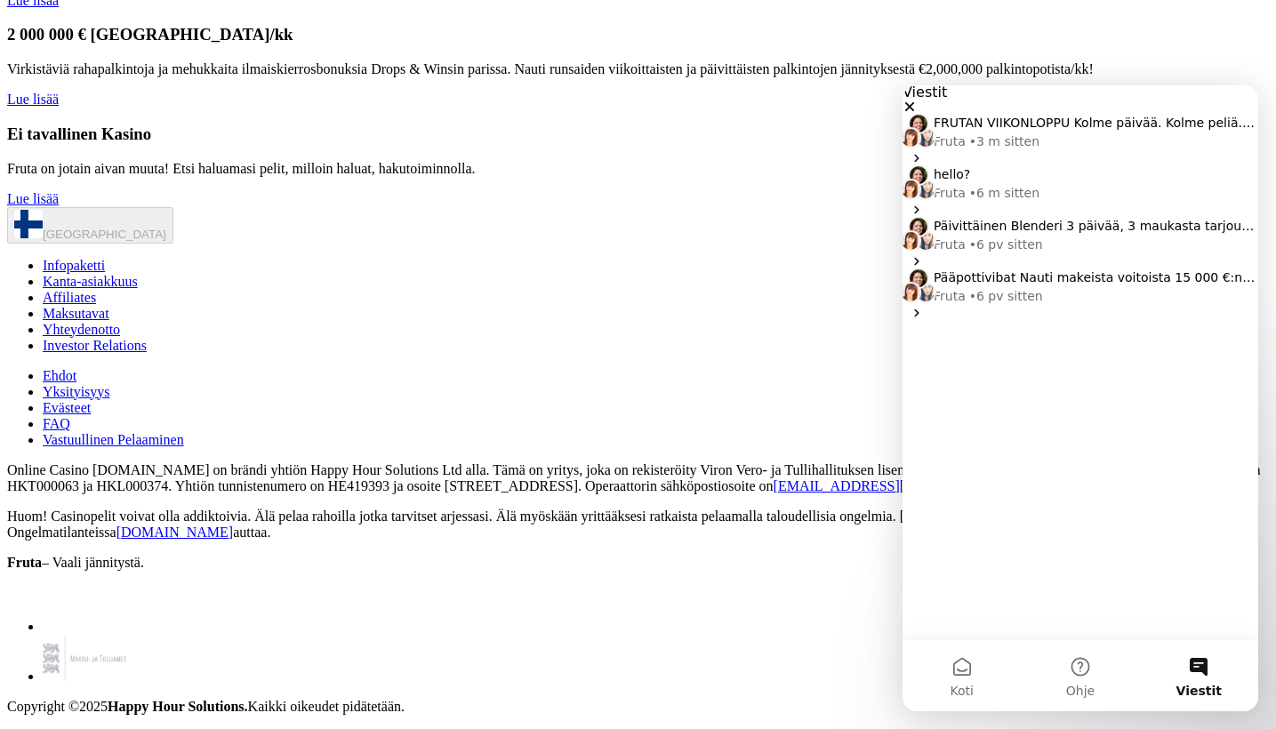
click at [917, 103] on icon "Sulje" at bounding box center [910, 107] width 14 height 14
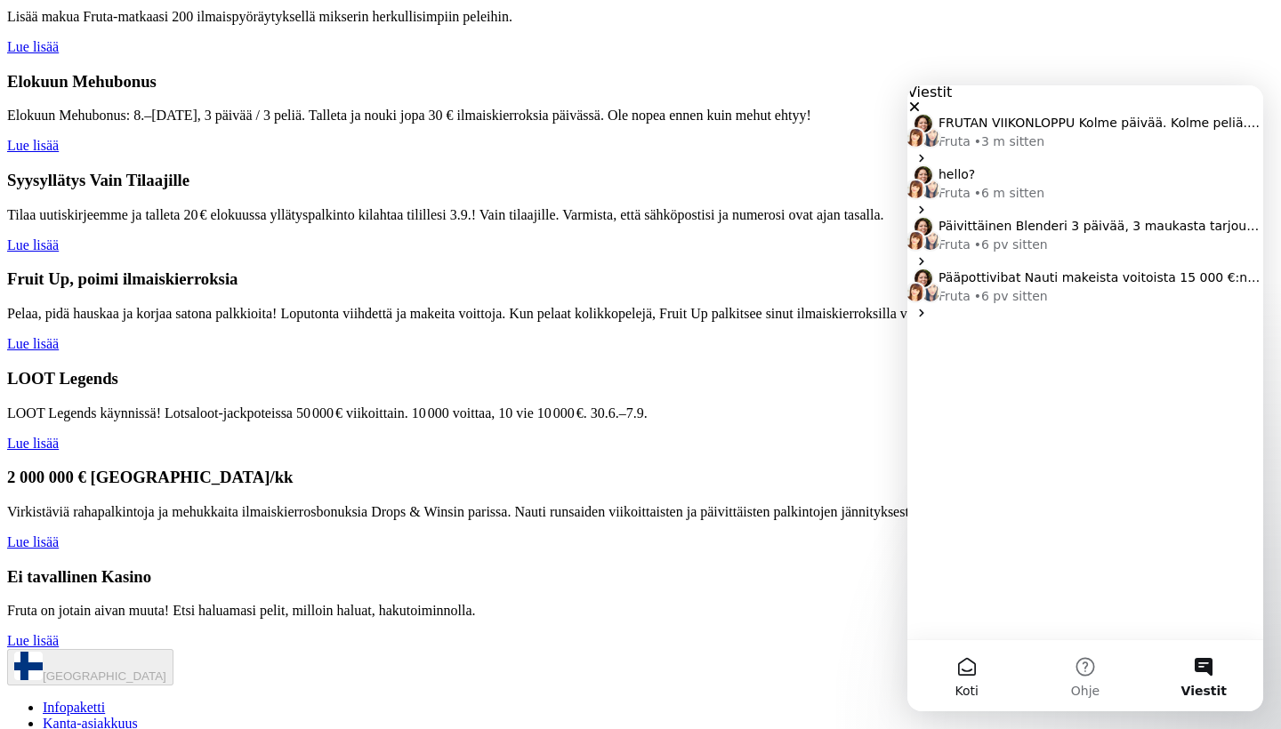
click at [974, 669] on button "Koti" at bounding box center [966, 675] width 118 height 71
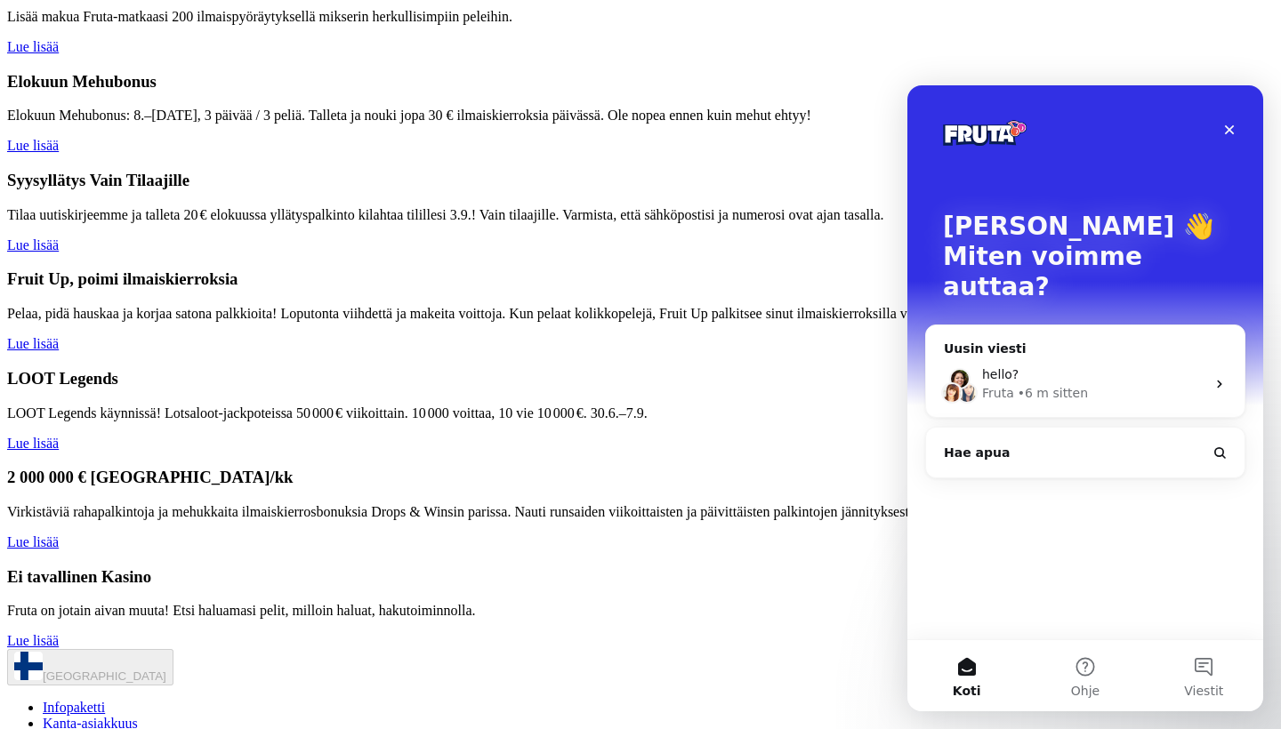
click at [1171, 435] on button "Hae apua" at bounding box center [1085, 453] width 304 height 36
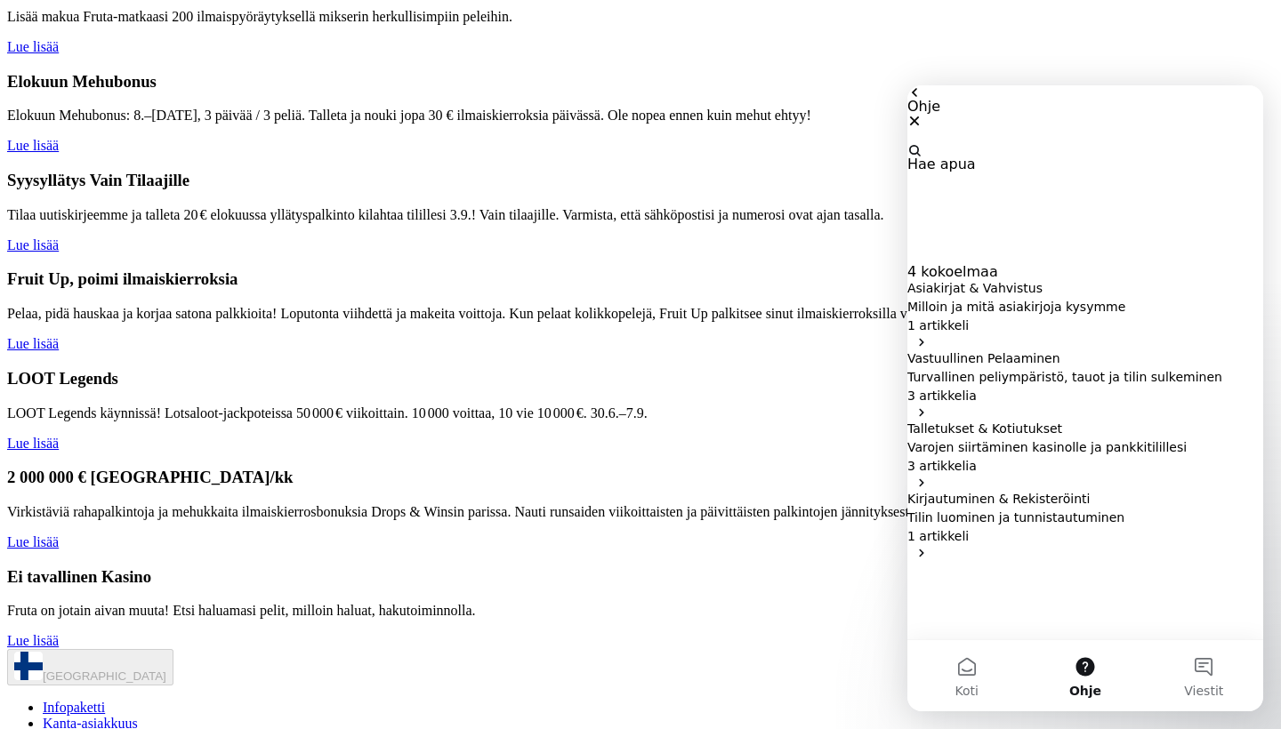
click at [1057, 317] on p "1 artikkeli" at bounding box center [1085, 326] width 356 height 19
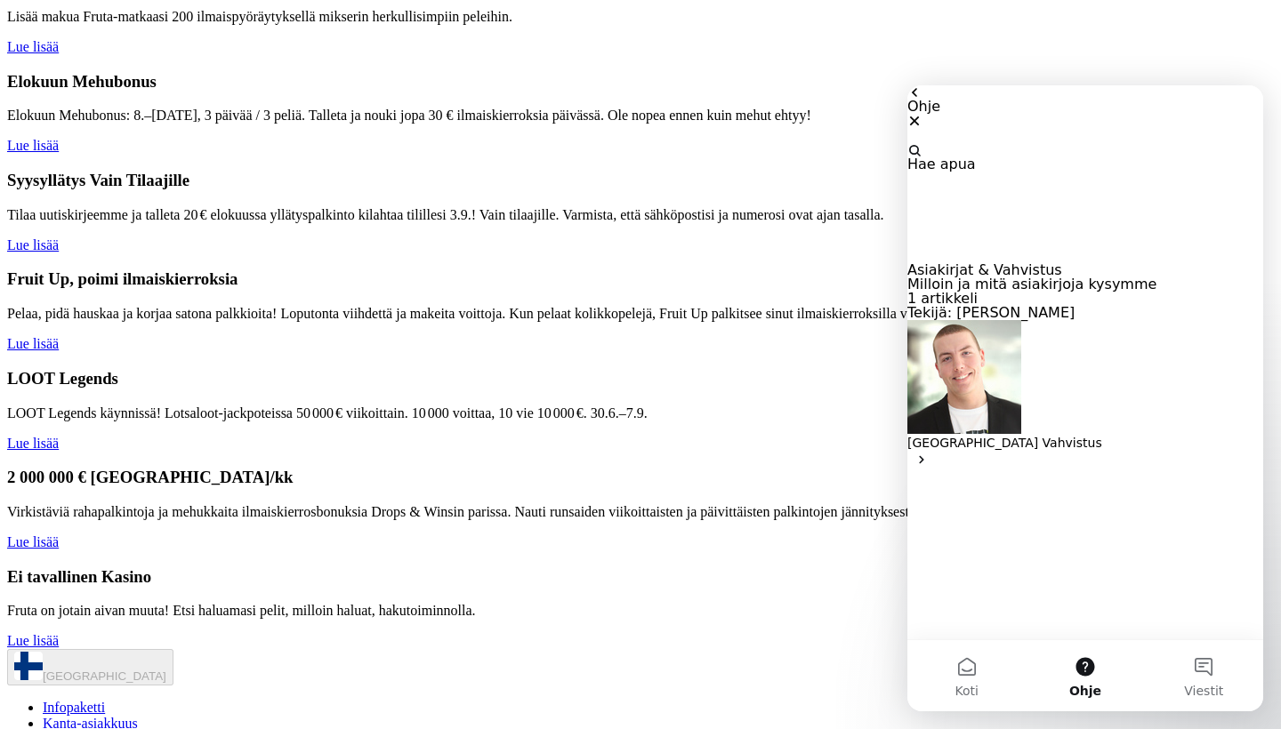
click at [1097, 434] on p "[GEOGRAPHIC_DATA] Vahvistus" at bounding box center [1085, 443] width 356 height 19
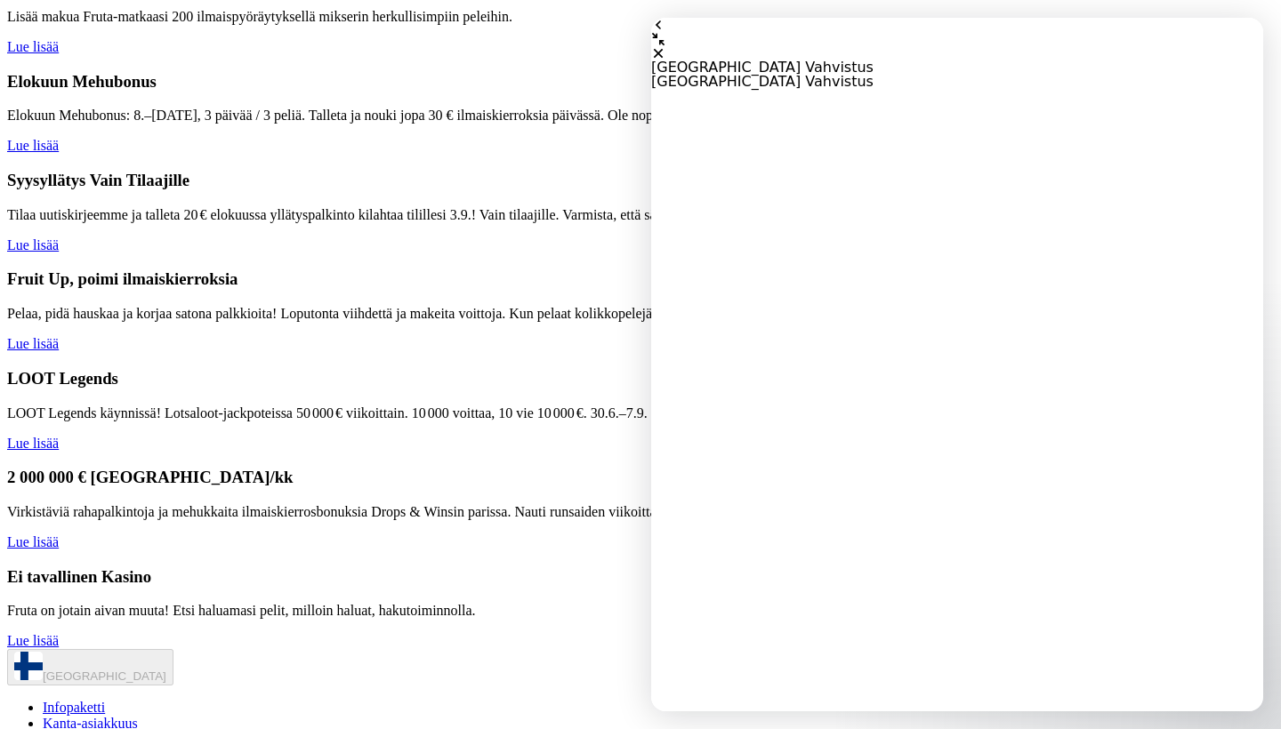
select select "**"
click at [665, 32] on icon "go back" at bounding box center [658, 25] width 14 height 14
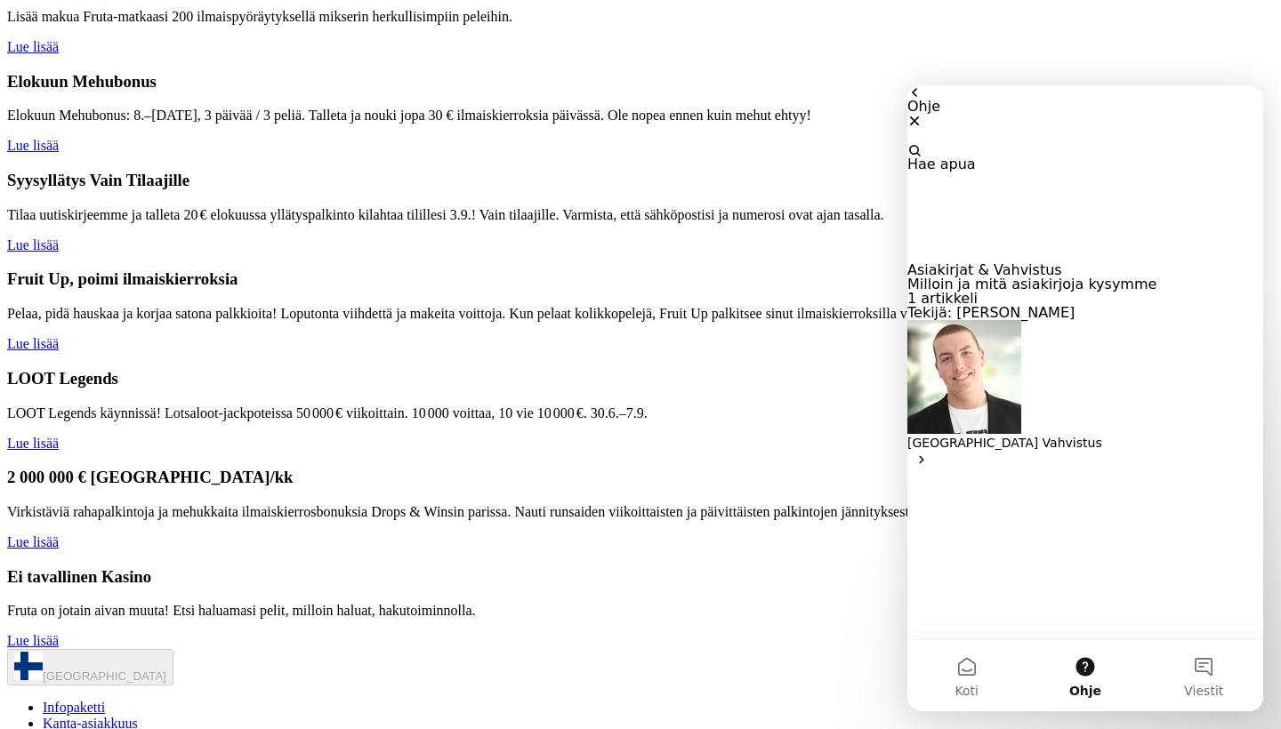
click at [922, 100] on icon "go back" at bounding box center [914, 92] width 14 height 14
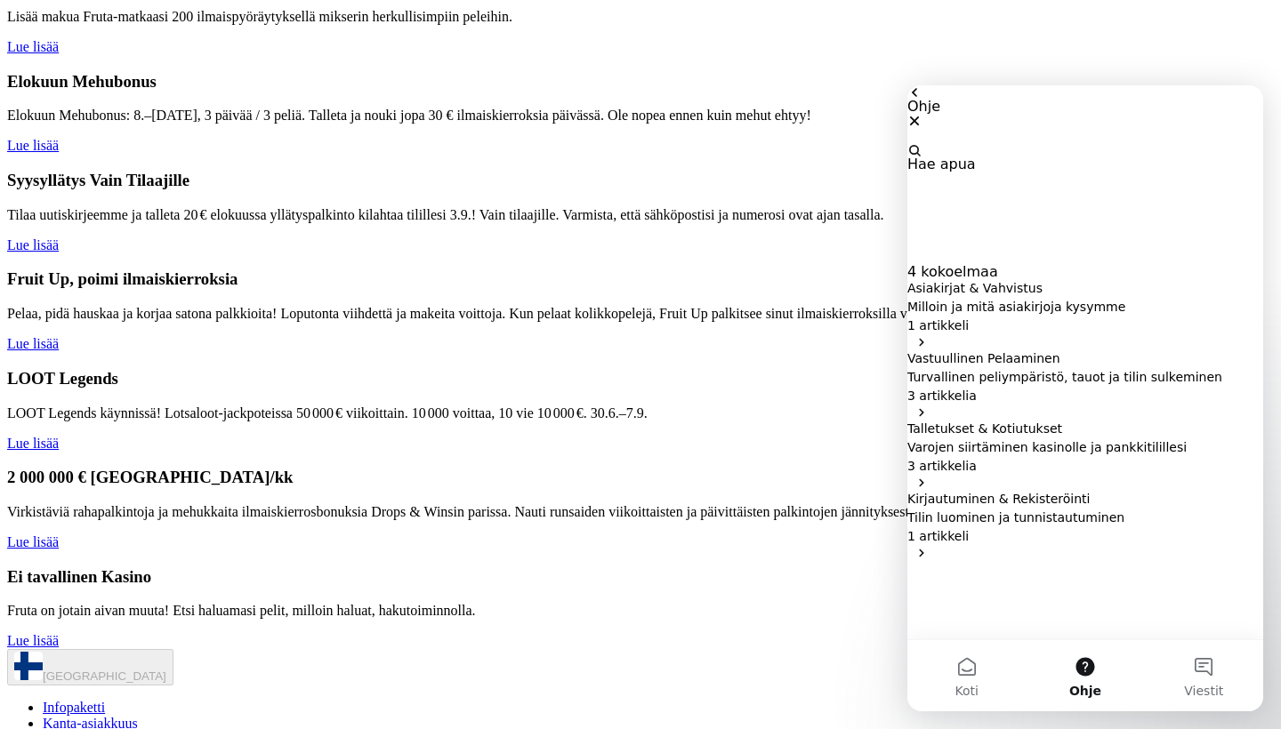
click at [922, 100] on icon "go back" at bounding box center [914, 92] width 14 height 14
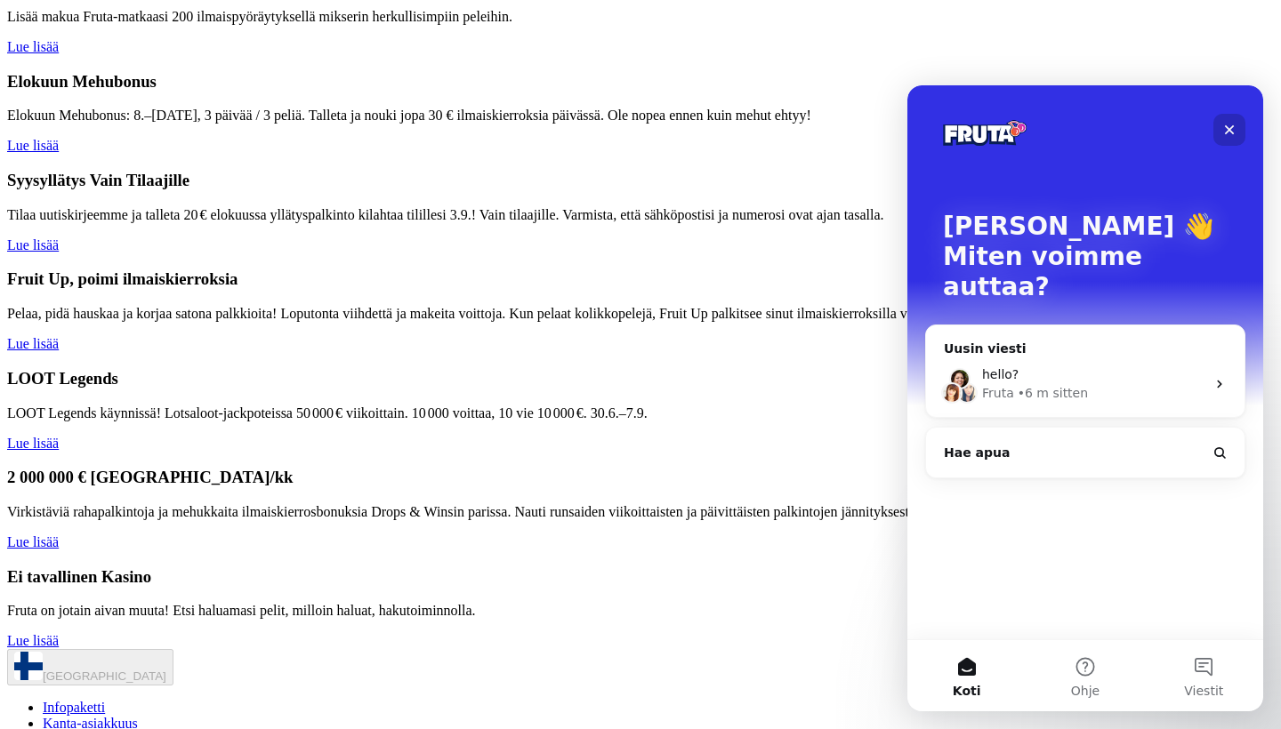
click at [1229, 132] on icon "Sulje" at bounding box center [1229, 130] width 14 height 14
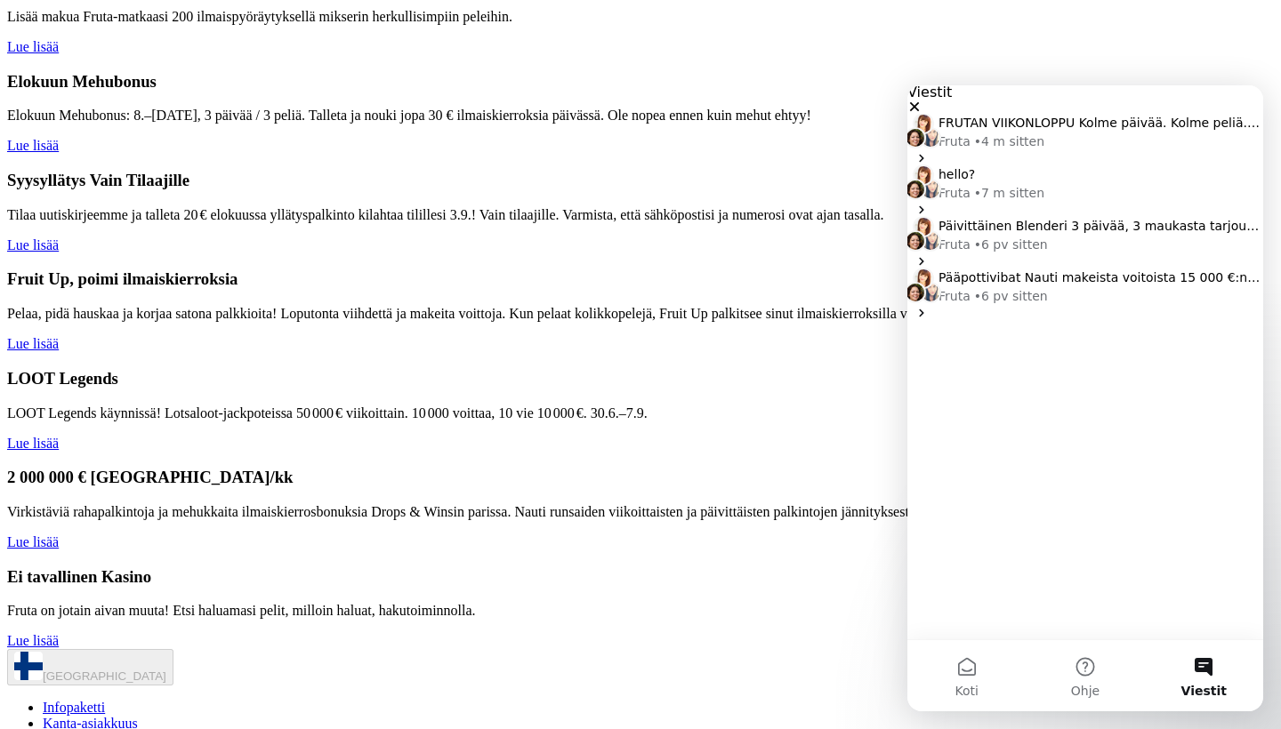
click at [1060, 184] on div "hello?" at bounding box center [1100, 174] width 325 height 19
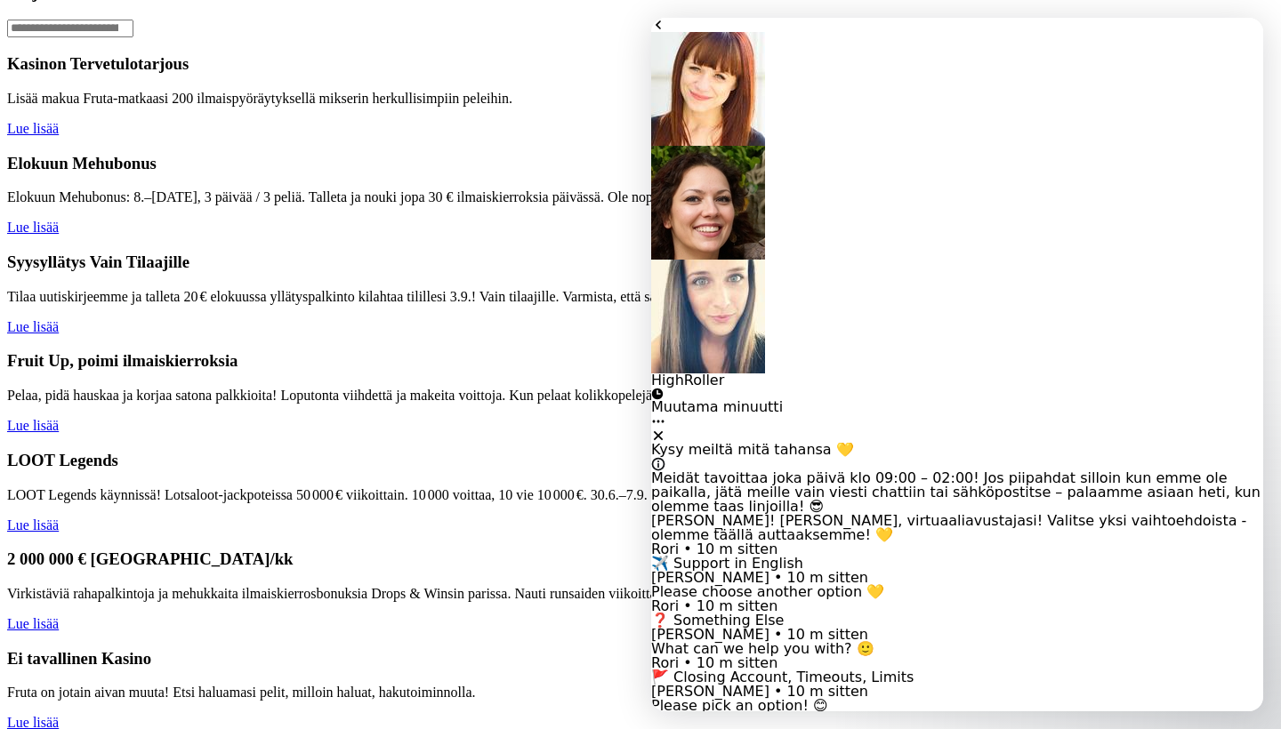
scroll to position [270, 0]
type textarea "**"
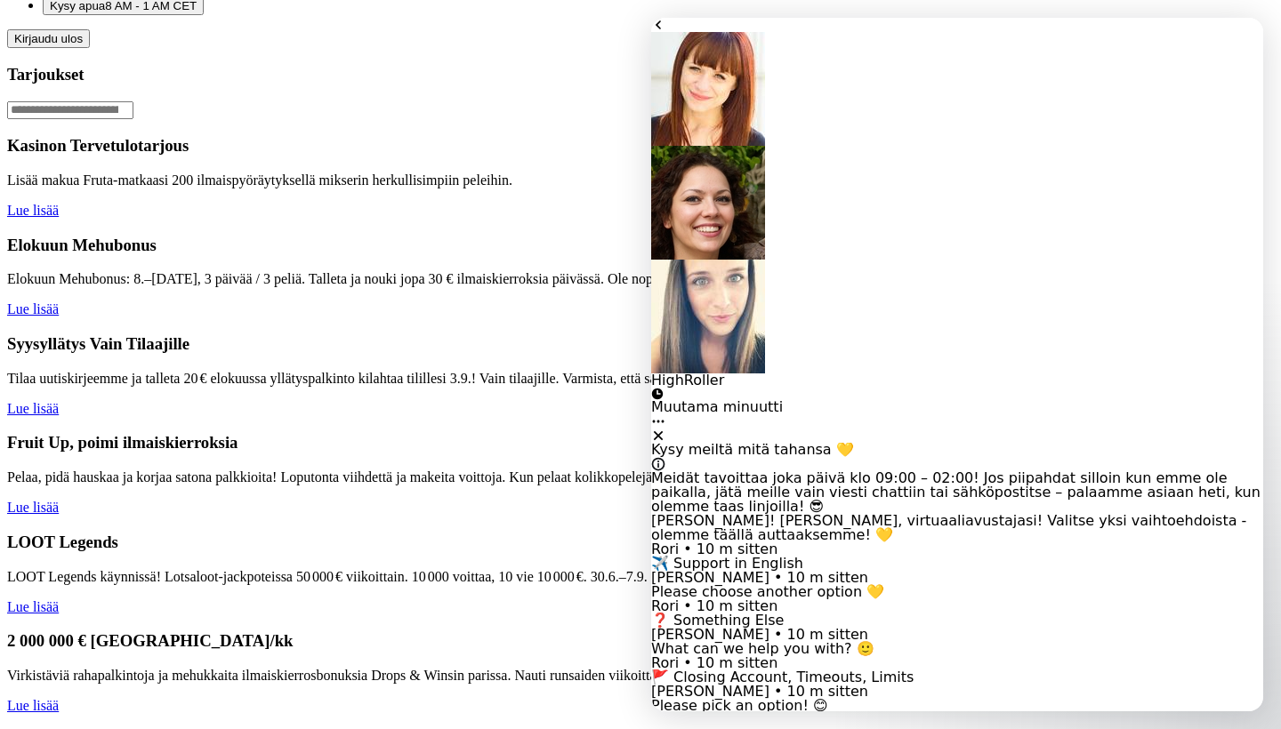
scroll to position [656, 0]
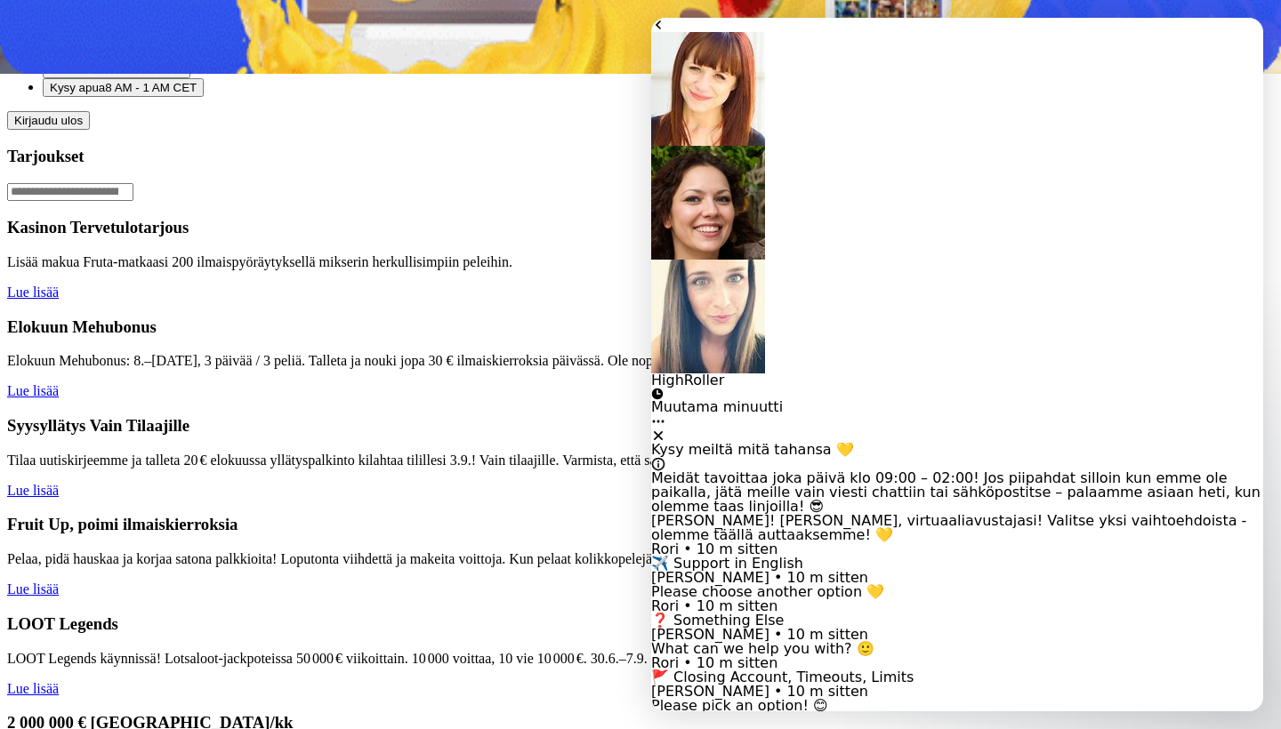
click at [592, 130] on div at bounding box center [640, 130] width 1267 height 0
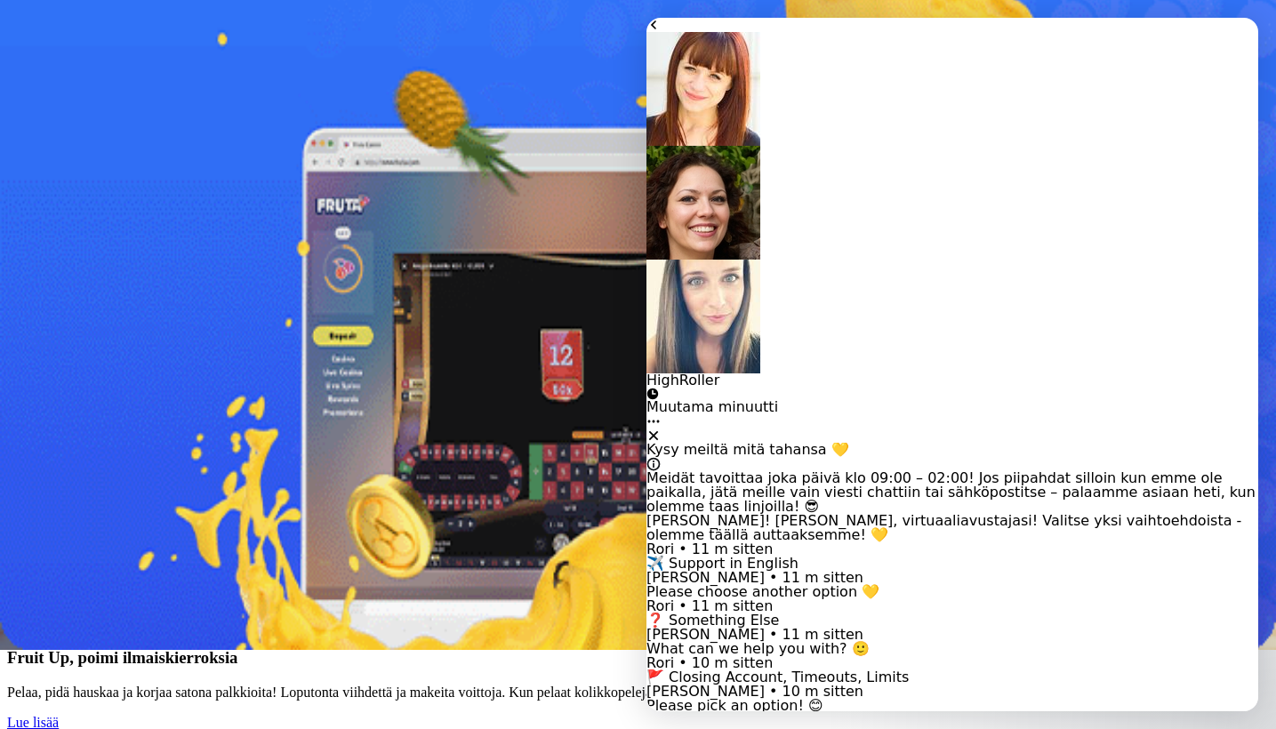
scroll to position [310, 0]
click at [46, 260] on span "menu icon" at bounding box center [46, 260] width 0 height 0
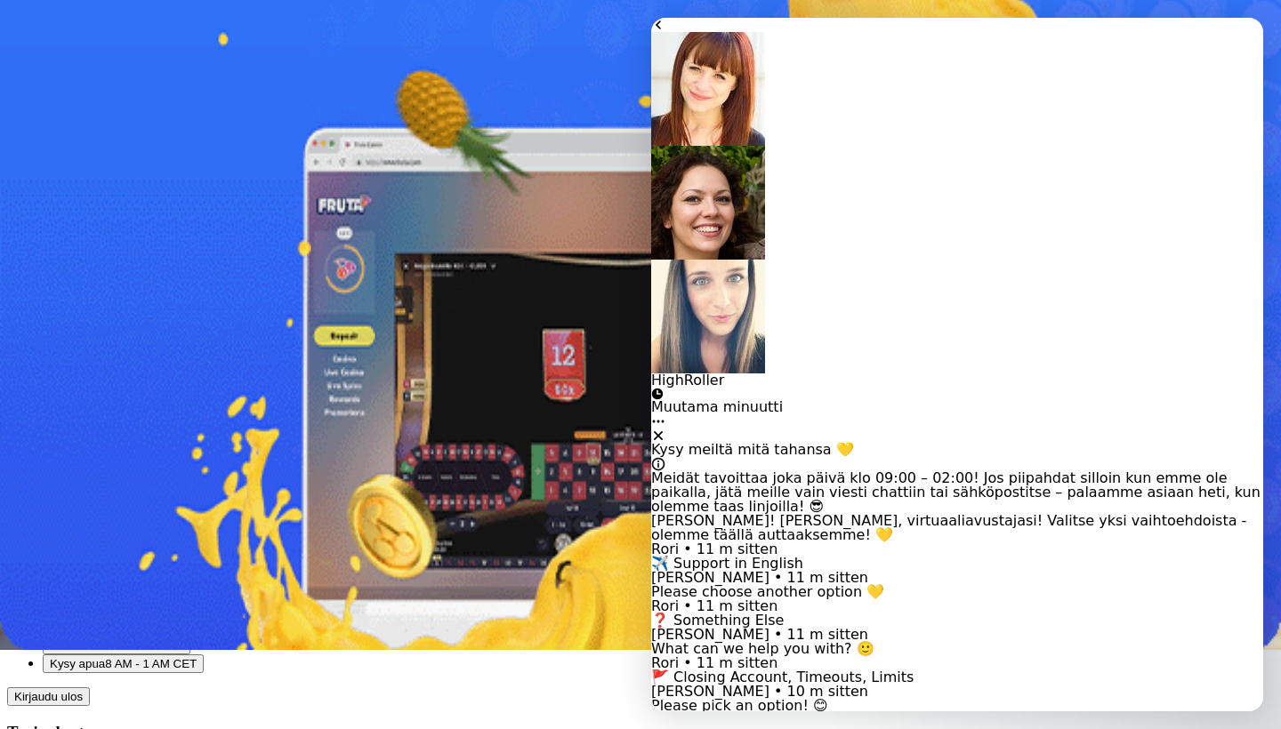
click at [74, 527] on span "Tilini" at bounding box center [62, 533] width 24 height 13
click at [14, 276] on span "chevron-left icon" at bounding box center [14, 276] width 0 height 0
click at [99, 620] on span "Pelitauko" at bounding box center [74, 626] width 49 height 13
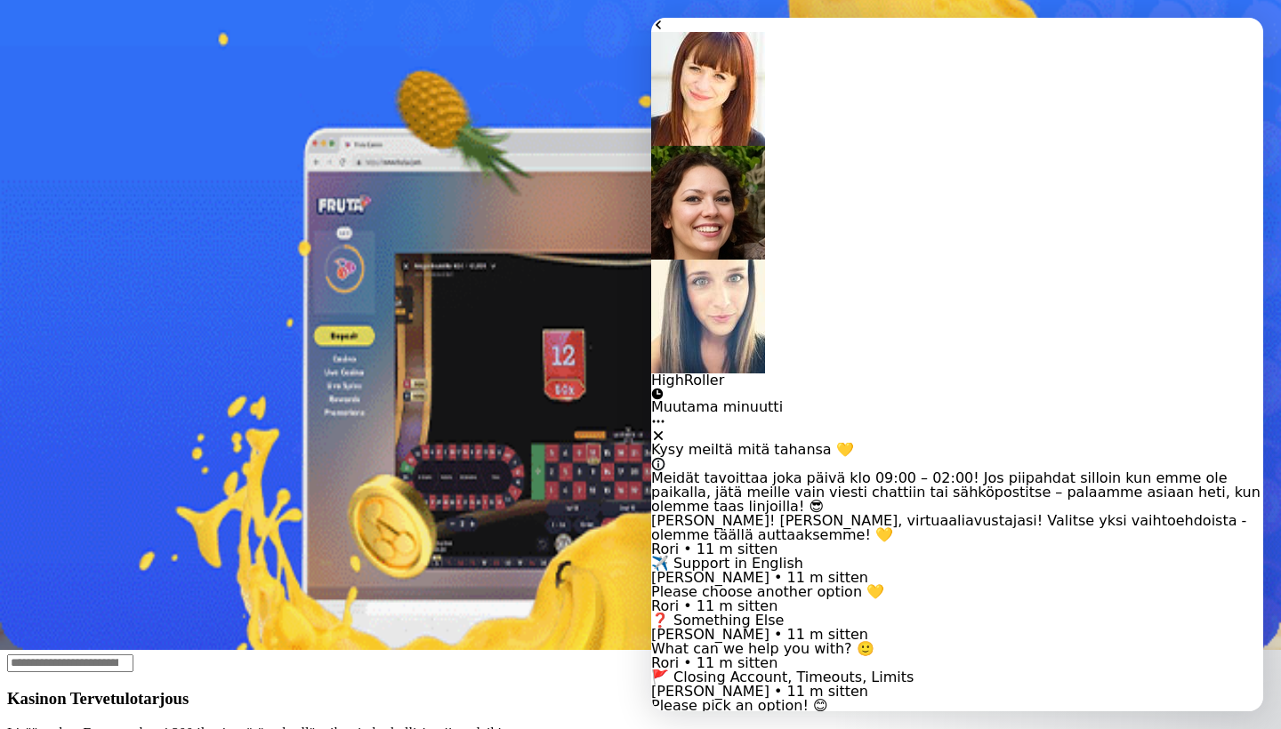
scroll to position [310, 0]
click at [14, 276] on span "chevron-left icon" at bounding box center [14, 276] width 0 height 0
click at [14, 310] on span "close icon" at bounding box center [14, 310] width 0 height 0
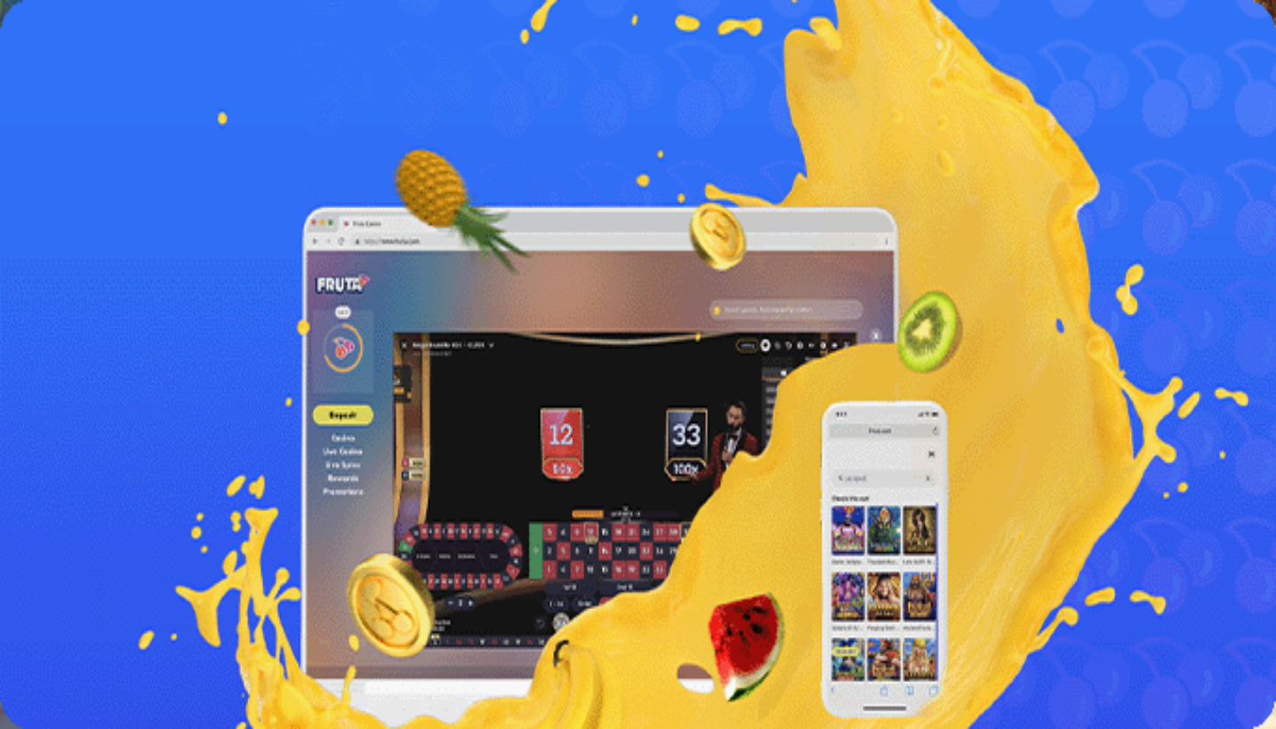
click at [46, 339] on span "menu icon" at bounding box center [46, 339] width 0 height 0
click at [204, 729] on button "Kysy apua 8 AM - 1 AM CET" at bounding box center [123, 743] width 161 height 19
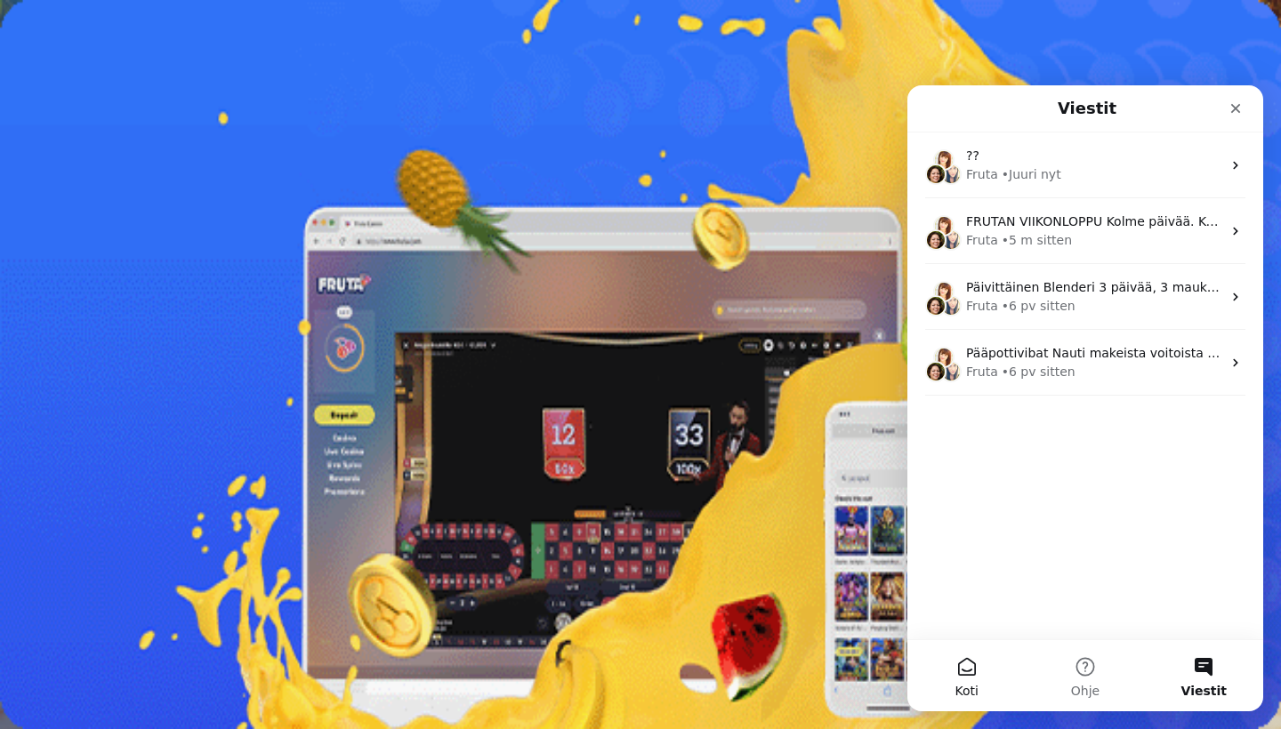
click at [960, 660] on button "Koti" at bounding box center [966, 675] width 118 height 71
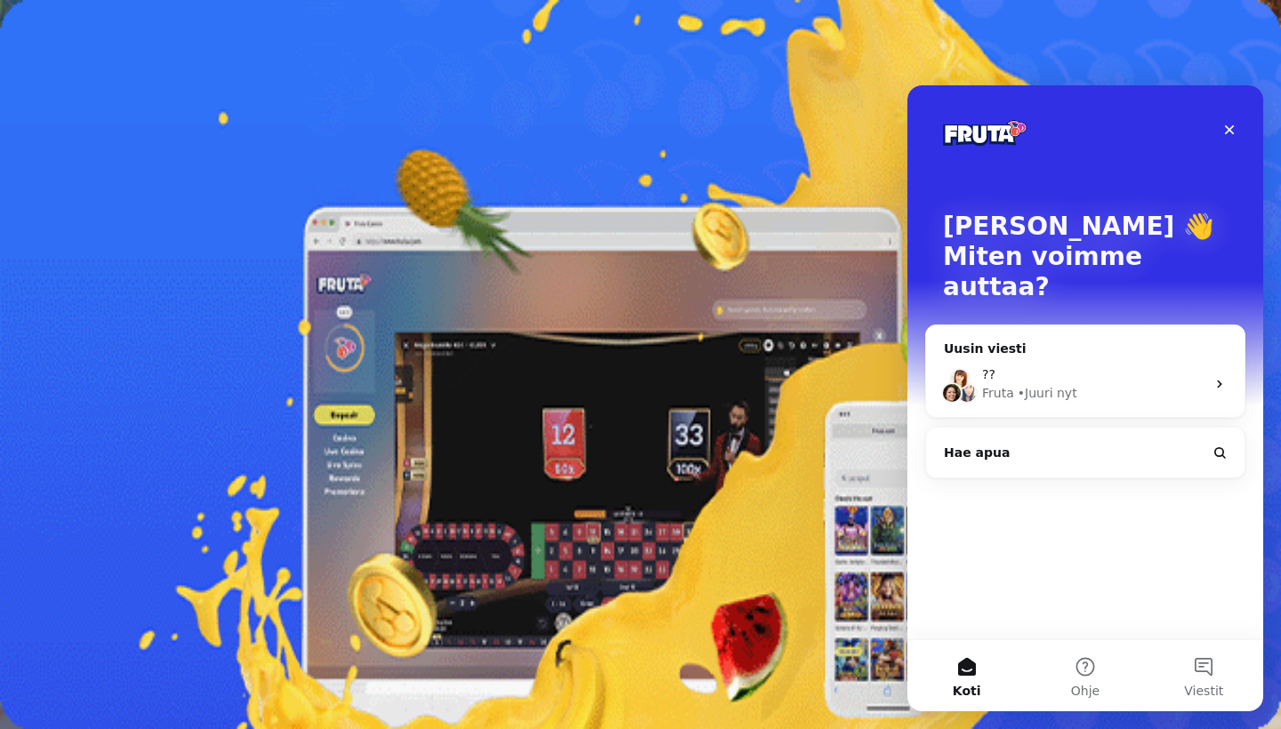
click at [314, 487] on div "Kokonaissaldo € 0.00 Kotiutus € 0.00 Bonukset € 0.00 Kotiutus Talletus" at bounding box center [640, 528] width 1267 height 83
click at [64, 551] on button "Kotiutus" at bounding box center [35, 560] width 57 height 19
click at [14, 355] on span "chevron-left icon" at bounding box center [14, 355] width 0 height 0
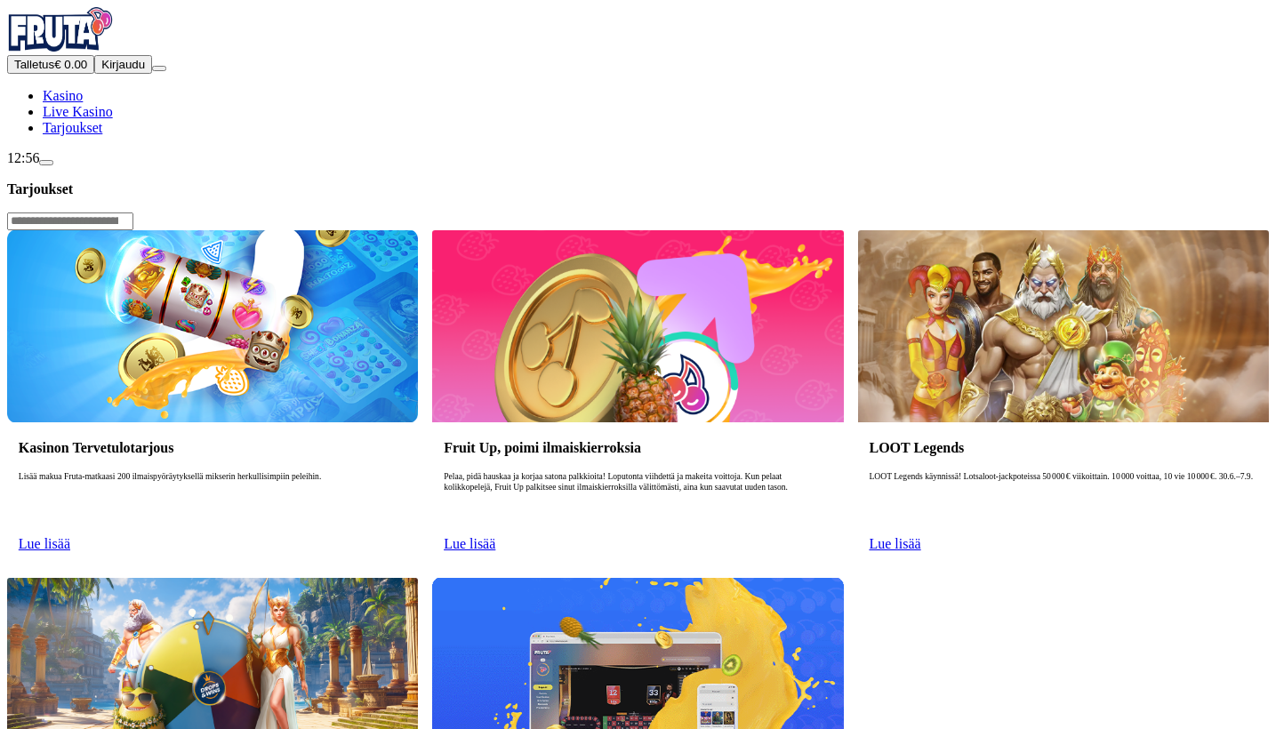
click at [46, 163] on span "chat icon" at bounding box center [46, 163] width 0 height 0
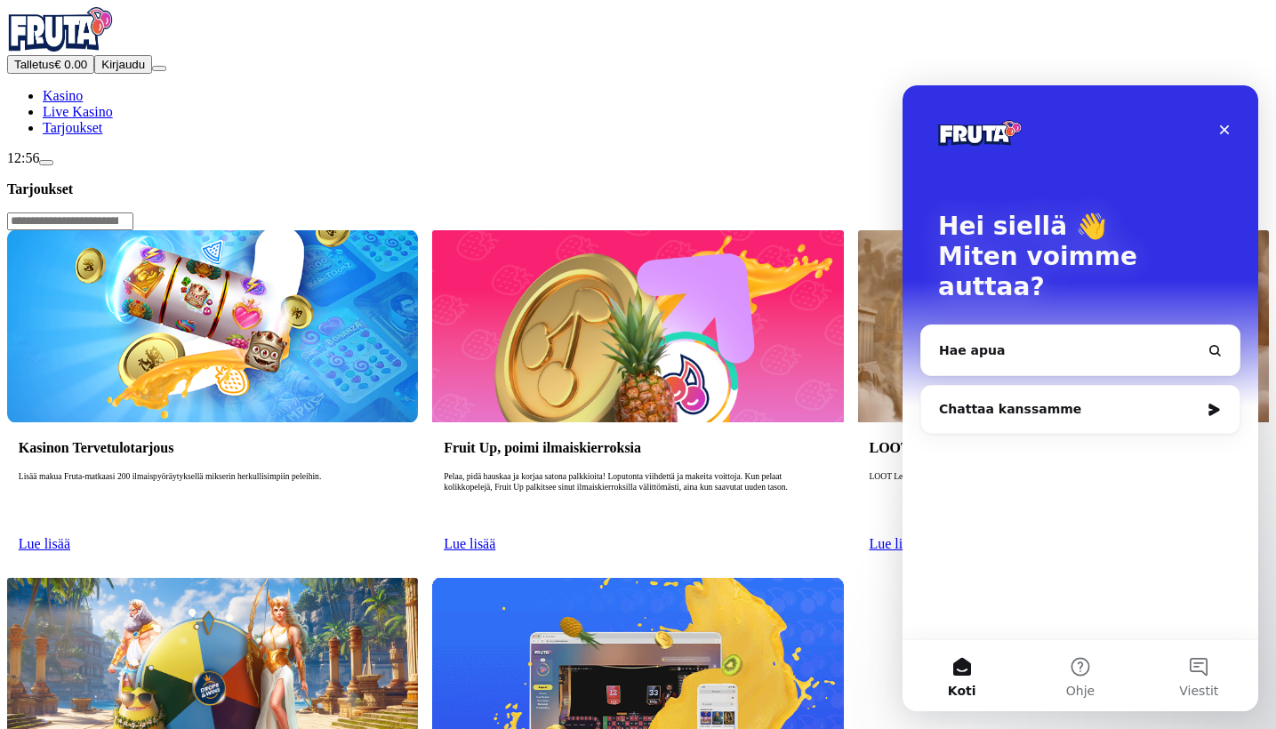
click at [1036, 400] on div "Chattaa kanssamme" at bounding box center [1069, 409] width 261 height 19
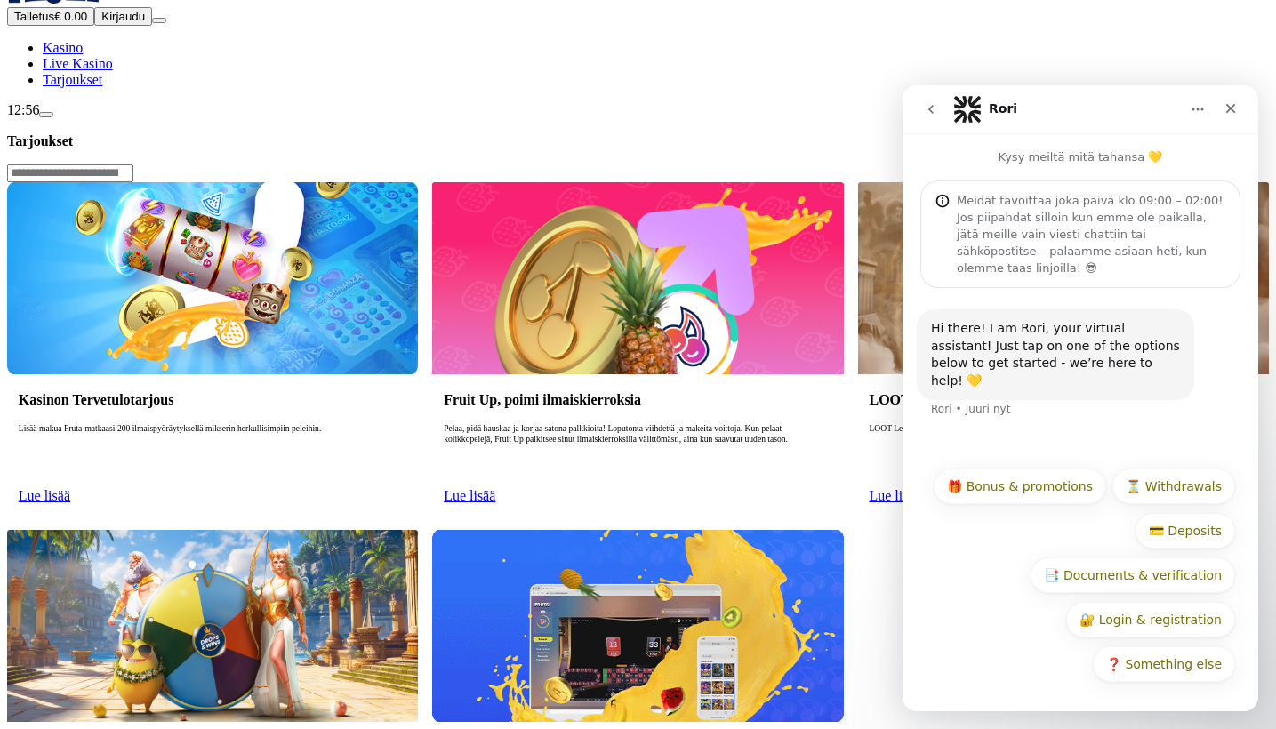
scroll to position [54, 0]
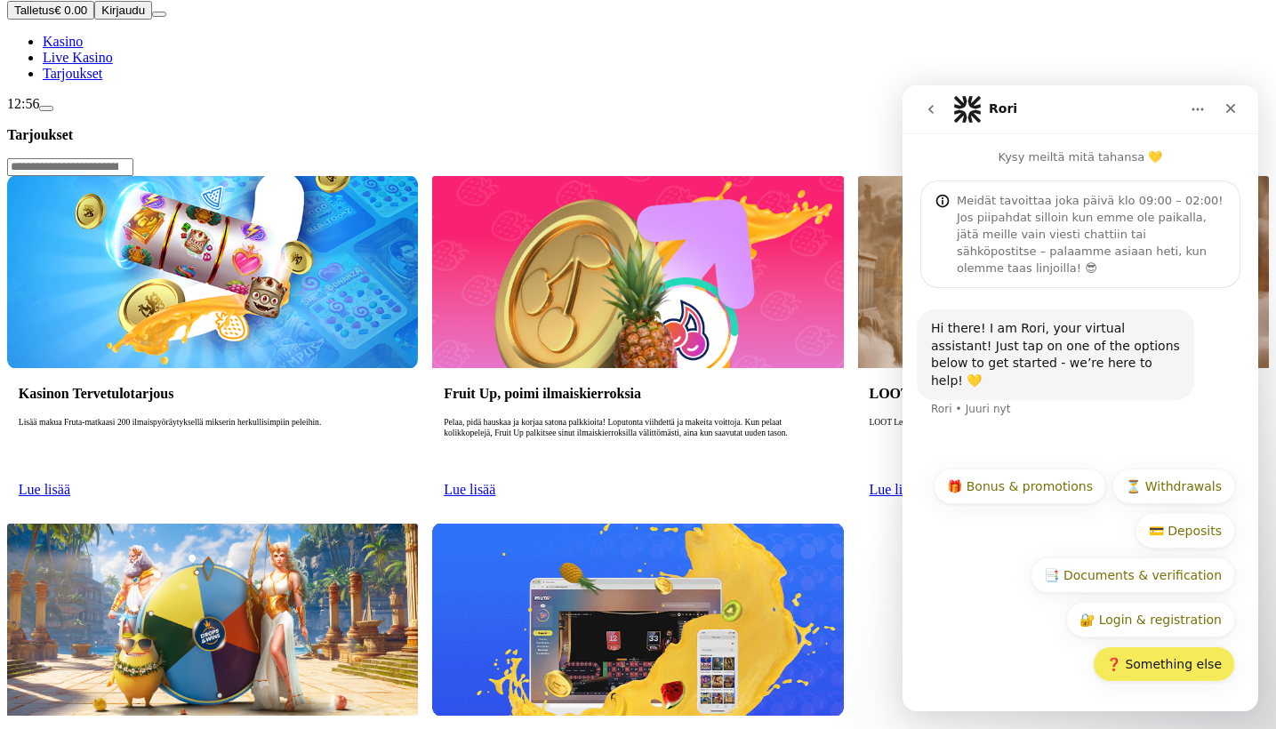
click at [1156, 661] on button "❓ Something else" at bounding box center [1164, 665] width 142 height 36
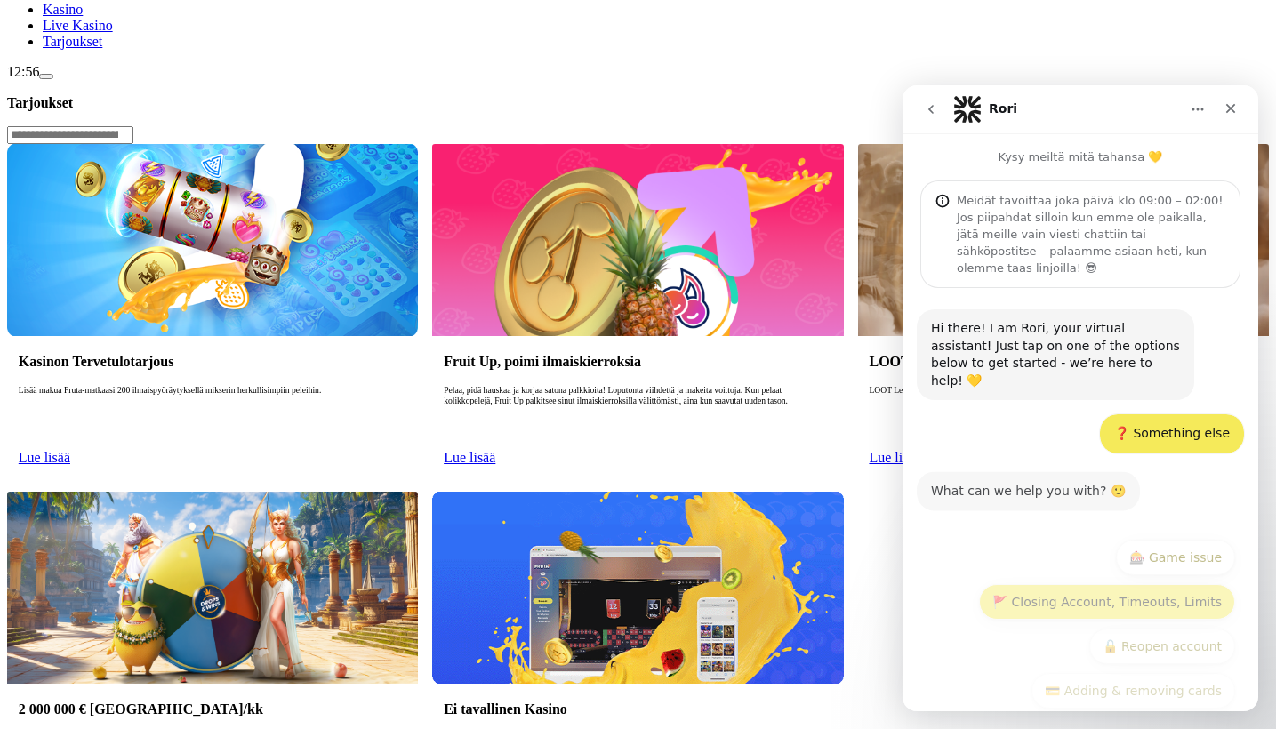
scroll to position [2, 0]
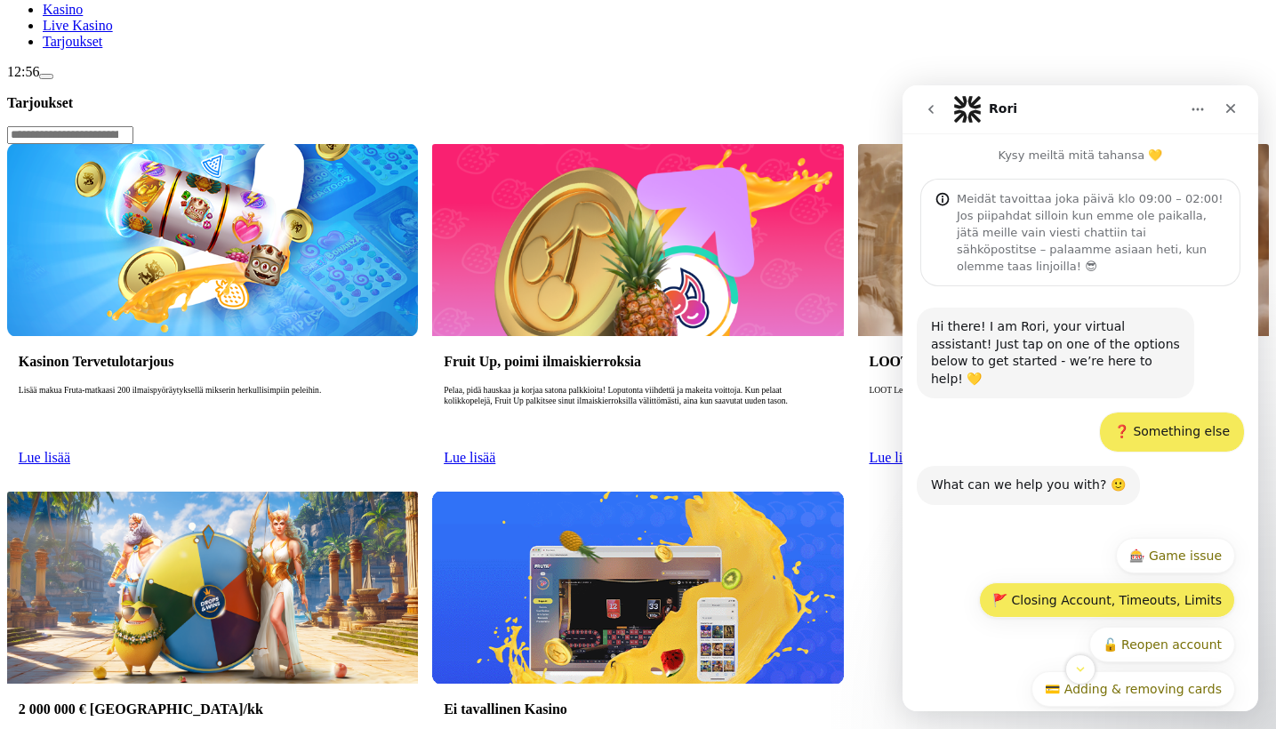
click at [1079, 583] on button "🚩 Closing Account, Timeouts, Limits" at bounding box center [1107, 601] width 256 height 36
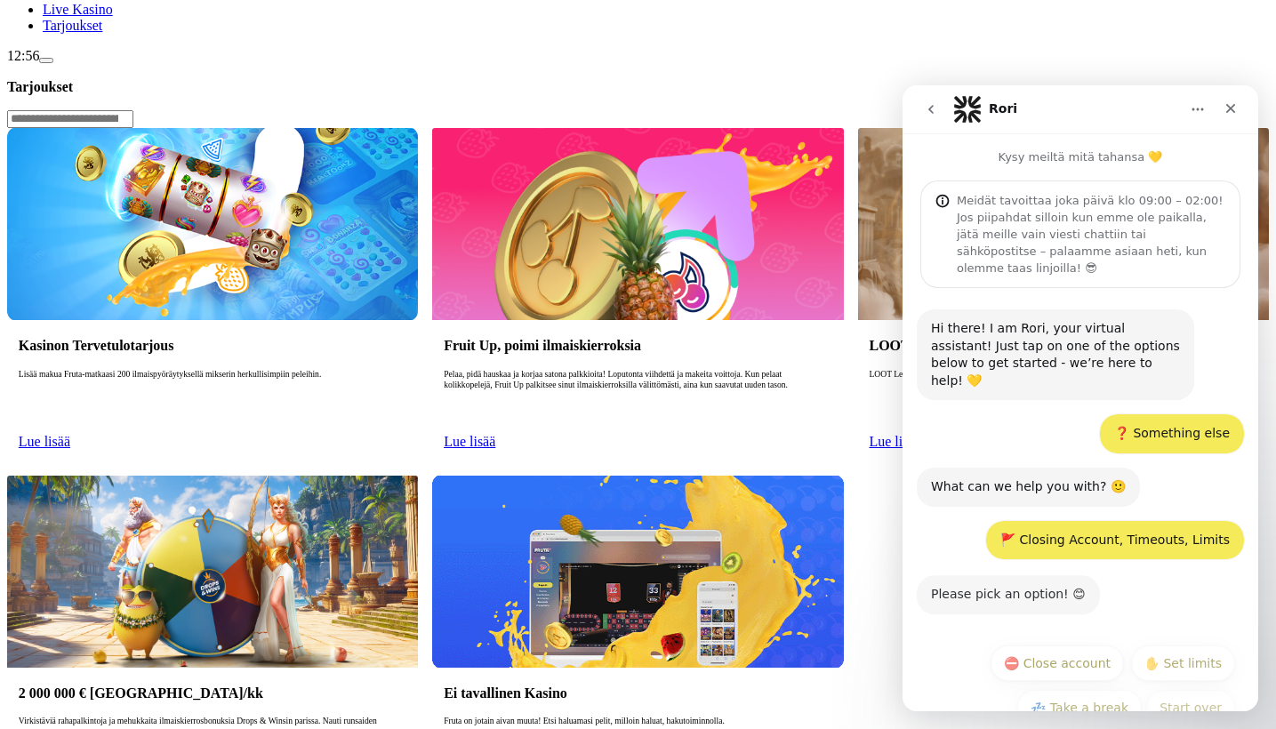
scroll to position [5, 0]
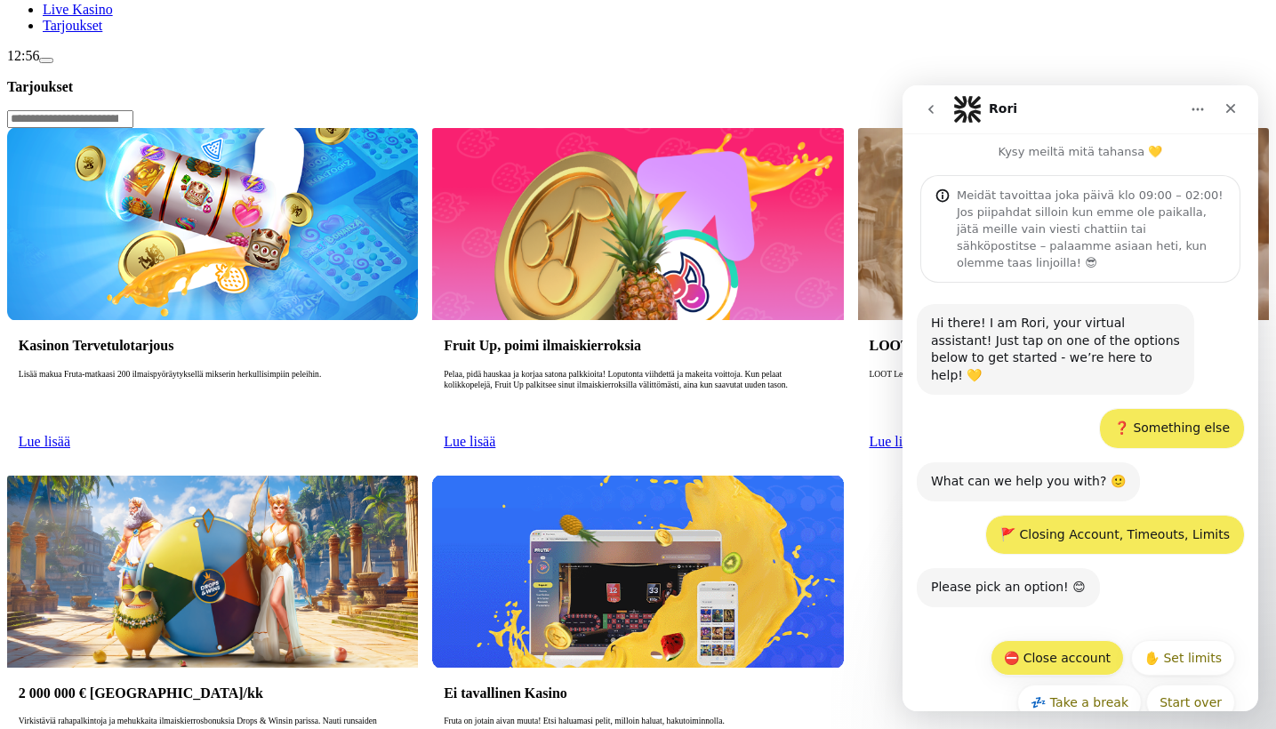
click at [1079, 640] on button "⛔ Close account" at bounding box center [1057, 658] width 133 height 36
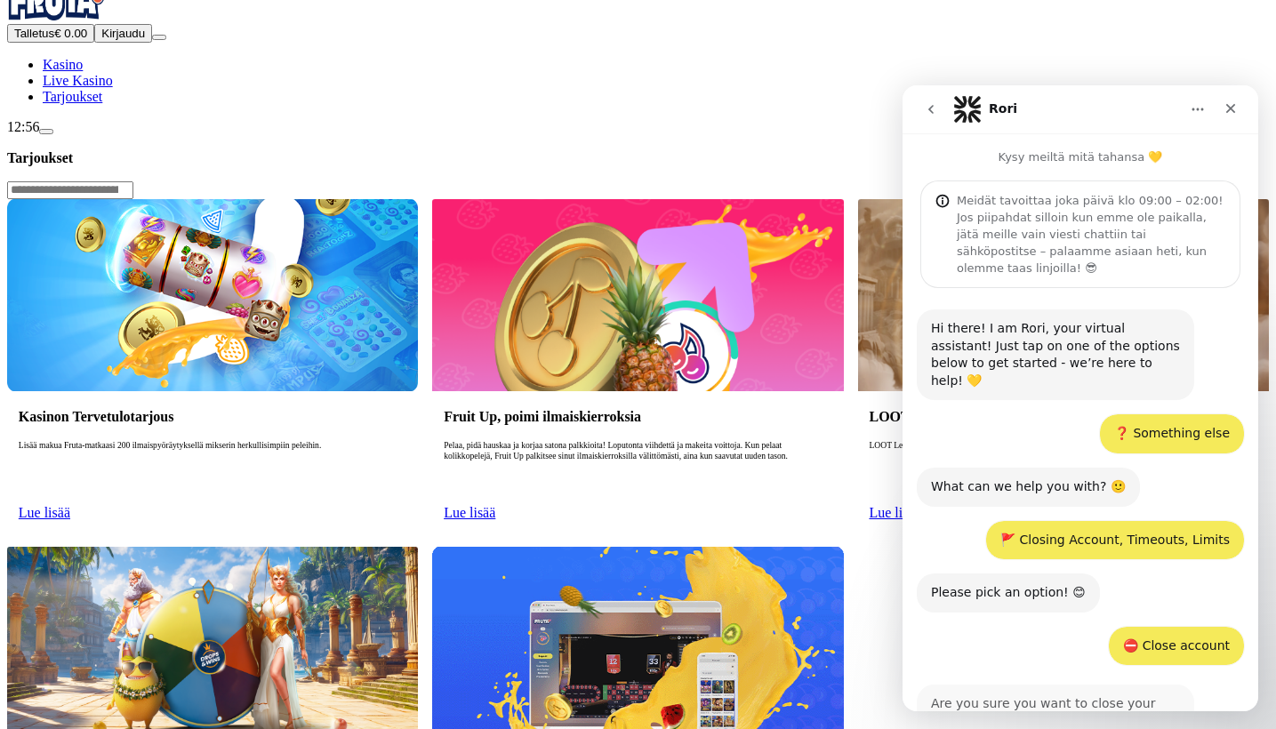
scroll to position [127, 0]
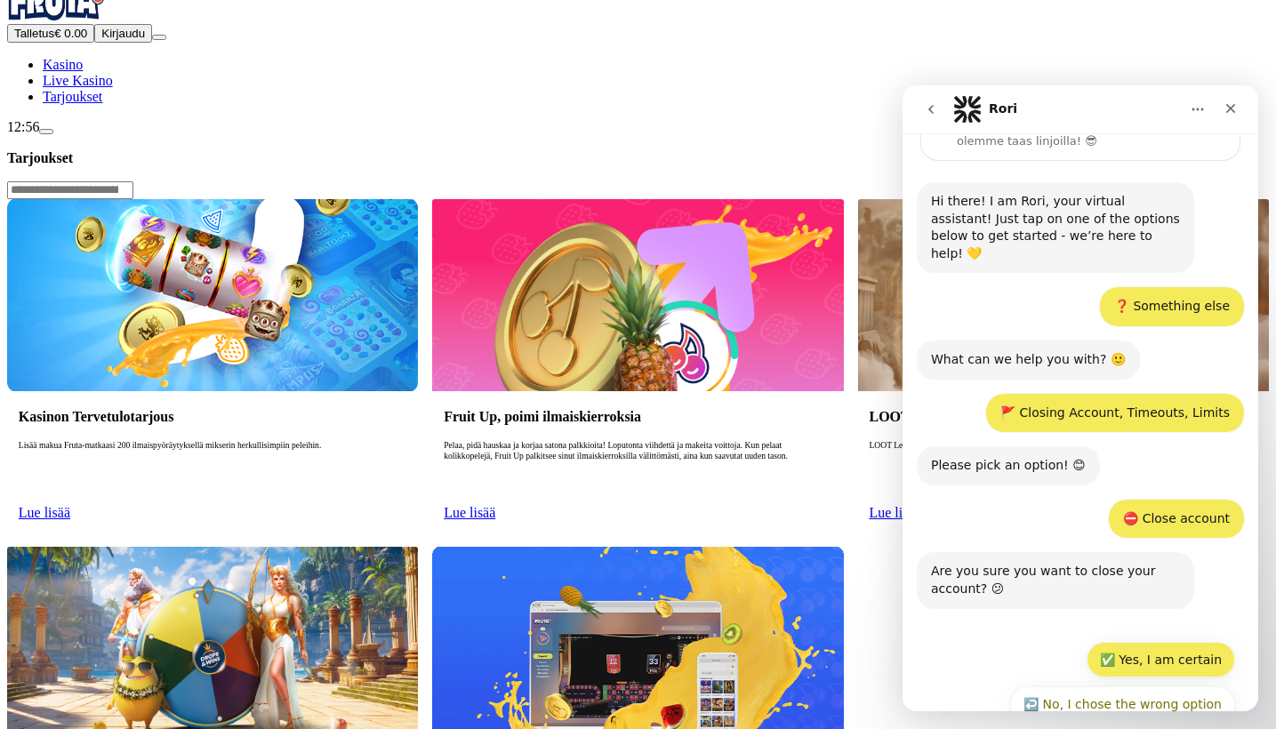
click at [1145, 642] on button "✅ Yes, I am certain" at bounding box center [1161, 660] width 149 height 36
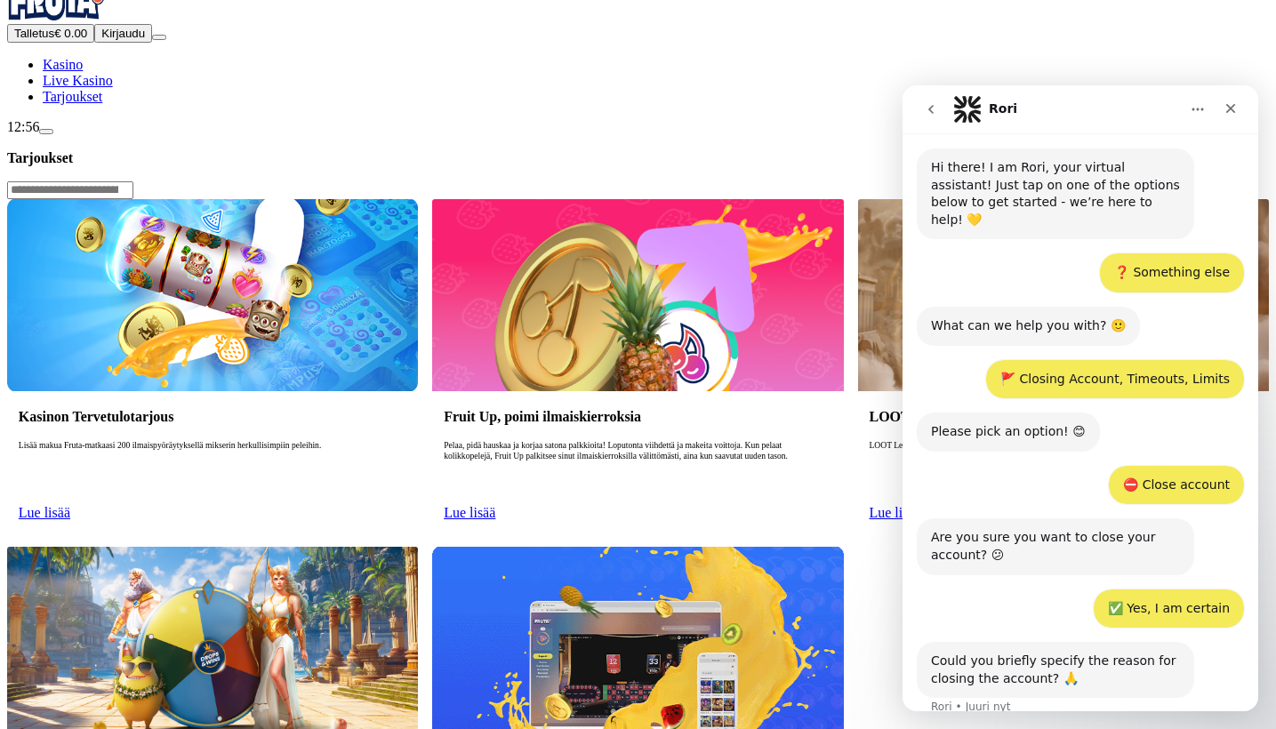
scroll to position [55, 2]
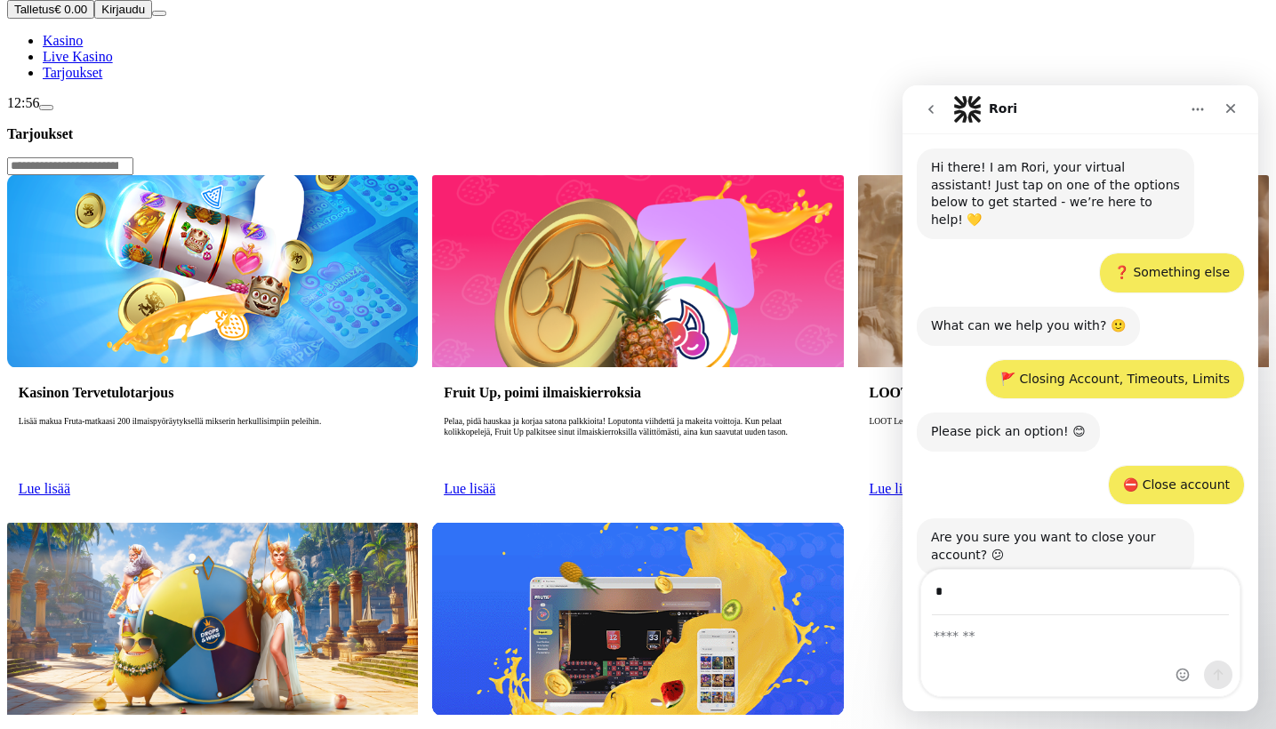
type input "**"
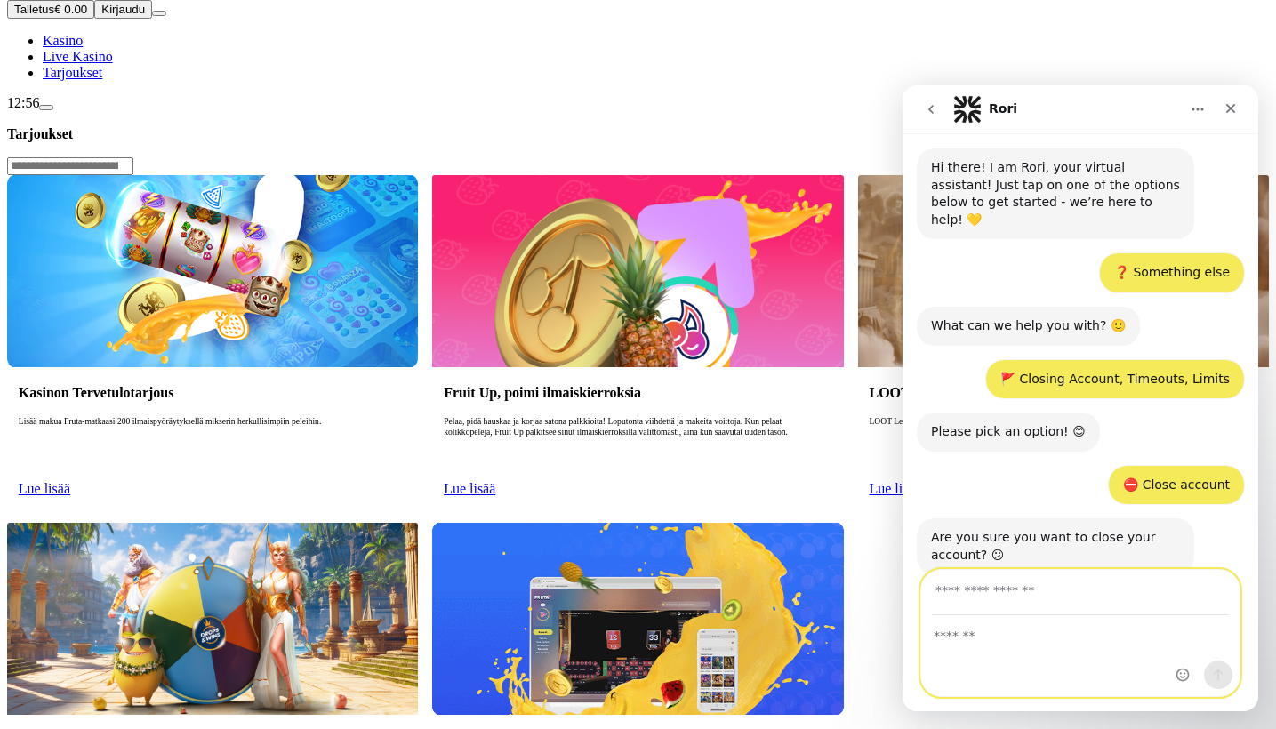
type input "**********"
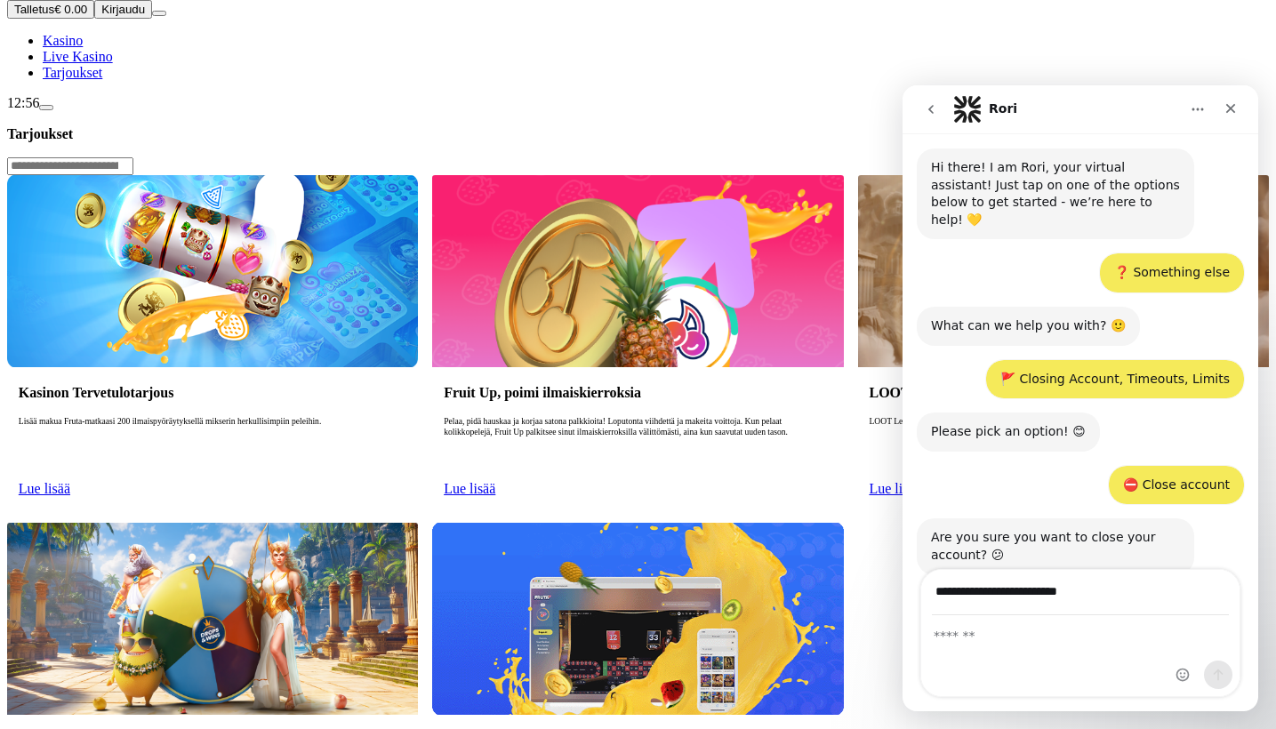
click at [1015, 648] on div "Intercom messenger" at bounding box center [1081, 656] width 318 height 80
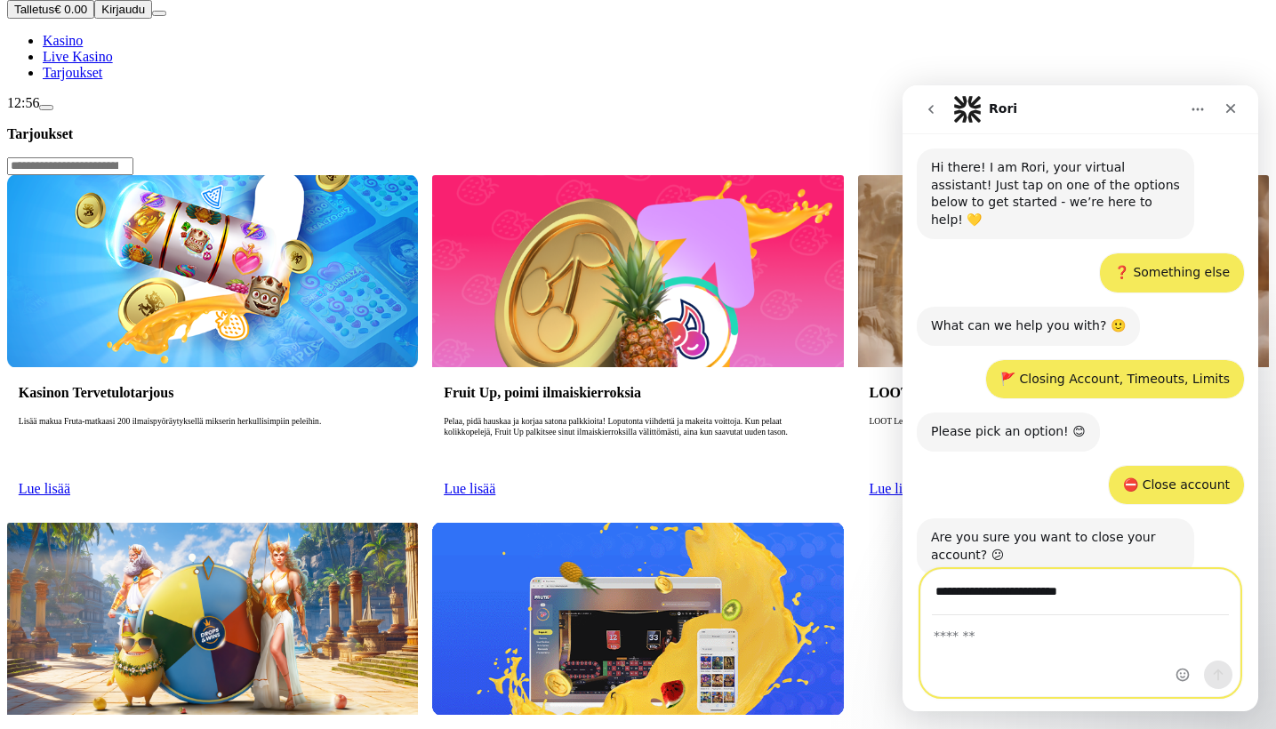
click at [964, 641] on textarea "Viesti…" at bounding box center [1081, 631] width 318 height 30
type textarea "**********"
click at [1227, 672] on button "Lähetä viesti…" at bounding box center [1218, 675] width 28 height 28
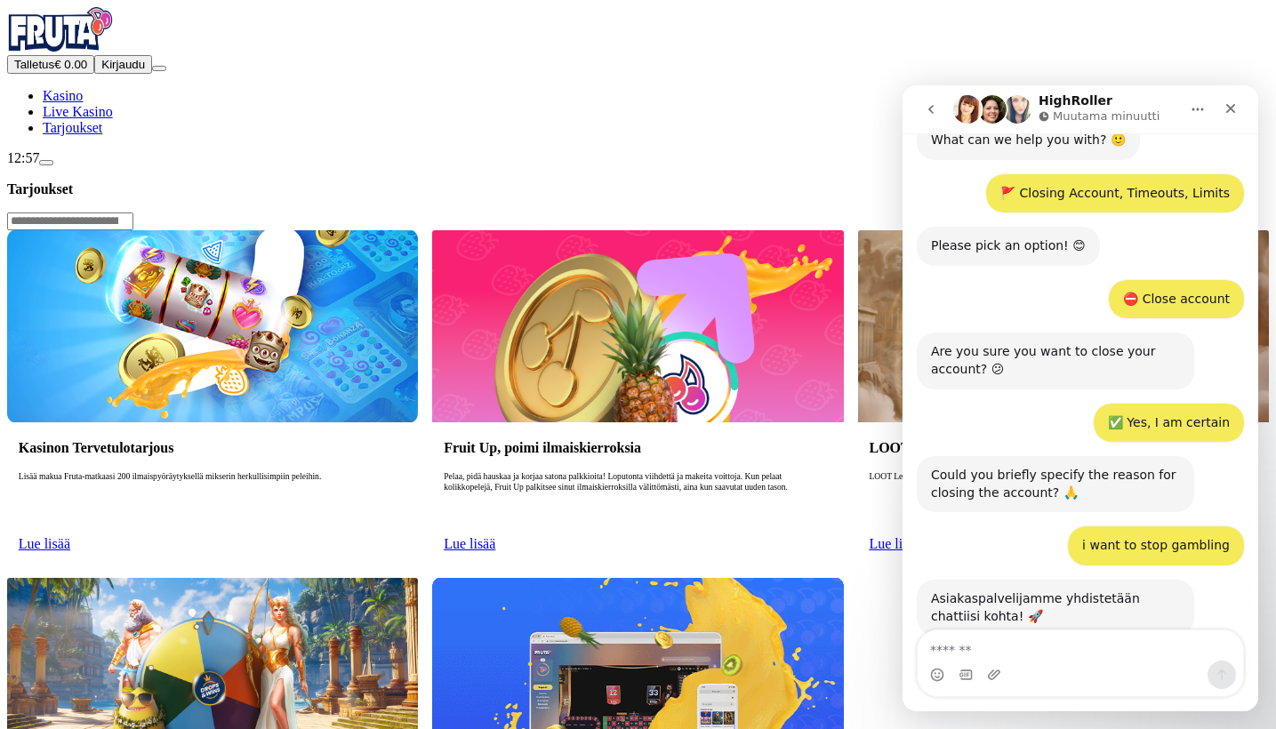
scroll to position [397, 0]
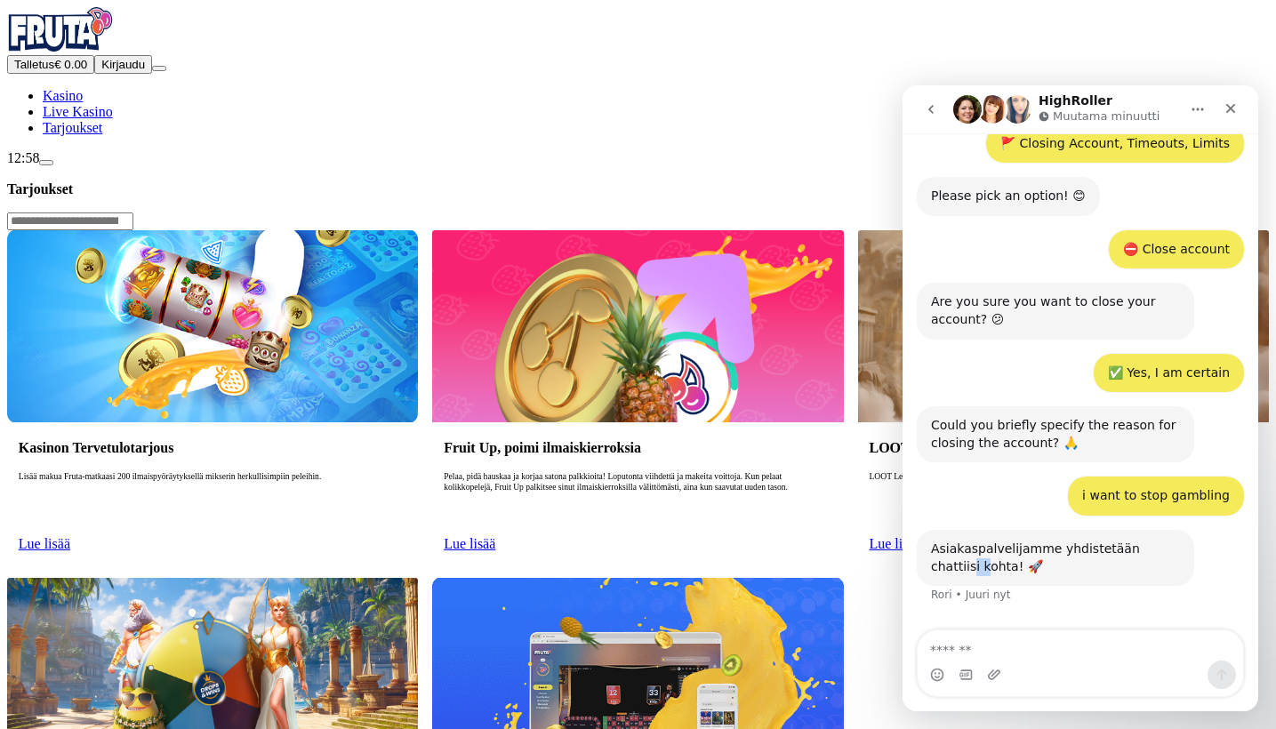
drag, startPoint x: 1166, startPoint y: 509, endPoint x: 941, endPoint y: 514, distance: 225.1
click at [941, 541] on div "Asiakaspalvelijamme yhdistetään chattiisi kohta! 🚀" at bounding box center [1055, 558] width 249 height 35
click at [933, 541] on div "Asiakaspalvelijamme yhdistetään chattiisi kohta! 🚀" at bounding box center [1055, 558] width 249 height 35
drag, startPoint x: 933, startPoint y: 511, endPoint x: 966, endPoint y: 532, distance: 38.8
click at [967, 541] on div "Asiakaspalvelijamme yhdistetään chattiisi kohta! 🚀" at bounding box center [1055, 558] width 249 height 35
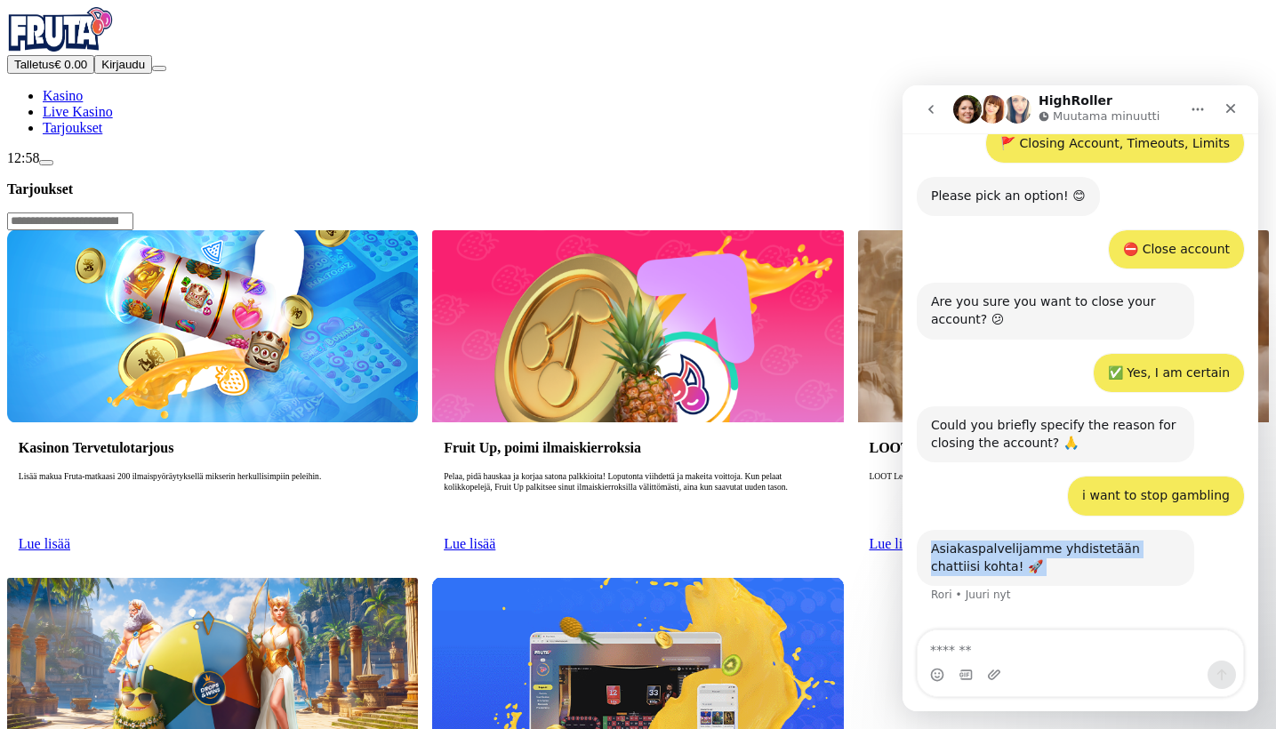
copy div "Asiakaspalvelijamme yhdistetään chattiisi kohta! 🚀"
click at [1211, 530] on div "Asiakaspalvelijamme yhdistetään chattiisi kohta! 🚀 Rori • 1 m sitten" at bounding box center [1080, 577] width 327 height 95
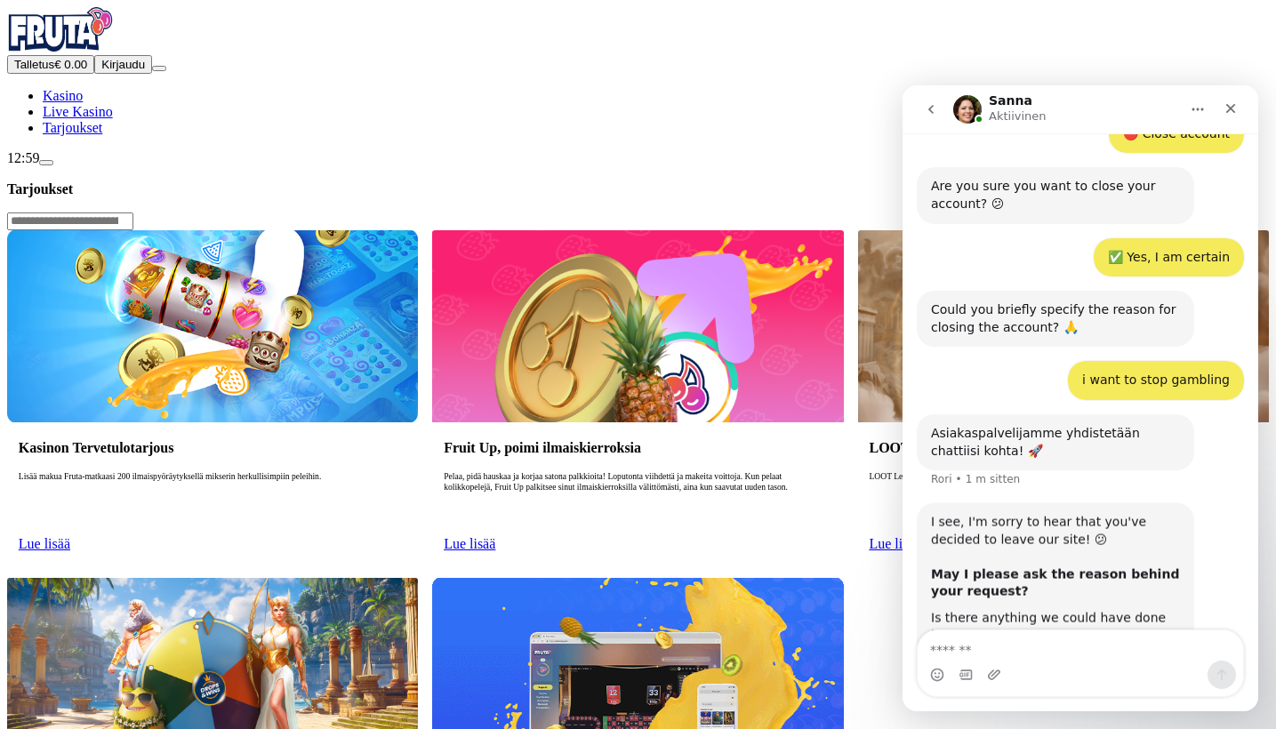
scroll to position [544, 0]
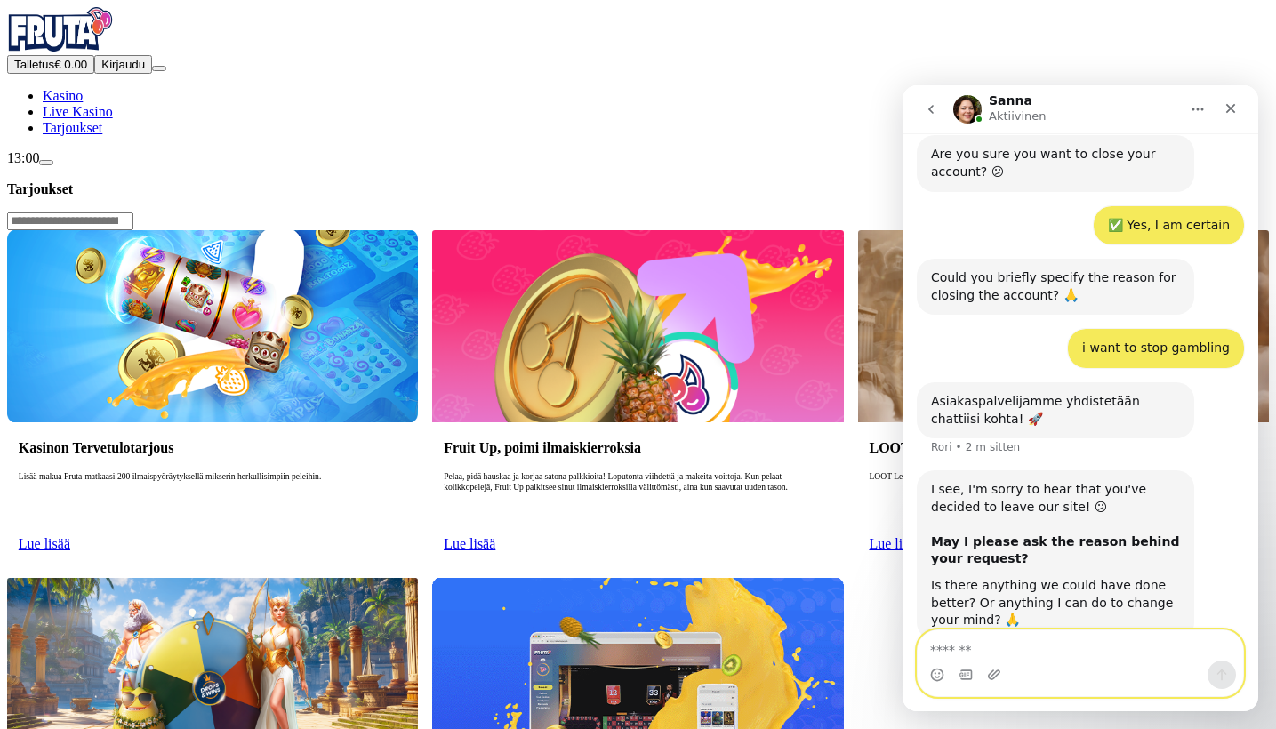
click at [1050, 646] on textarea "Viesti…" at bounding box center [1081, 646] width 326 height 30
type textarea "*"
click at [1018, 643] on textarea "**********" at bounding box center [1081, 628] width 326 height 30
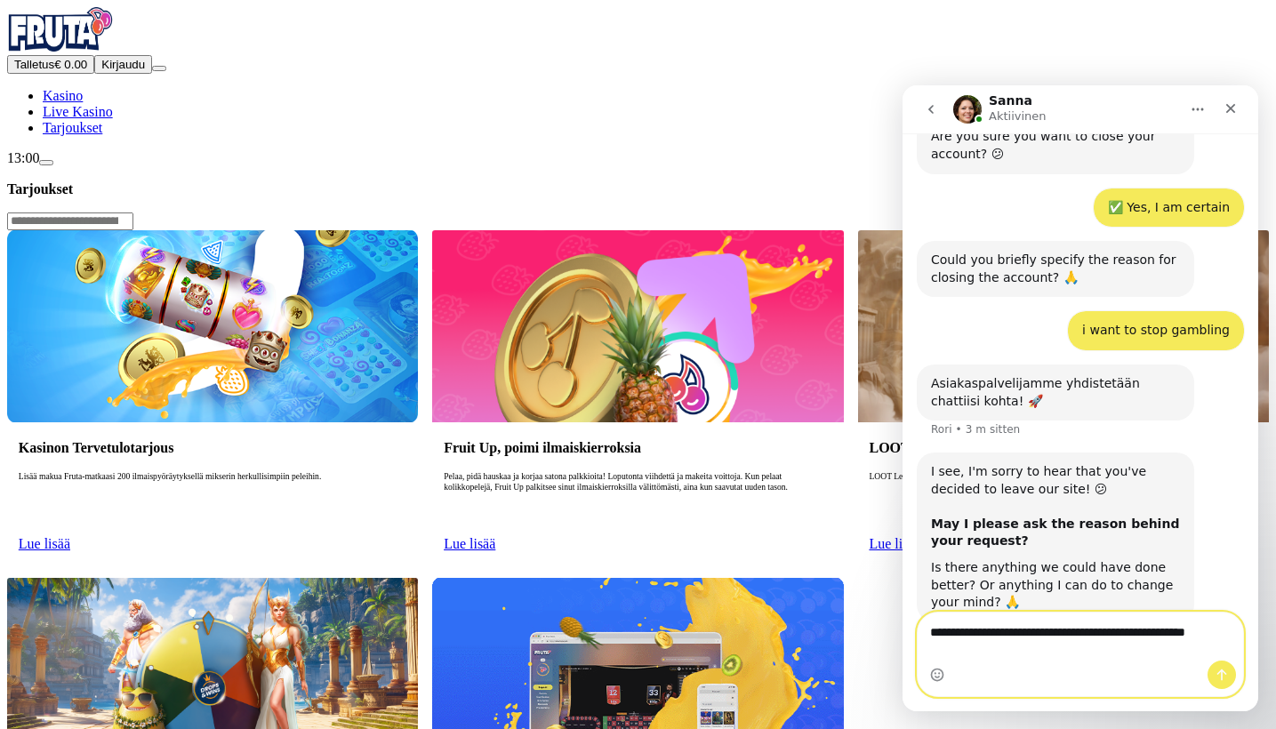
type textarea "**********"
click at [1221, 671] on icon "Lähetä viesti…" at bounding box center [1223, 676] width 10 height 12
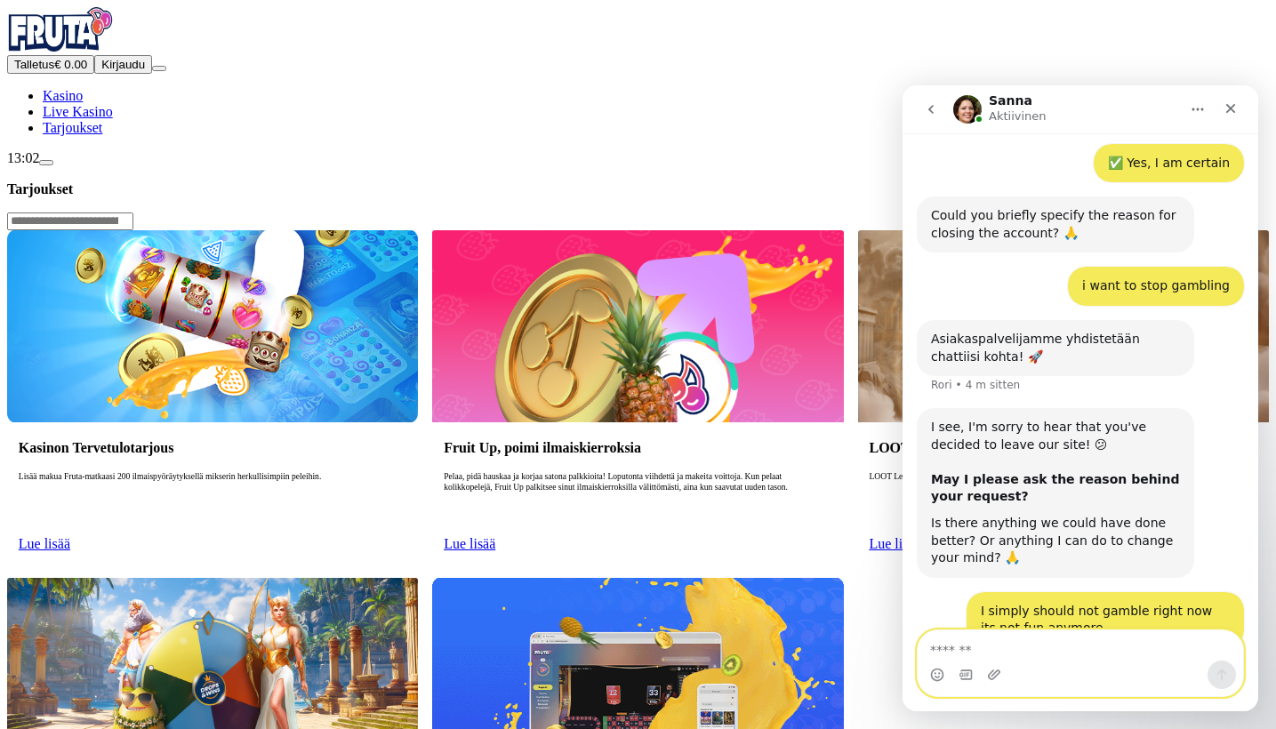
scroll to position [769, 0]
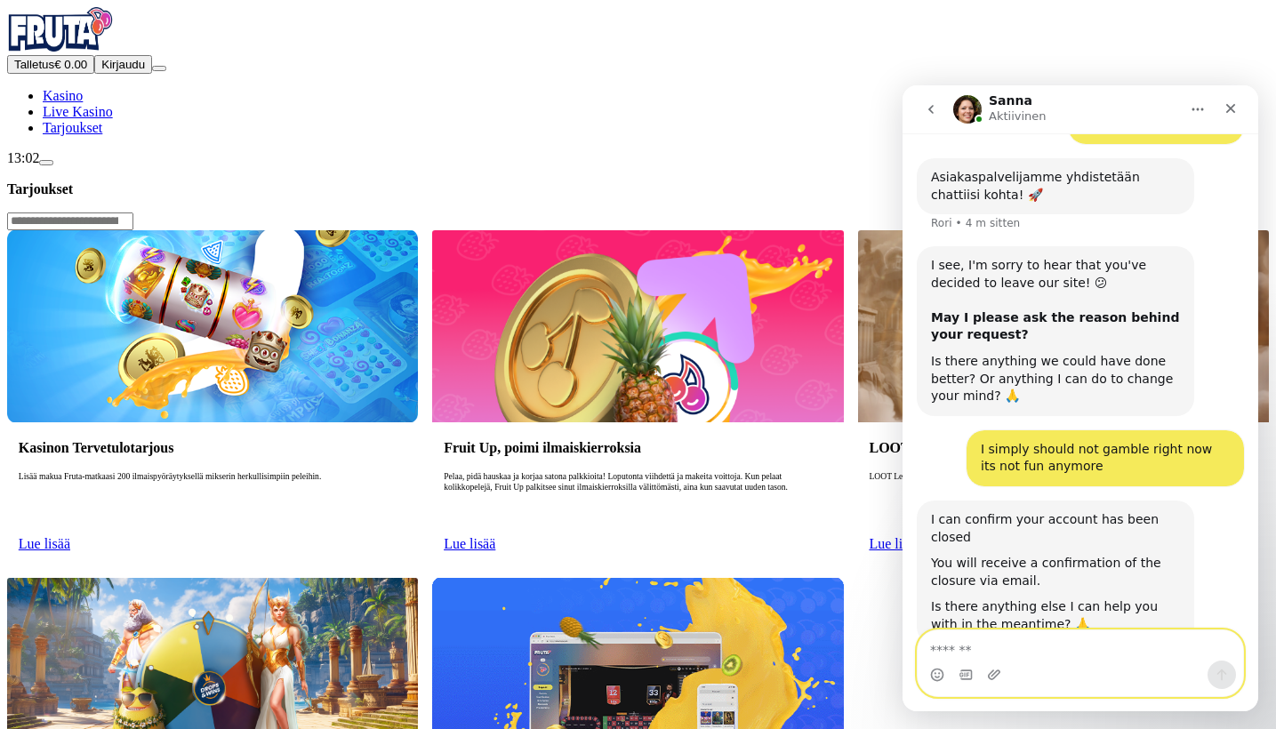
type textarea "*"
type textarea "******"
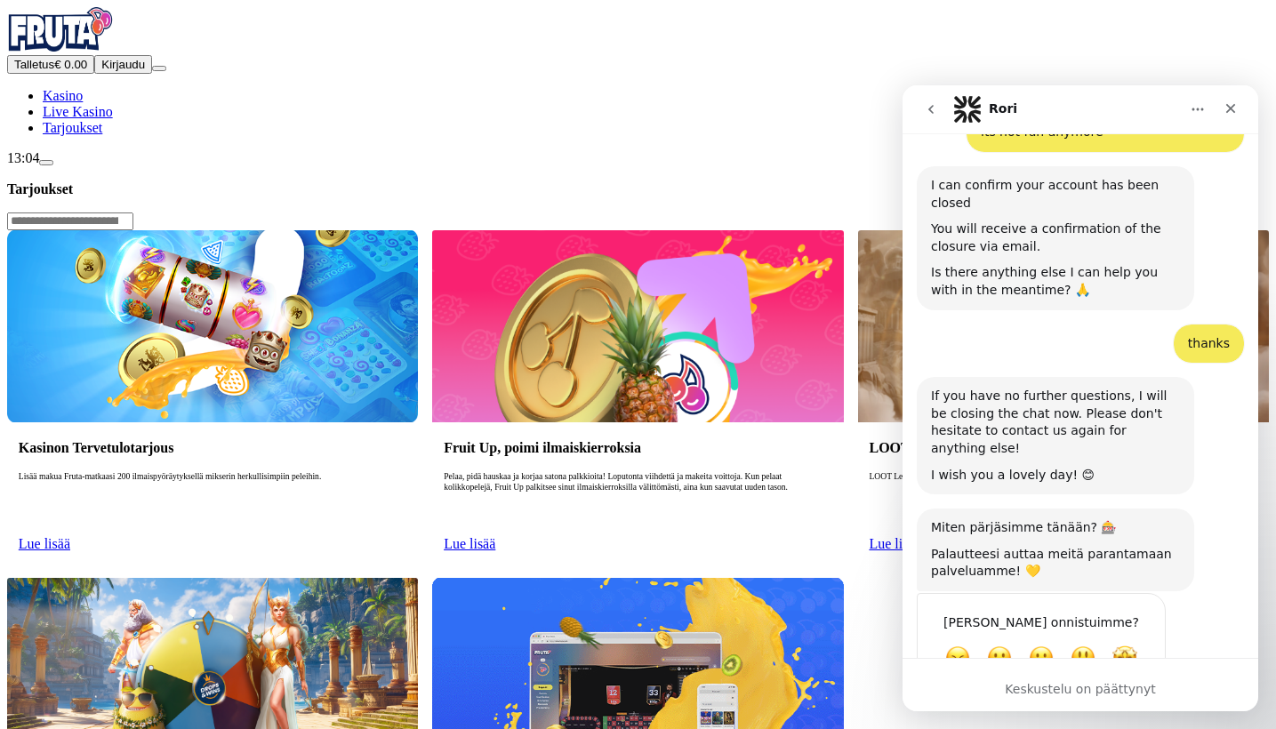
scroll to position [1107, 0]
